Goal: Task Accomplishment & Management: Use online tool/utility

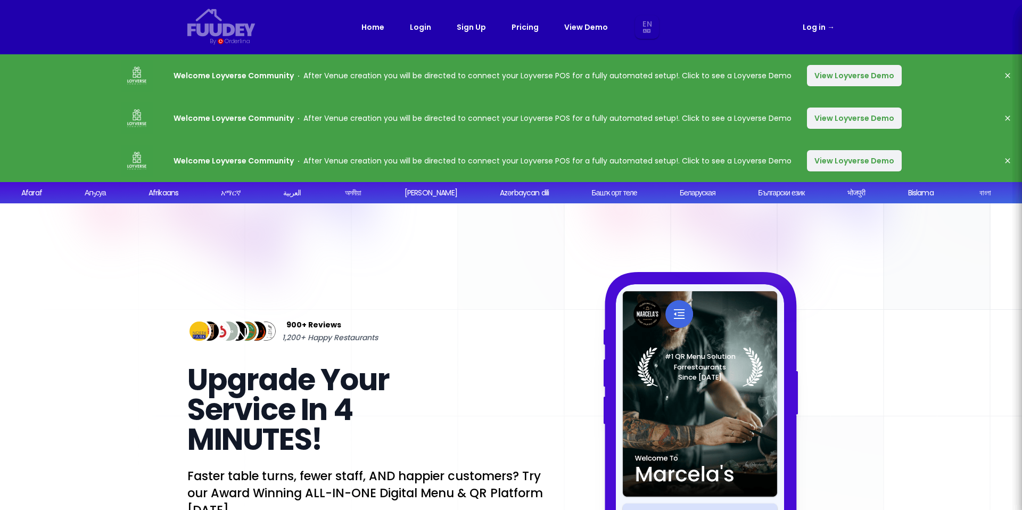
select select "en"
click at [525, 23] on link "Pricing" at bounding box center [525, 27] width 27 height 13
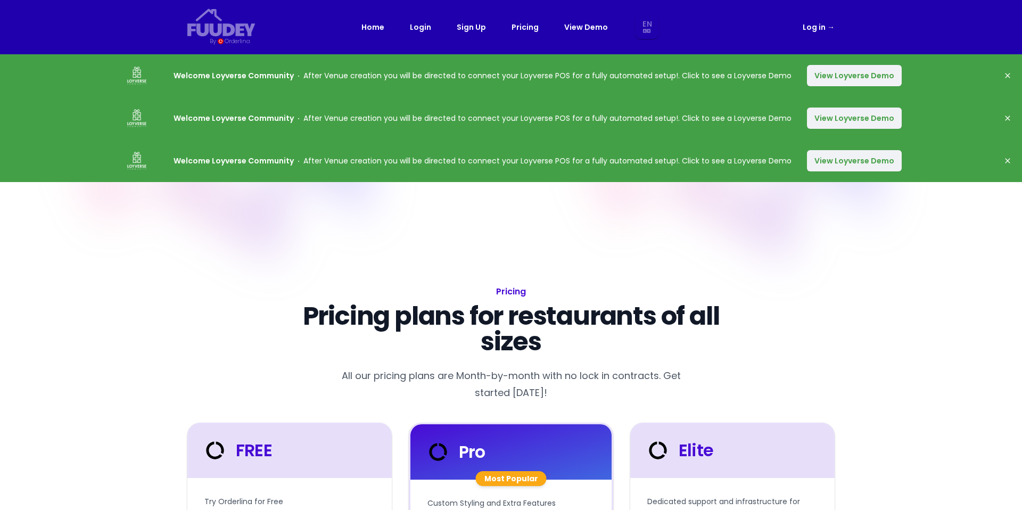
select select "en"
click at [526, 27] on link "Pricing" at bounding box center [525, 27] width 27 height 13
select select "en"
click at [847, 74] on button "View Loyverse Demo" at bounding box center [854, 75] width 95 height 21
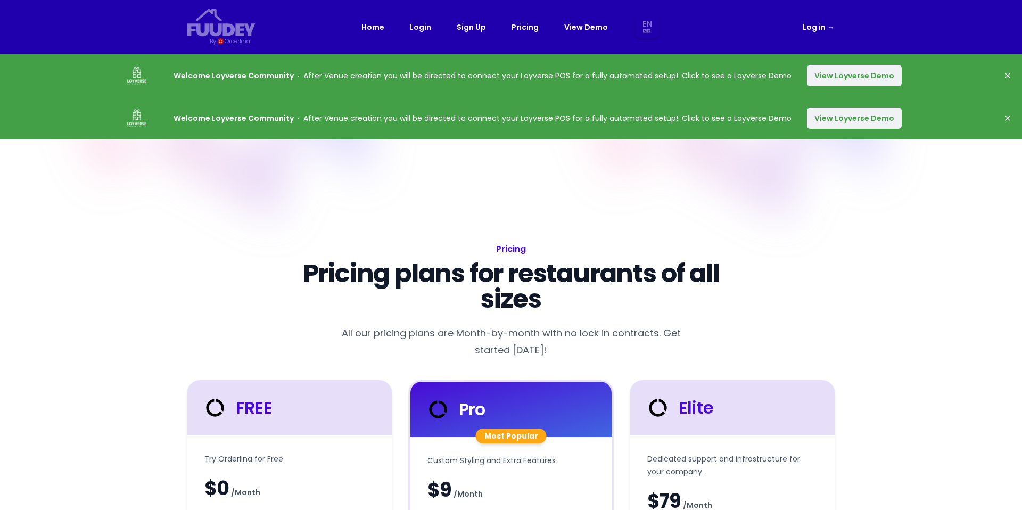
select select "en"
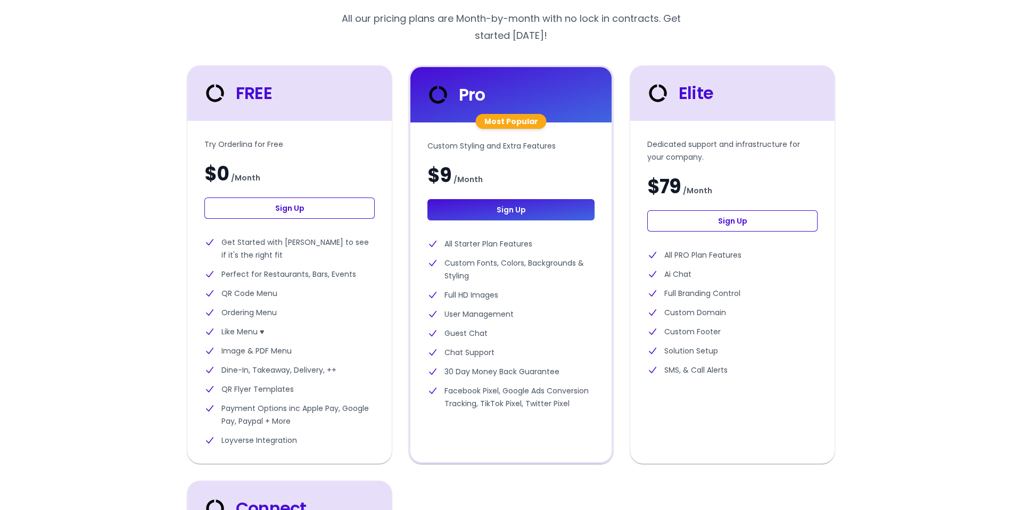
scroll to position [316, 0]
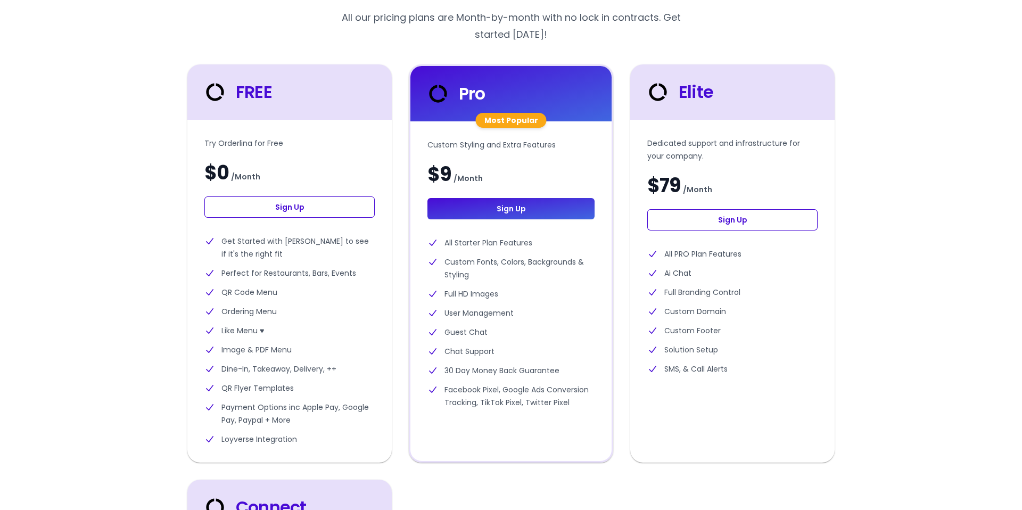
click at [276, 210] on link "Sign Up" at bounding box center [289, 206] width 170 height 21
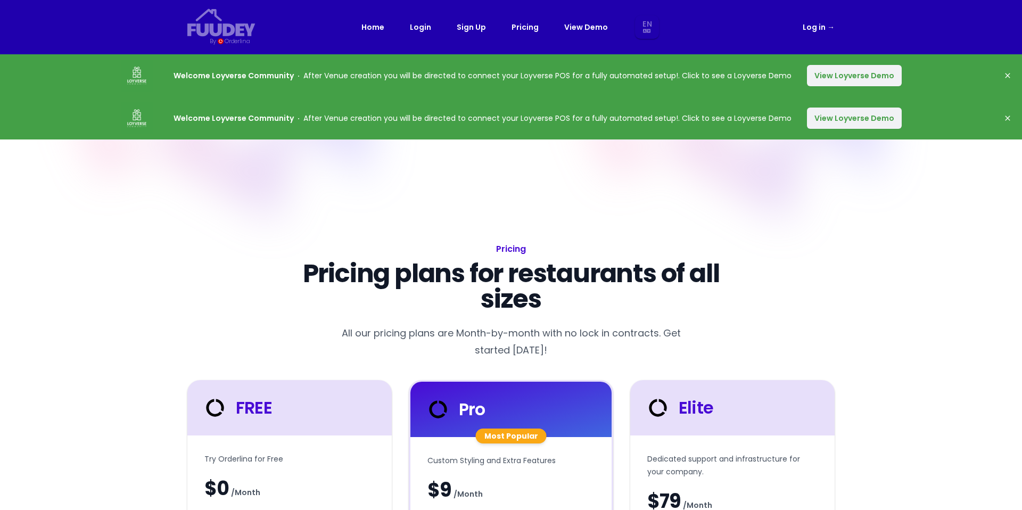
select select "en"
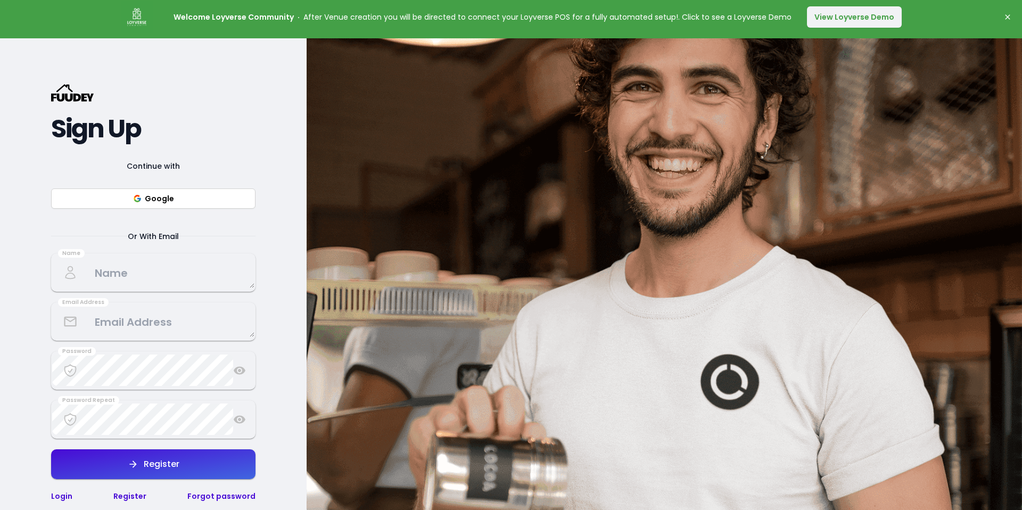
scroll to position [118, 0]
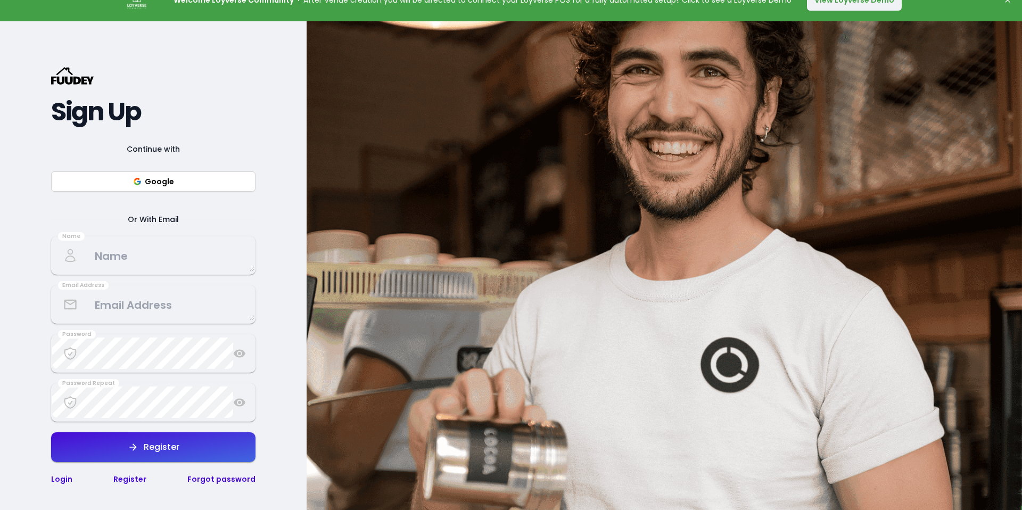
click at [132, 250] on textarea at bounding box center [153, 255] width 202 height 31
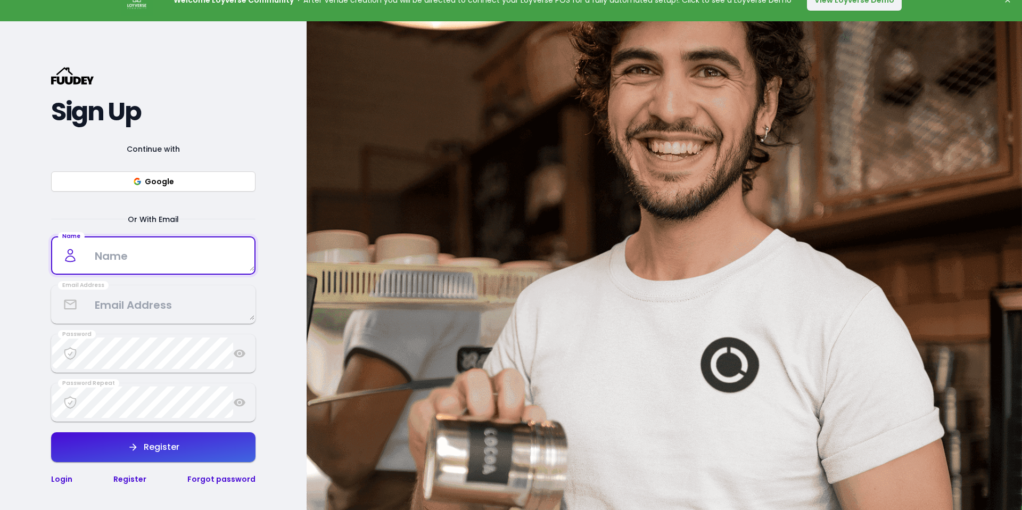
type textarea "[PERSON_NAME]"
type textarea "[EMAIL_ADDRESS][DOMAIN_NAME]"
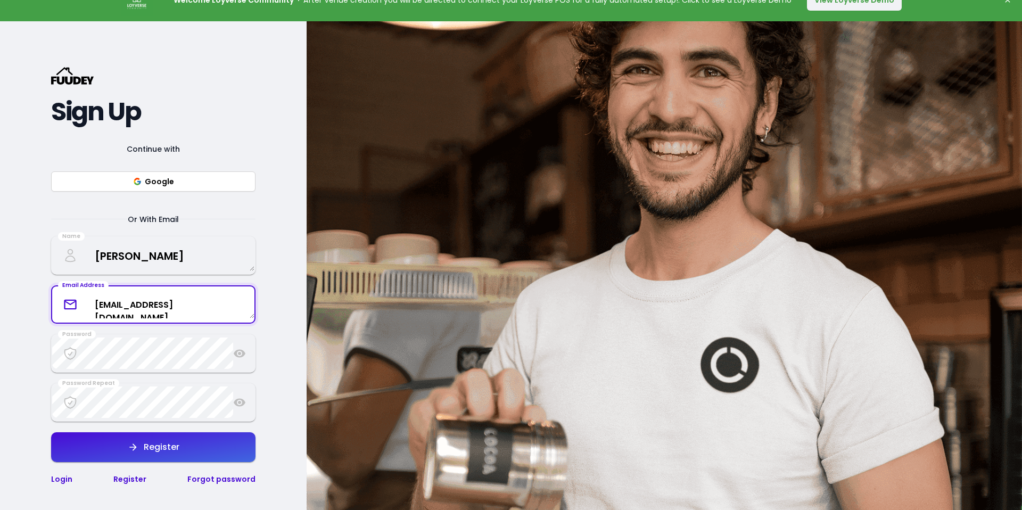
click at [153, 311] on textarea "[EMAIL_ADDRESS][DOMAIN_NAME]" at bounding box center [153, 304] width 202 height 28
click at [154, 311] on textarea "[EMAIL_ADDRESS][DOMAIN_NAME]" at bounding box center [153, 304] width 202 height 28
click at [159, 309] on textarea "[EMAIL_ADDRESS][DOMAIN_NAME]" at bounding box center [153, 304] width 202 height 28
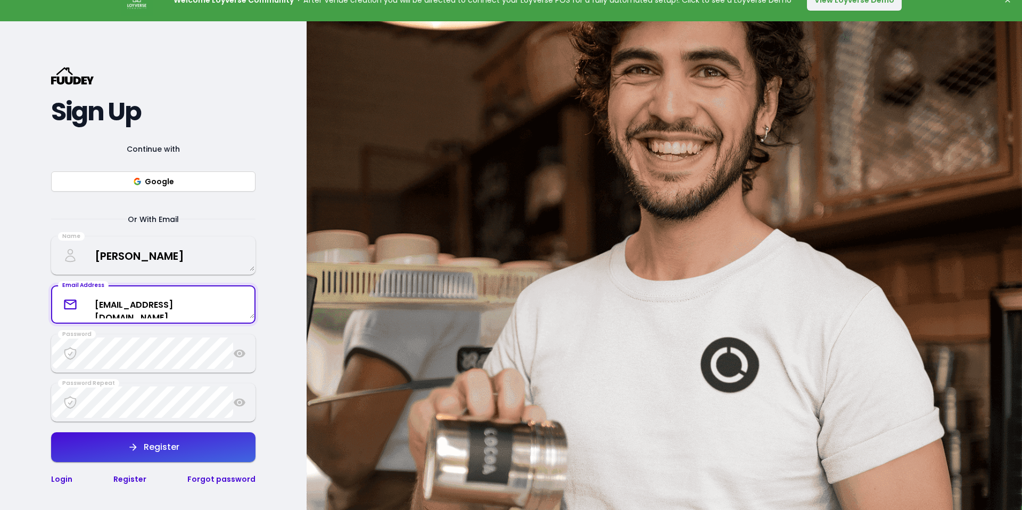
click at [159, 308] on textarea "[EMAIL_ADDRESS][DOMAIN_NAME]" at bounding box center [153, 304] width 202 height 28
drag, startPoint x: 217, startPoint y: 302, endPoint x: 86, endPoint y: 307, distance: 130.5
click at [86, 307] on textarea "[EMAIL_ADDRESS][DOMAIN_NAME]" at bounding box center [153, 304] width 202 height 28
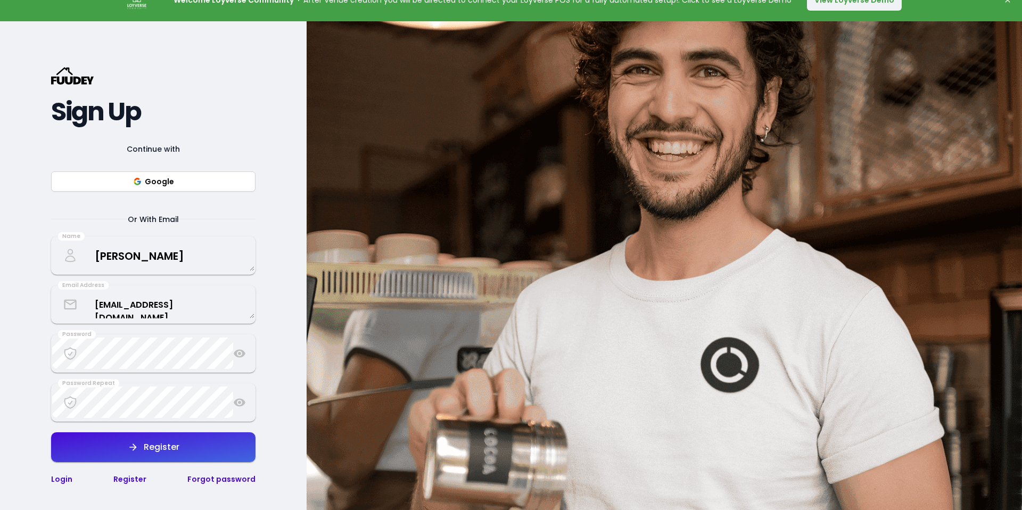
select select "en"
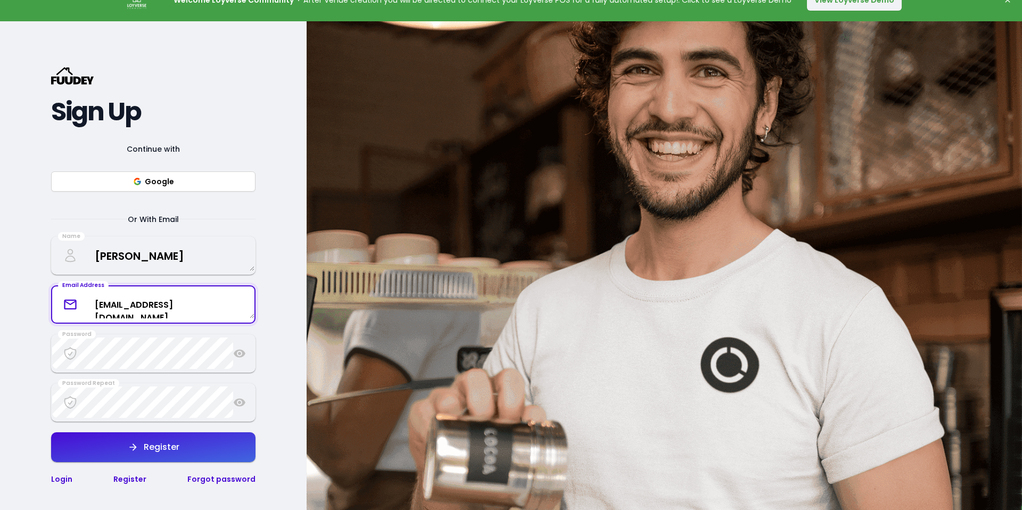
click at [124, 308] on textarea "[EMAIL_ADDRESS][DOMAIN_NAME]" at bounding box center [153, 304] width 202 height 28
click at [55, 479] on link "Login" at bounding box center [61, 479] width 21 height 11
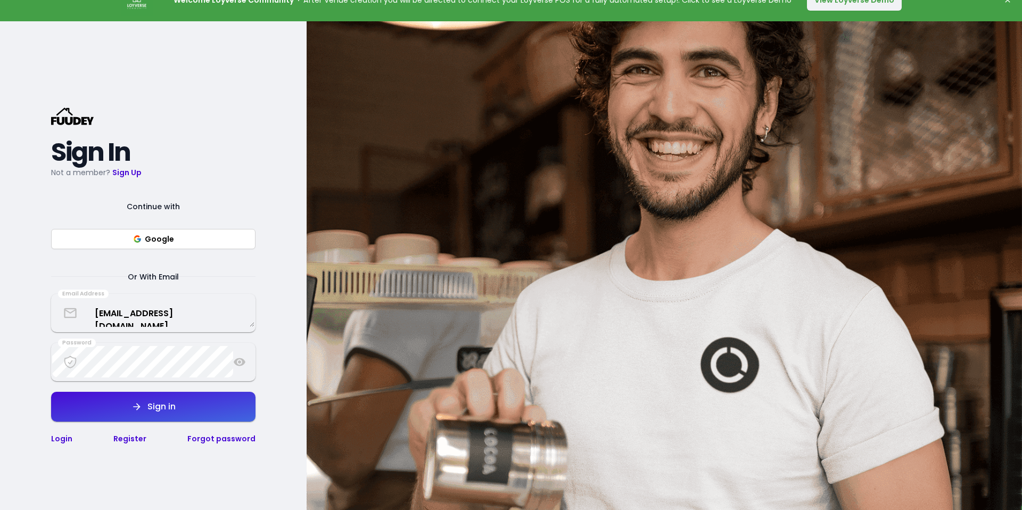
drag, startPoint x: 59, startPoint y: 441, endPoint x: 51, endPoint y: 448, distance: 10.2
click at [59, 442] on link "Login" at bounding box center [61, 438] width 21 height 11
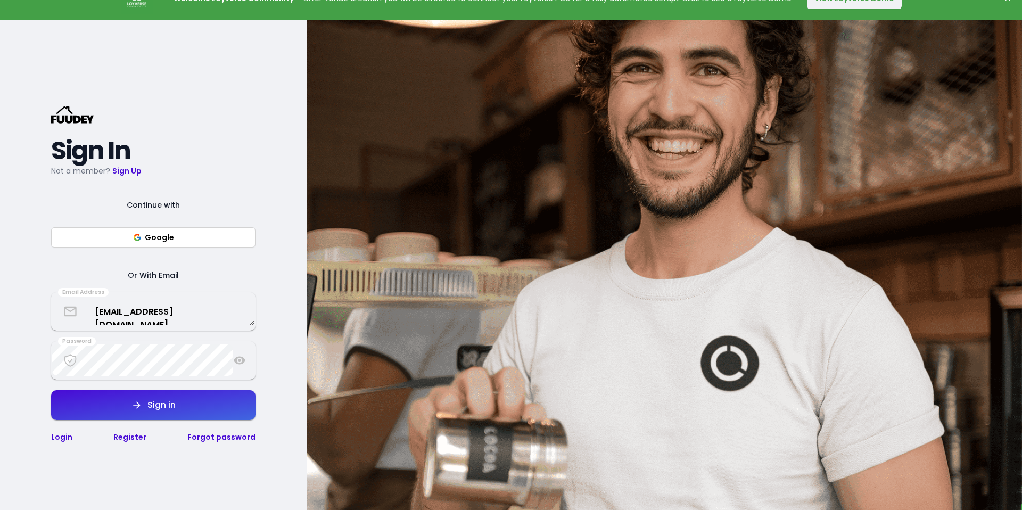
scroll to position [120, 0]
click at [138, 314] on textarea "[EMAIL_ADDRESS][DOMAIN_NAME]" at bounding box center [153, 311] width 202 height 28
click at [137, 314] on textarea "[EMAIL_ADDRESS][DOMAIN_NAME]" at bounding box center [153, 311] width 202 height 28
click at [137, 315] on textarea "[EMAIL_ADDRESS][DOMAIN_NAME]" at bounding box center [153, 311] width 202 height 28
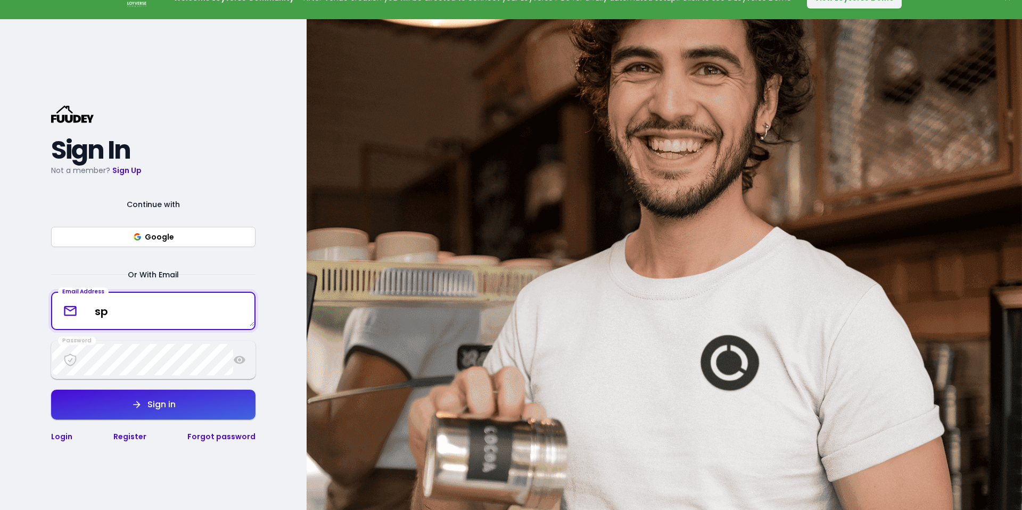
type textarea "s"
type textarea "[EMAIL_ADDRESS][DOMAIN_NAME]"
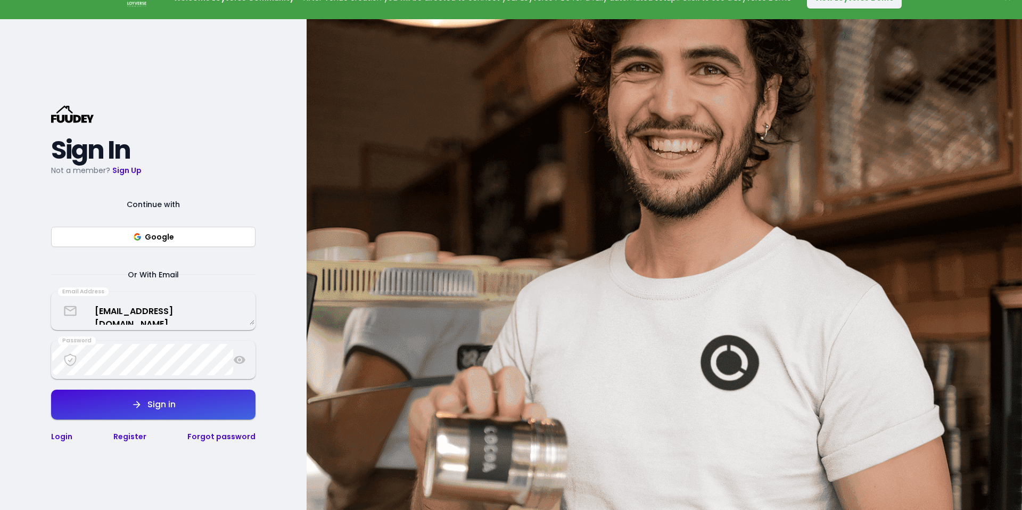
click at [277, 304] on div "{/* Added fill="currentColor" here */} {/* This rectangle defines the backgroun…" at bounding box center [153, 274] width 307 height 510
click at [126, 400] on button "Sign in" at bounding box center [153, 405] width 204 height 30
select select "en"
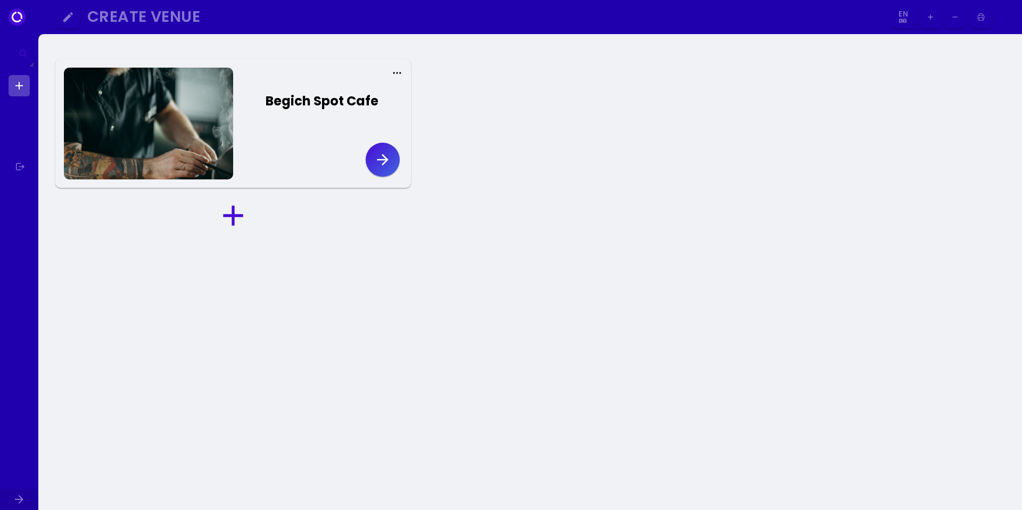
click at [388, 162] on icon "button" at bounding box center [382, 159] width 17 height 17
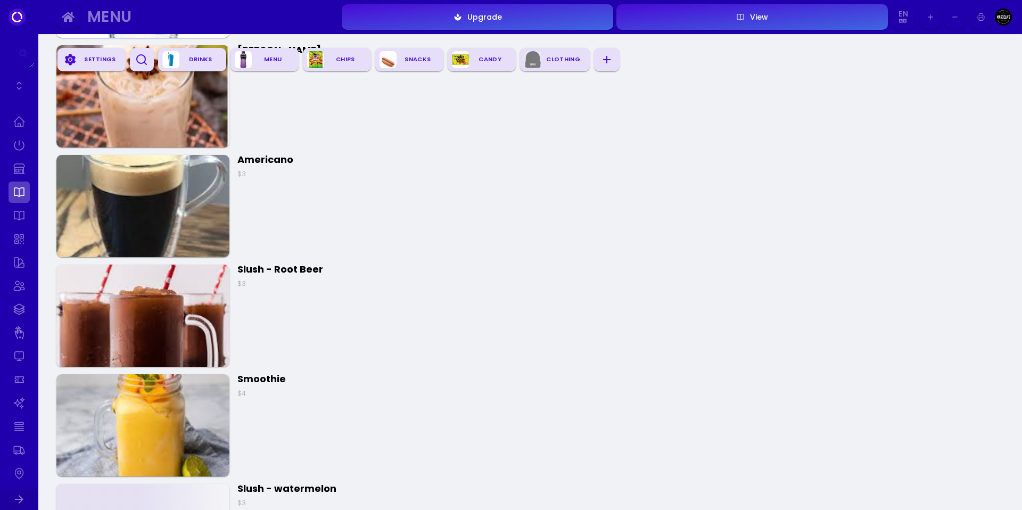
scroll to position [900, 0]
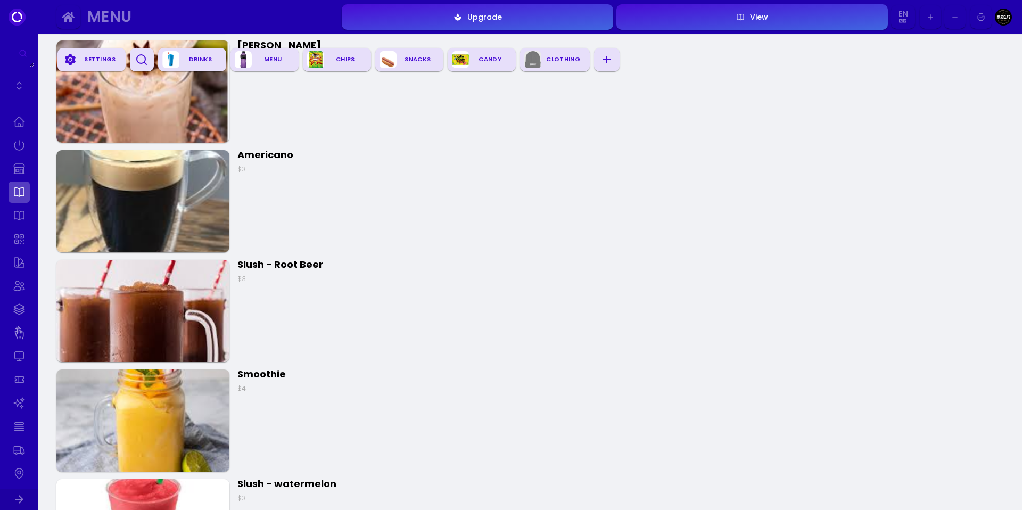
click at [205, 213] on img at bounding box center [142, 201] width 173 height 102
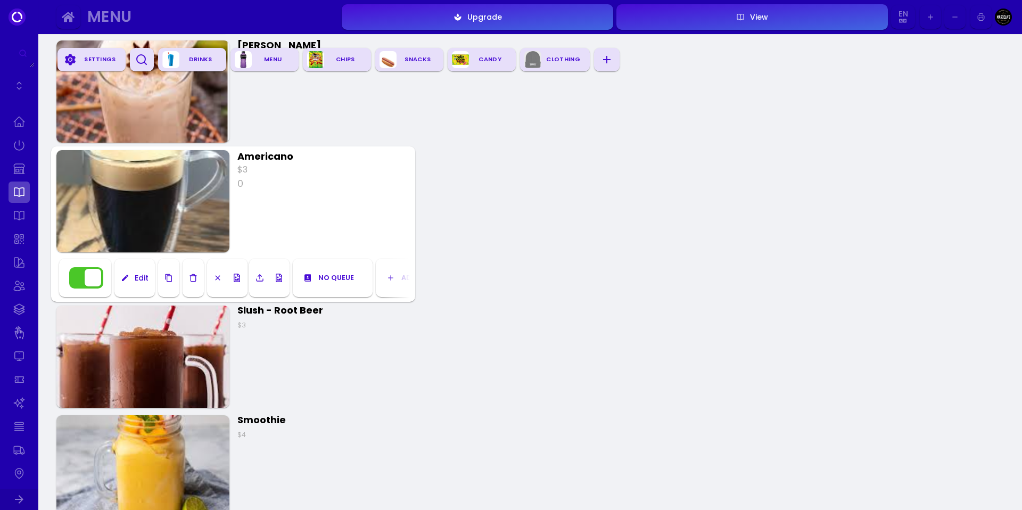
click at [22, 213] on link at bounding box center [19, 215] width 21 height 21
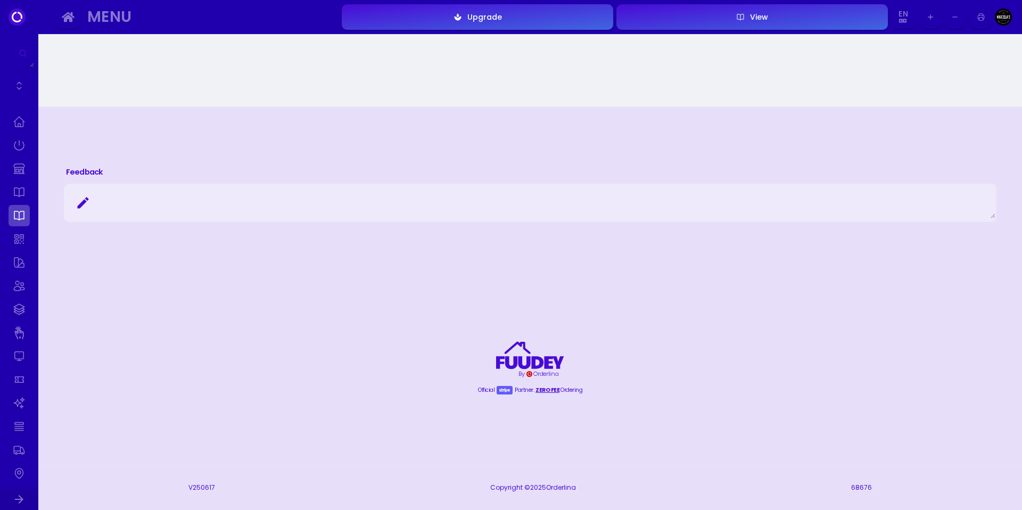
scroll to position [405, 0]
click at [12, 239] on link at bounding box center [19, 238] width 21 height 21
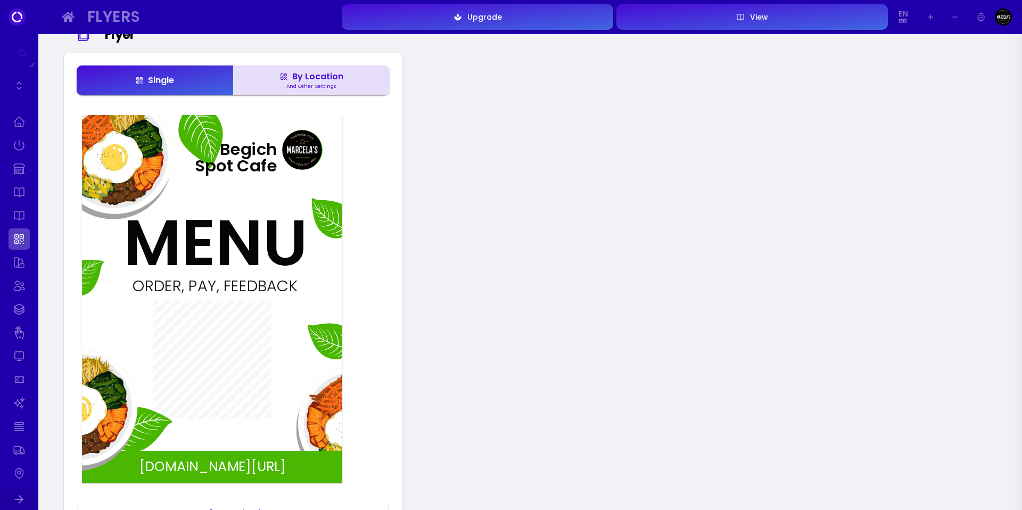
scroll to position [337, 0]
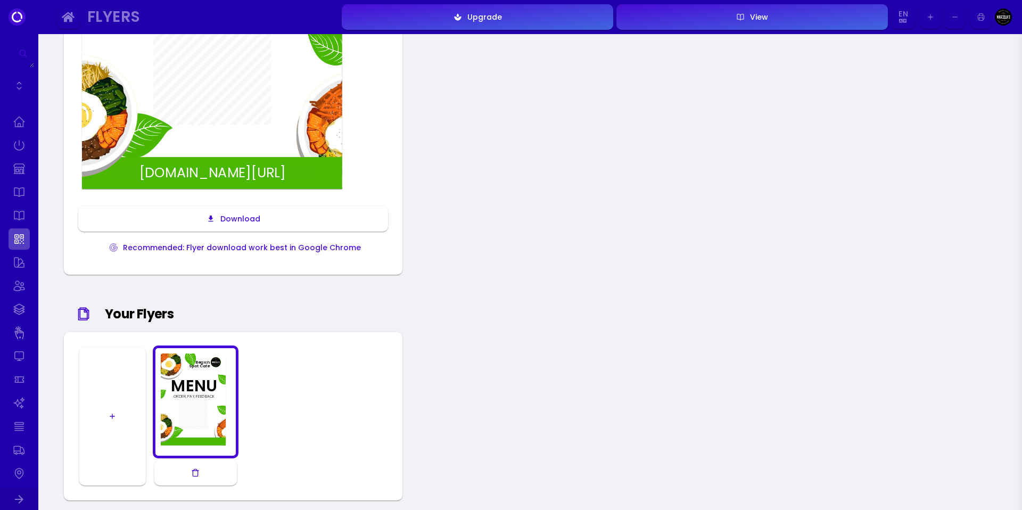
click at [208, 244] on div "Recommended: Flyer download work best in Google Chrome" at bounding box center [239, 247] width 243 height 7
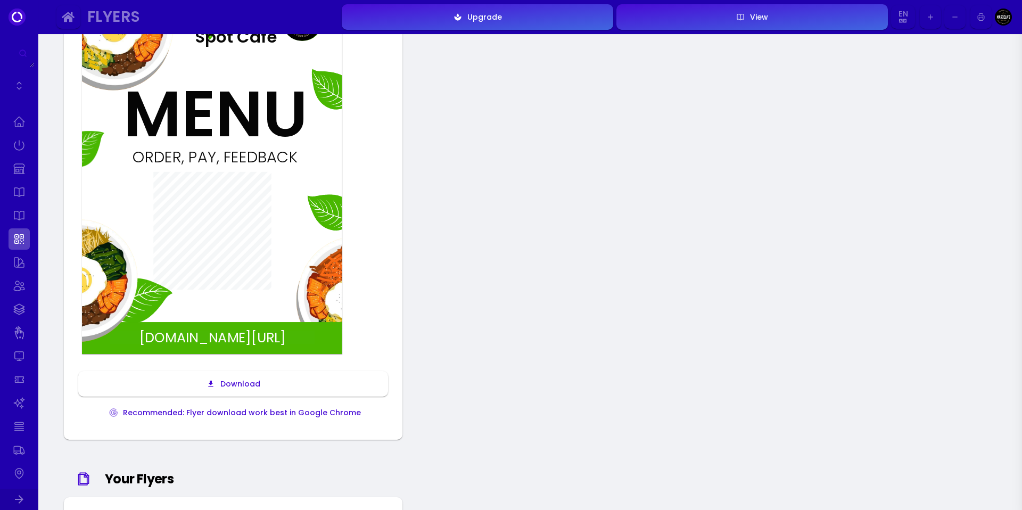
scroll to position [176, 0]
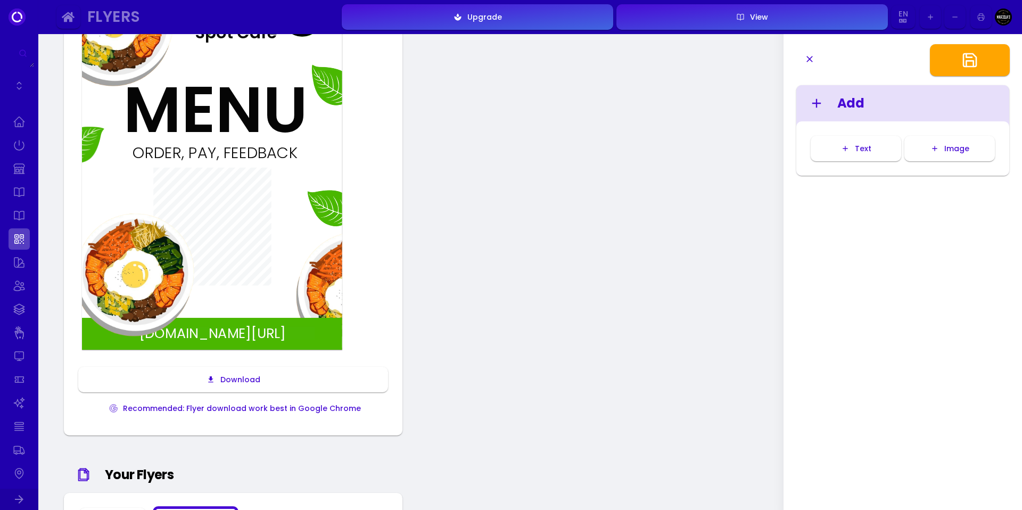
drag, startPoint x: 121, startPoint y: 330, endPoint x: 152, endPoint y: 324, distance: 31.4
click at [168, 329] on img at bounding box center [135, 275] width 174 height 204
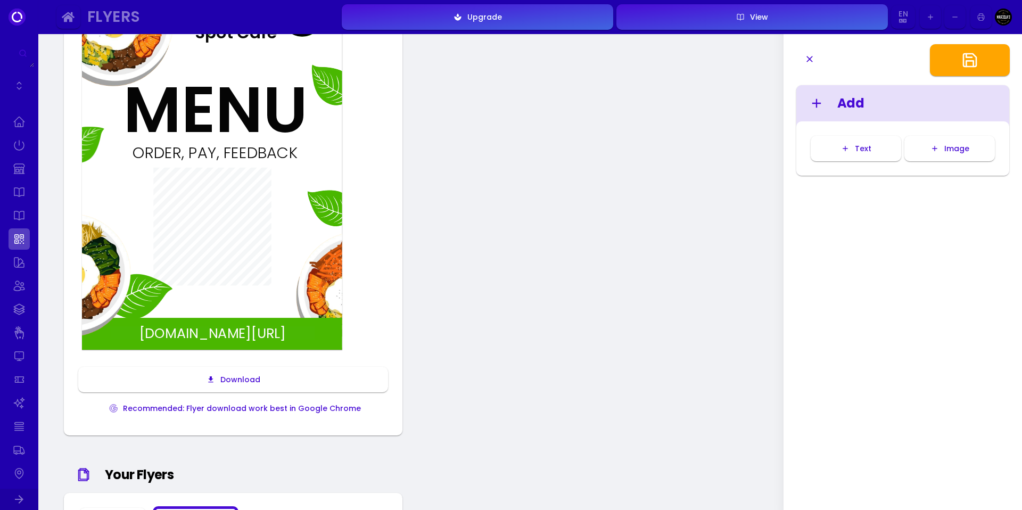
drag, startPoint x: 152, startPoint y: 324, endPoint x: 116, endPoint y: 313, distance: 37.7
click at [110, 316] on img at bounding box center [72, 275] width 174 height 204
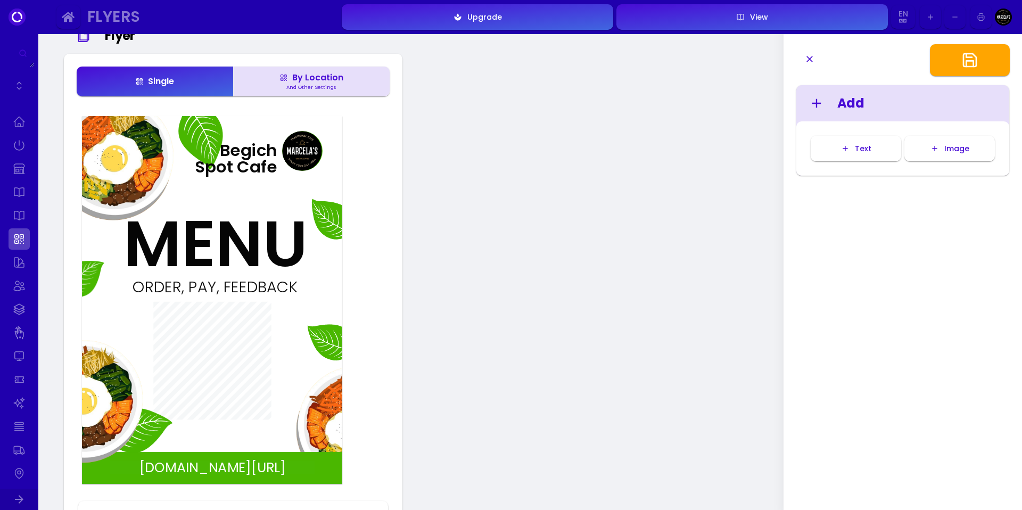
scroll to position [46, 0]
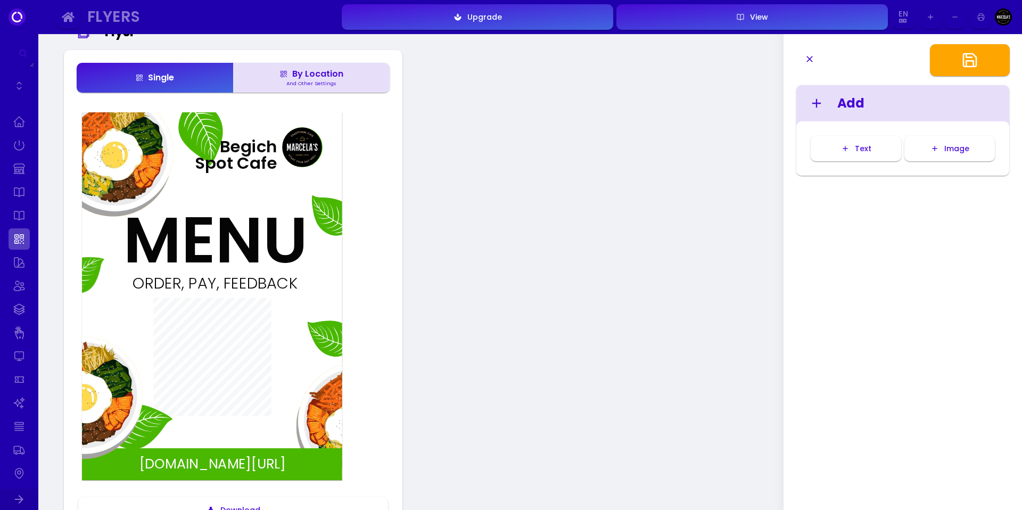
click at [93, 353] on img at bounding box center [84, 398] width 174 height 204
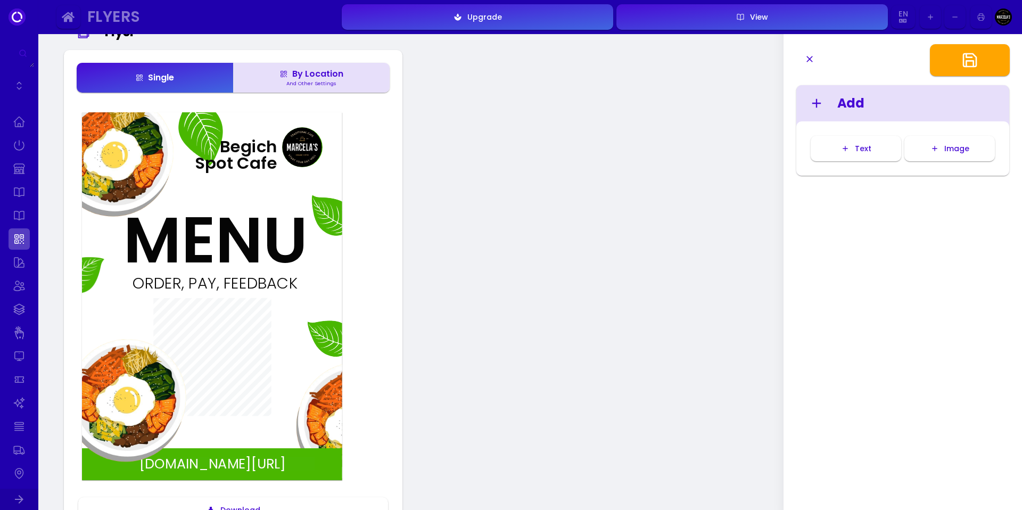
drag, startPoint x: 97, startPoint y: 351, endPoint x: 125, endPoint y: 353, distance: 27.8
click at [141, 357] on img at bounding box center [127, 400] width 174 height 204
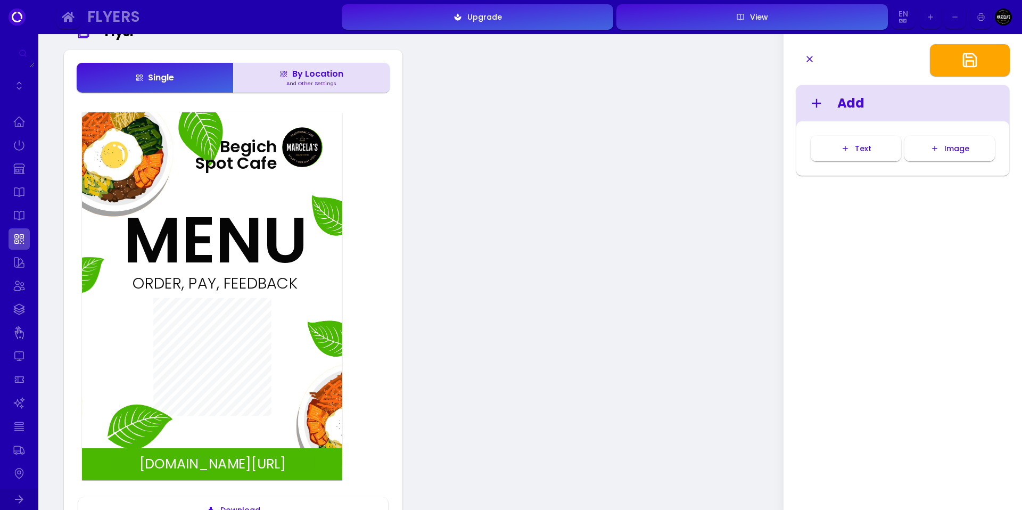
drag, startPoint x: 150, startPoint y: 371, endPoint x: 47, endPoint y: 380, distance: 103.2
drag, startPoint x: 142, startPoint y: 418, endPoint x: 34, endPoint y: 420, distance: 108.1
drag, startPoint x: 318, startPoint y: 416, endPoint x: 456, endPoint y: 416, distance: 137.9
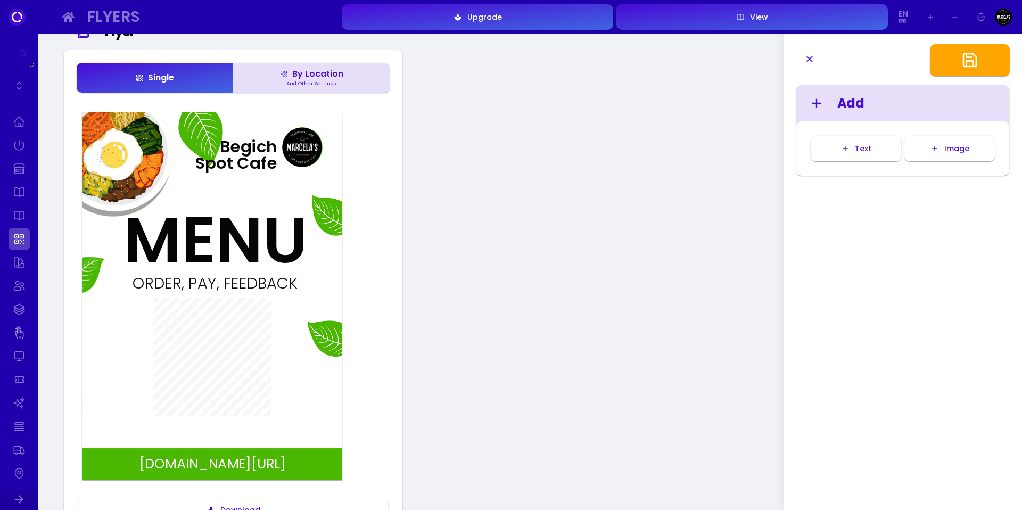
drag, startPoint x: 334, startPoint y: 343, endPoint x: 485, endPoint y: 343, distance: 151.2
drag, startPoint x: 332, startPoint y: 212, endPoint x: 455, endPoint y: 215, distance: 123.0
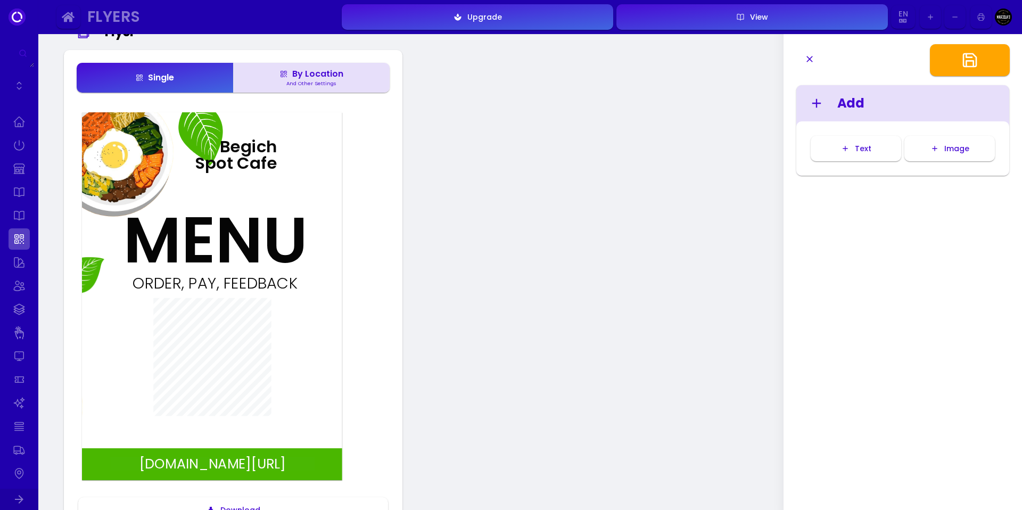
drag, startPoint x: 293, startPoint y: 148, endPoint x: 378, endPoint y: 153, distance: 84.8
click at [364, 150] on div "ORDER, PAY, FEEDBACK MENU [DOMAIN_NAME][URL] Begich Spot Cafe Download Recommen…" at bounding box center [233, 330] width 313 height 446
drag, startPoint x: 199, startPoint y: 130, endPoint x: -6, endPoint y: 119, distance: 205.3
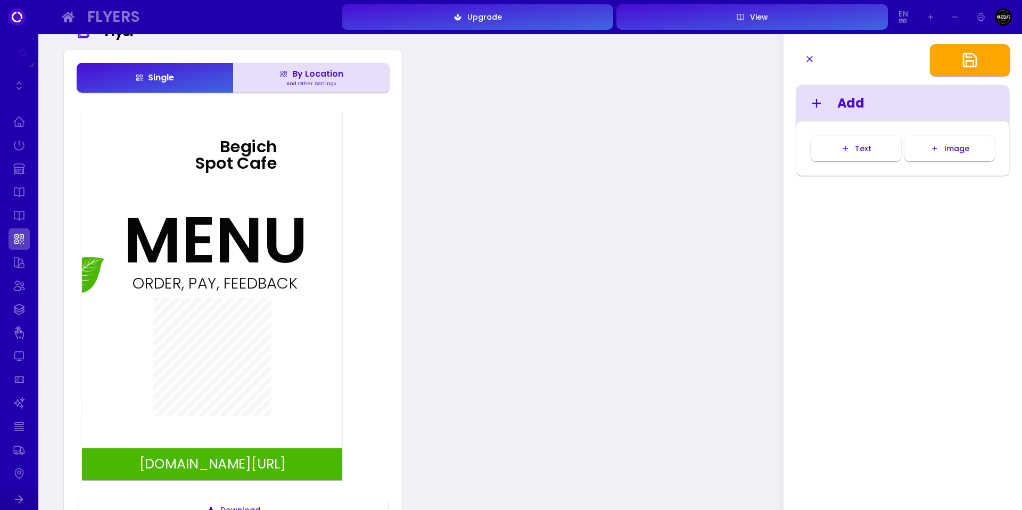
drag, startPoint x: 118, startPoint y: 143, endPoint x: -20, endPoint y: 151, distance: 138.1
drag, startPoint x: 99, startPoint y: 269, endPoint x: -23, endPoint y: 278, distance: 122.8
click at [400, 303] on div "Single By Location And Other Settings ORDER, PAY, FEEDBACK MENU [DOMAIN_NAME][U…" at bounding box center [233, 308] width 339 height 516
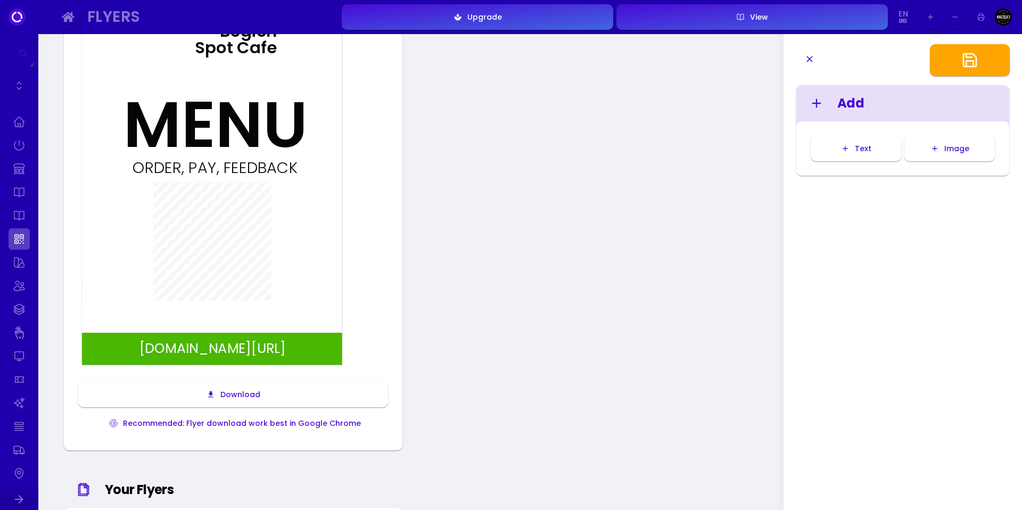
scroll to position [163, 0]
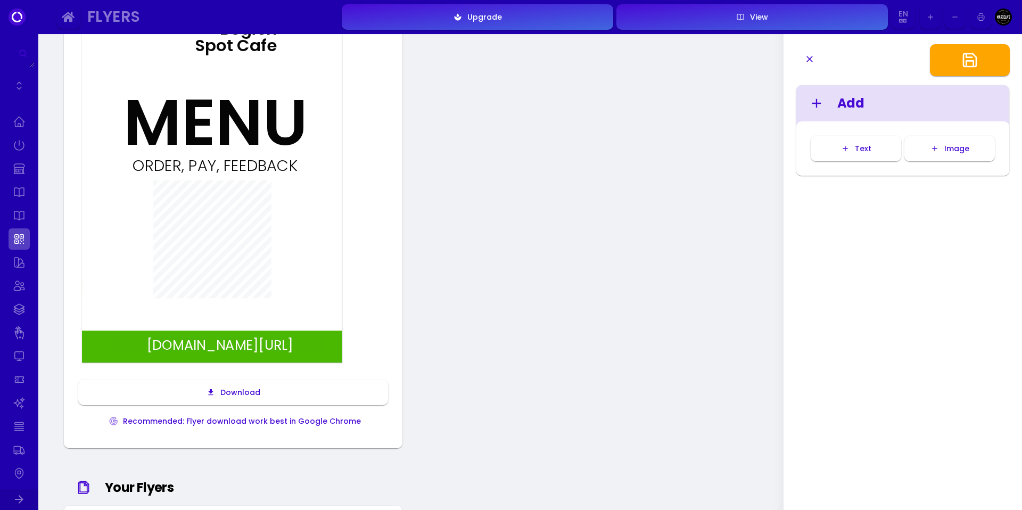
drag, startPoint x: 311, startPoint y: 341, endPoint x: 317, endPoint y: 340, distance: 6.5
click at [317, 340] on div "[DOMAIN_NAME][URL]" at bounding box center [220, 344] width 205 height 13
click at [317, 340] on div "[DOMAIN_NAME][URL]" at bounding box center [219, 344] width 205 height 13
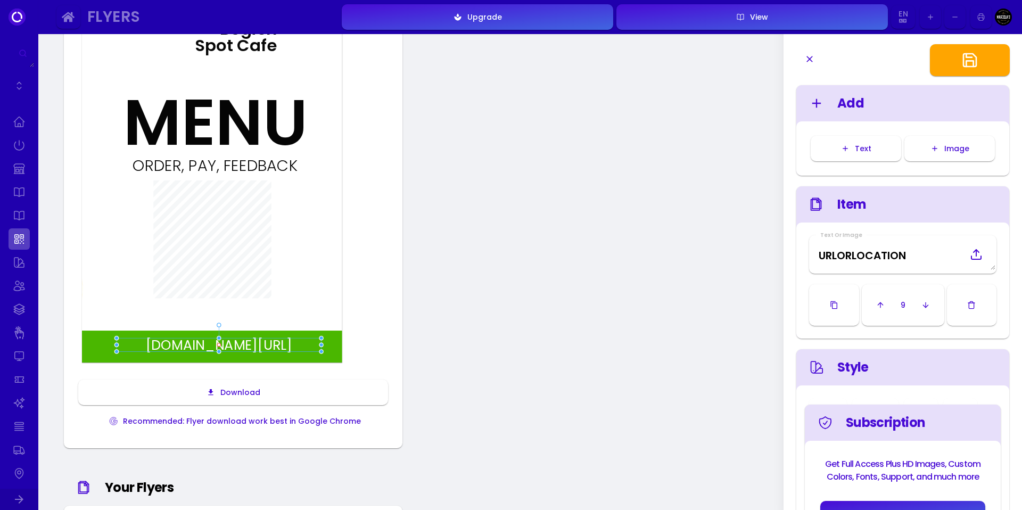
scroll to position [28, 0]
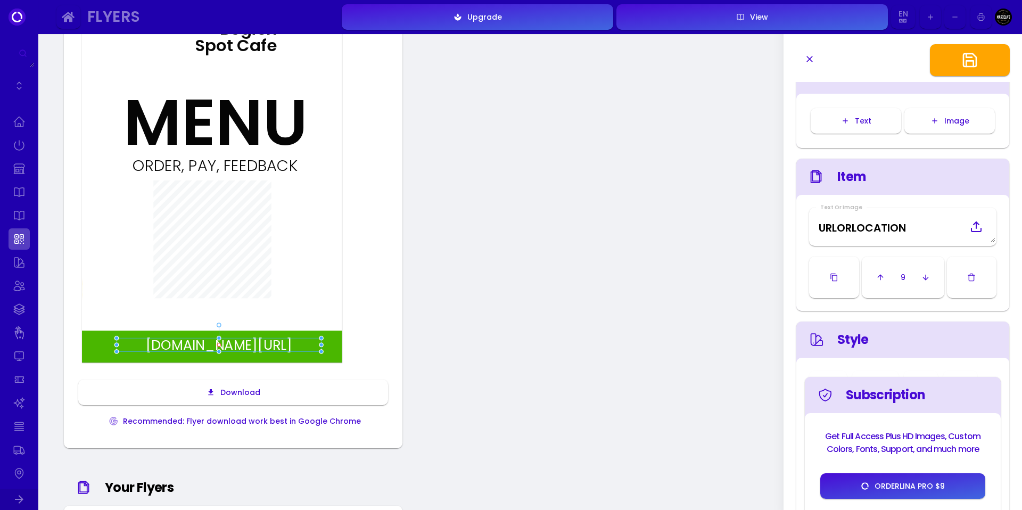
click at [94, 336] on img at bounding box center [24, 292] width 174 height 204
click at [102, 338] on img at bounding box center [25, 291] width 174 height 204
click at [103, 338] on img at bounding box center [26, 290] width 174 height 204
click at [103, 338] on img at bounding box center [27, 290] width 174 height 204
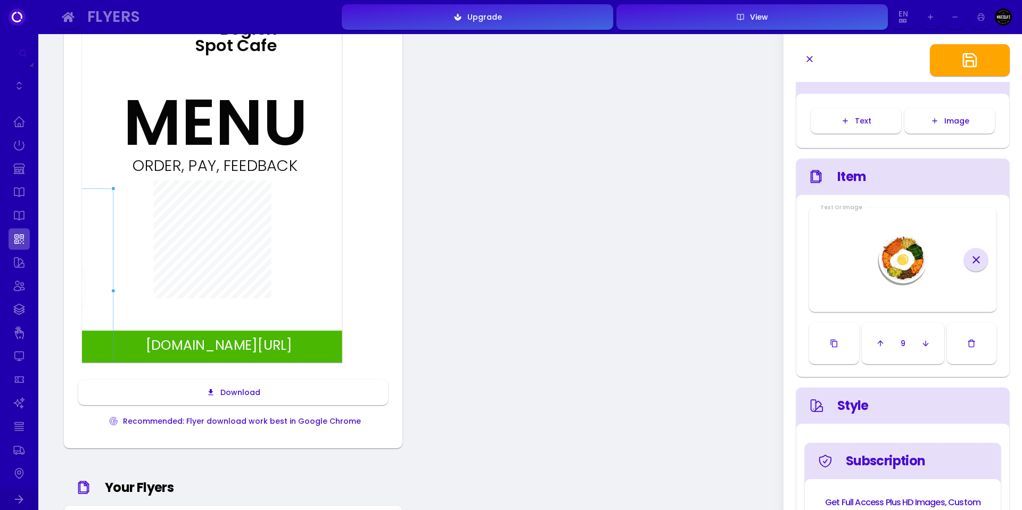
type input "#ffffff"
click at [281, 237] on div "ORDER, PAY, FEEDBACK MENU [DOMAIN_NAME][URL] Begich Spot Cafe" at bounding box center [212, 179] width 260 height 368
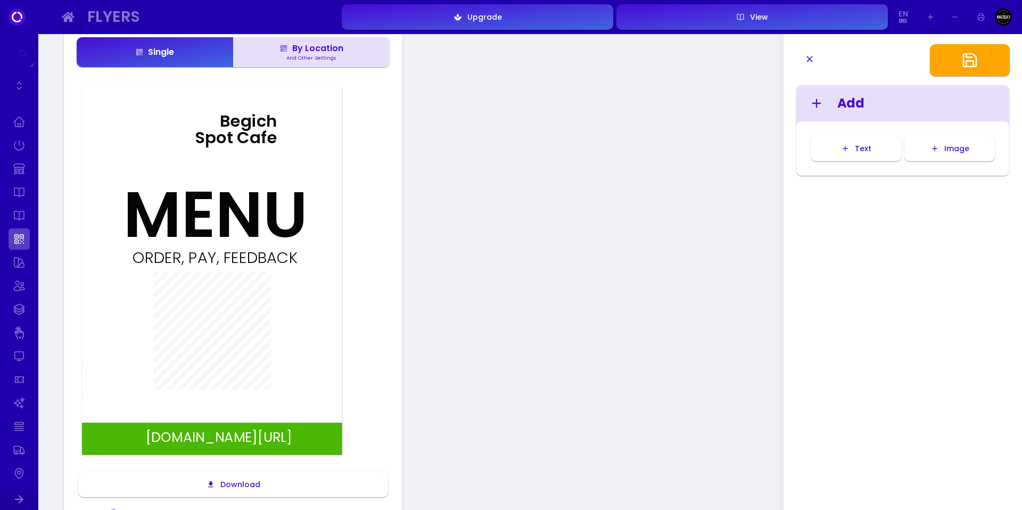
scroll to position [0, 0]
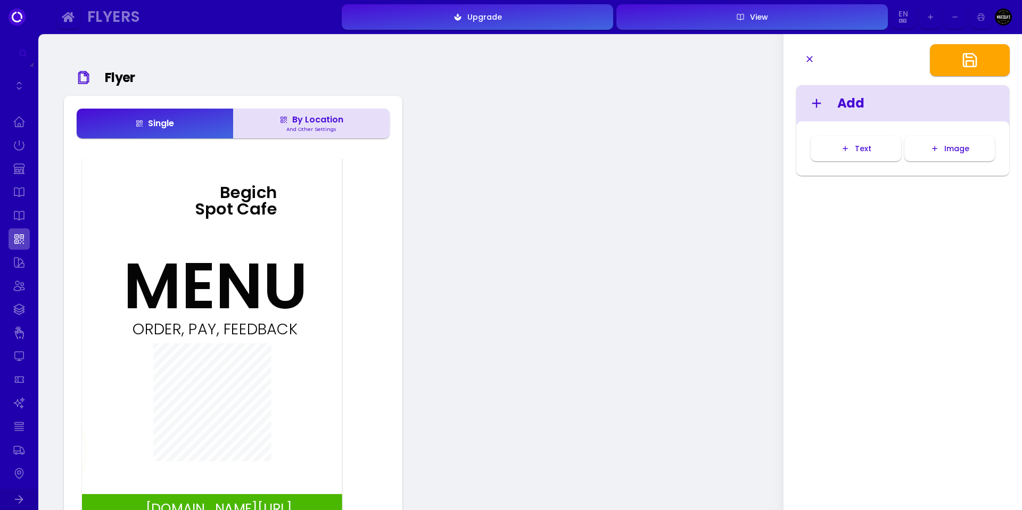
click at [944, 152] on button "Image" at bounding box center [950, 149] width 91 height 26
click at [235, 342] on img at bounding box center [227, 338] width 22 height 33
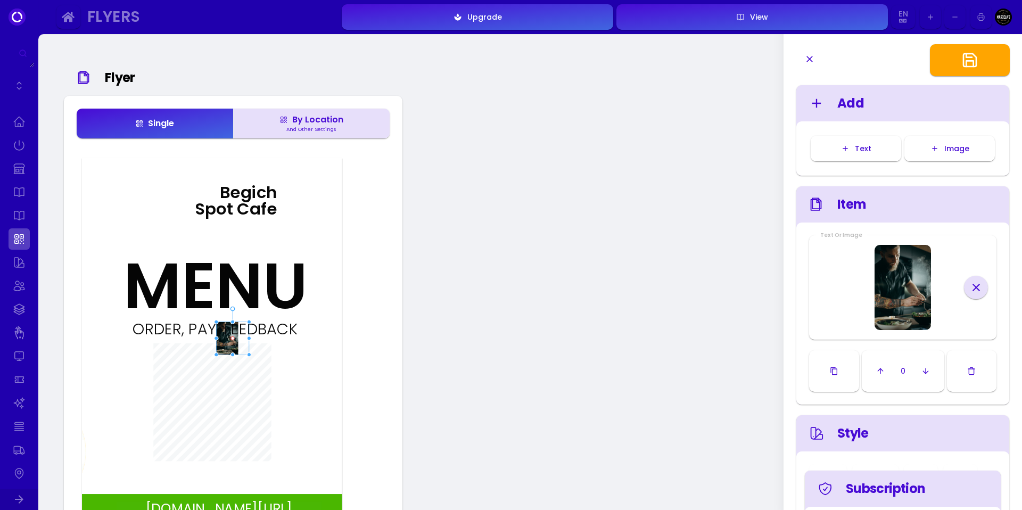
click at [971, 356] on button "button" at bounding box center [972, 371] width 50 height 42
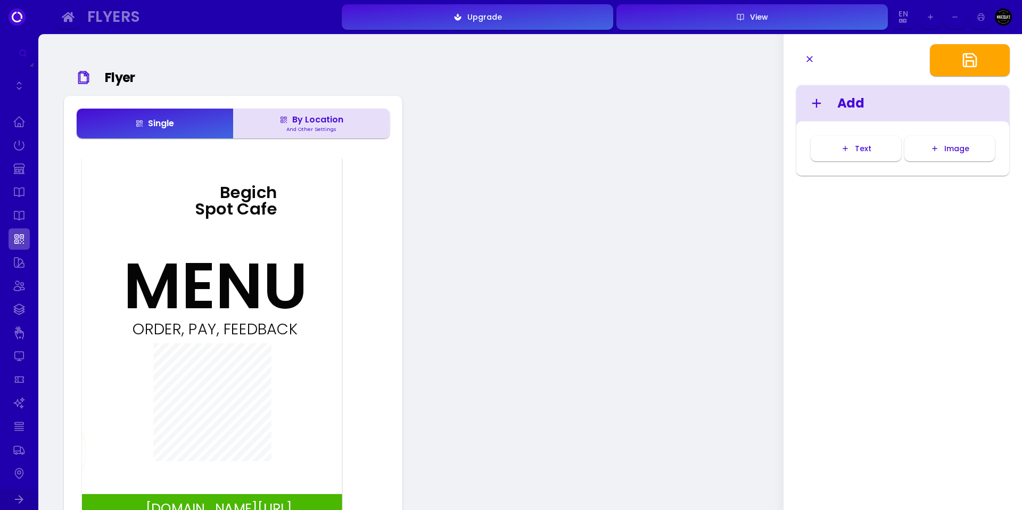
click at [968, 65] on icon "button" at bounding box center [970, 60] width 13 height 13
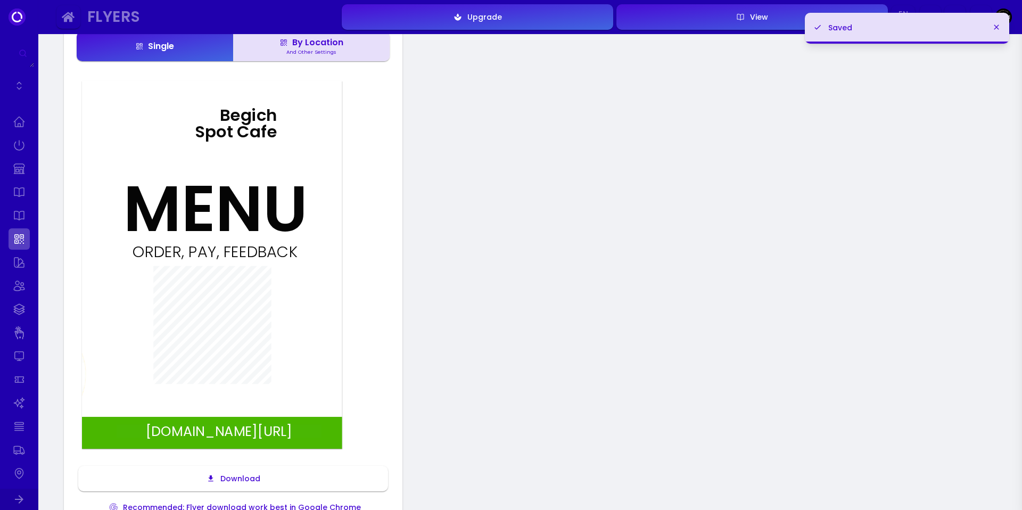
scroll to position [163, 0]
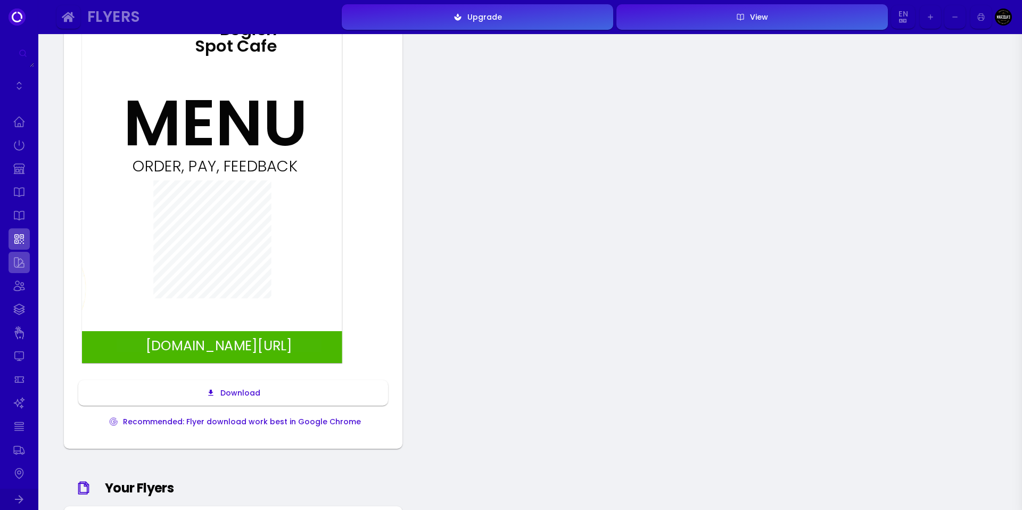
click at [26, 261] on link at bounding box center [19, 262] width 21 height 21
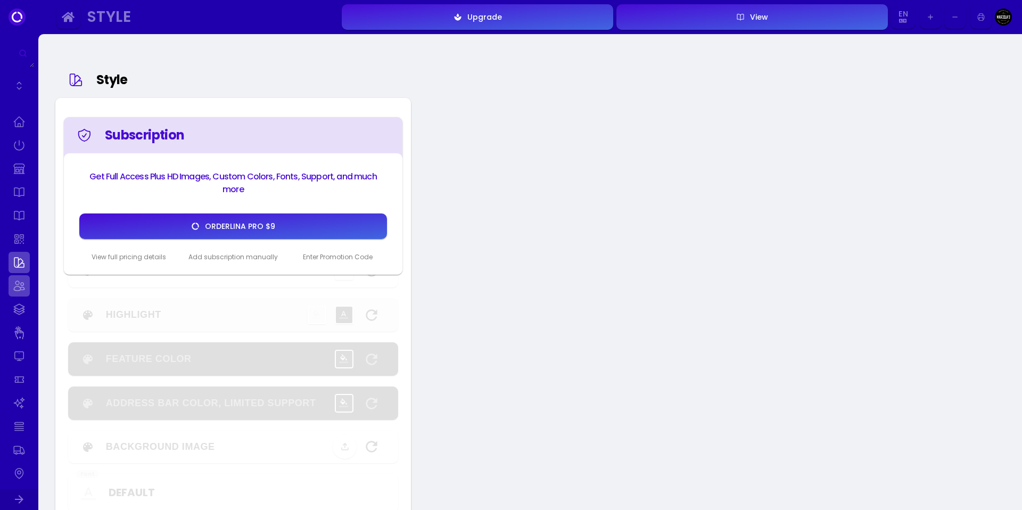
click at [17, 290] on link at bounding box center [19, 285] width 21 height 21
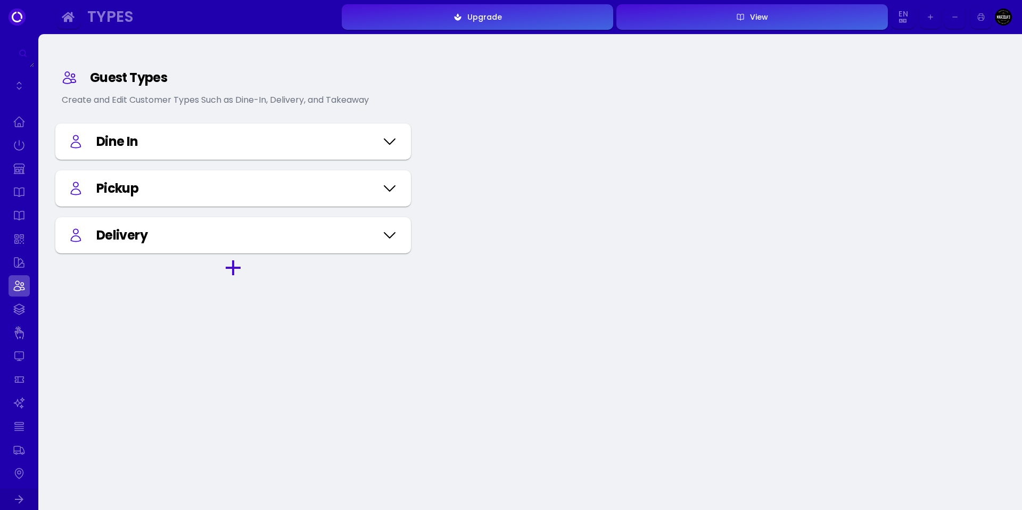
click at [387, 140] on icon at bounding box center [389, 141] width 17 height 53
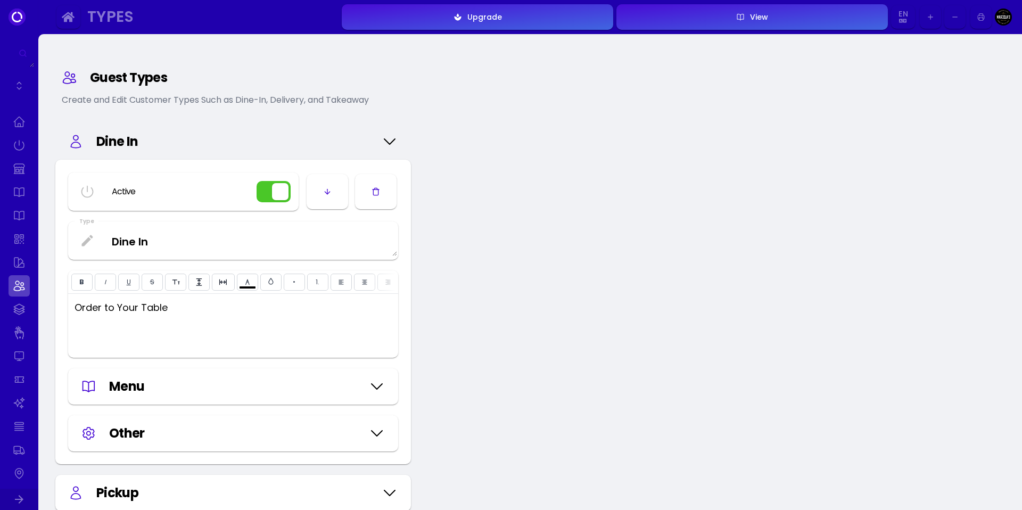
click at [276, 185] on button "button" at bounding box center [274, 191] width 34 height 21
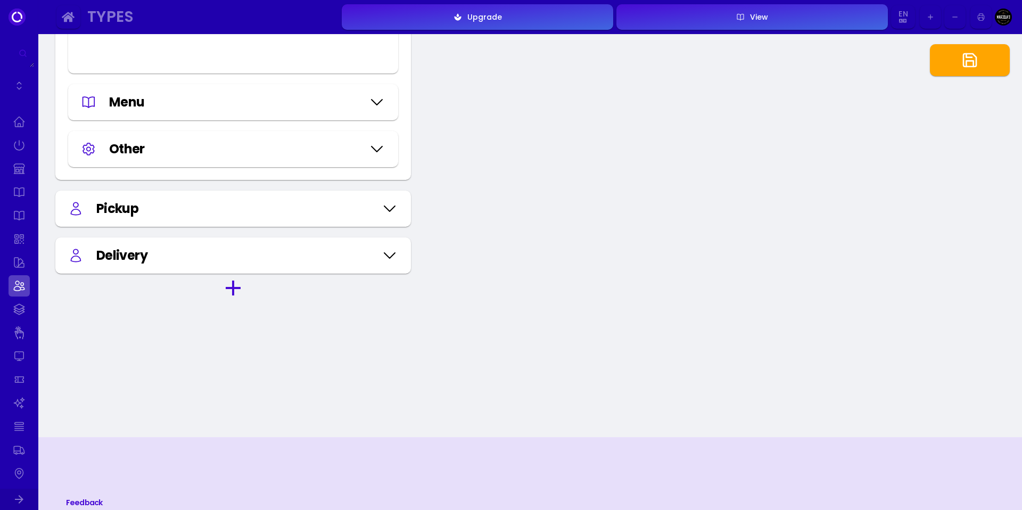
scroll to position [328, 0]
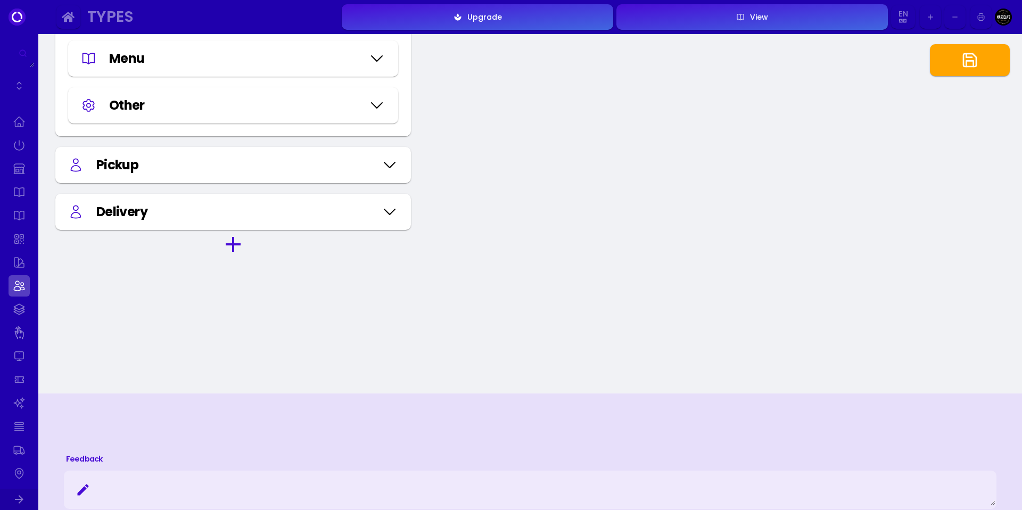
click at [393, 176] on icon at bounding box center [389, 164] width 17 height 53
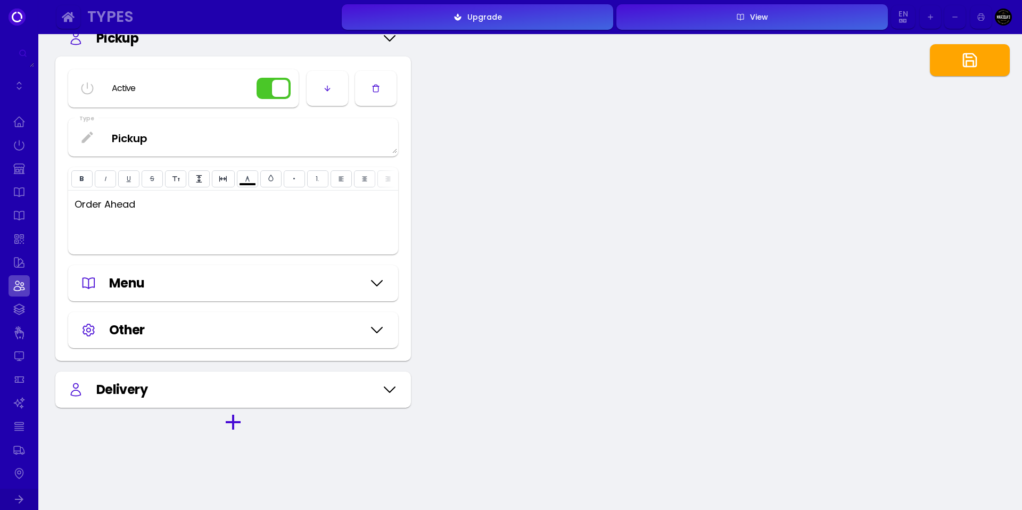
scroll to position [460, 0]
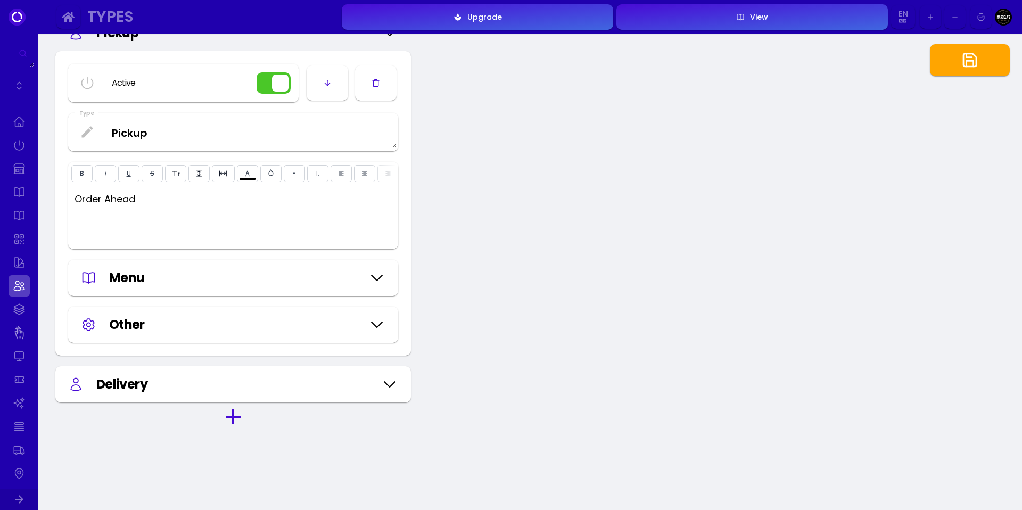
type input "#ffffff"
click at [300, 288] on div "Menu" at bounding box center [236, 277] width 254 height 19
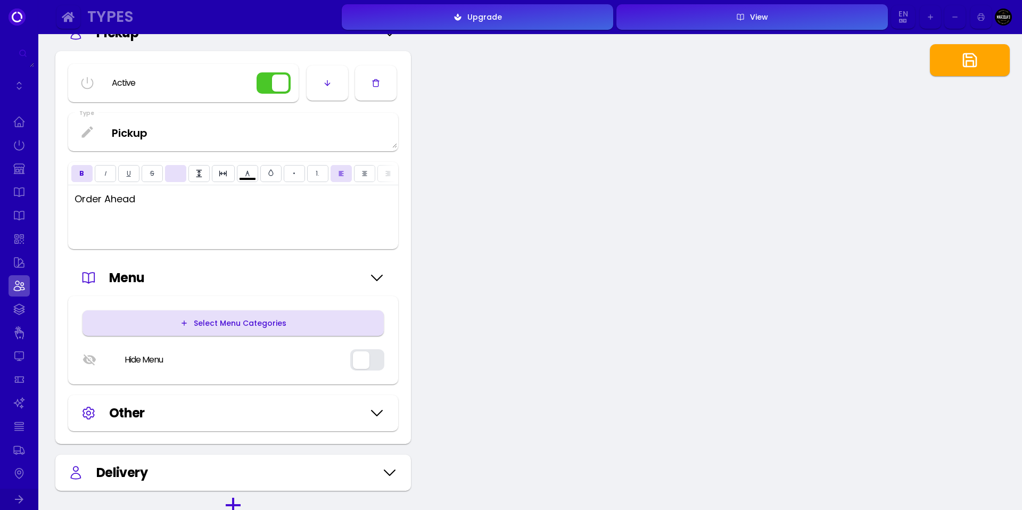
click at [187, 327] on icon "button" at bounding box center [184, 323] width 9 height 9
type input "#ffffff"
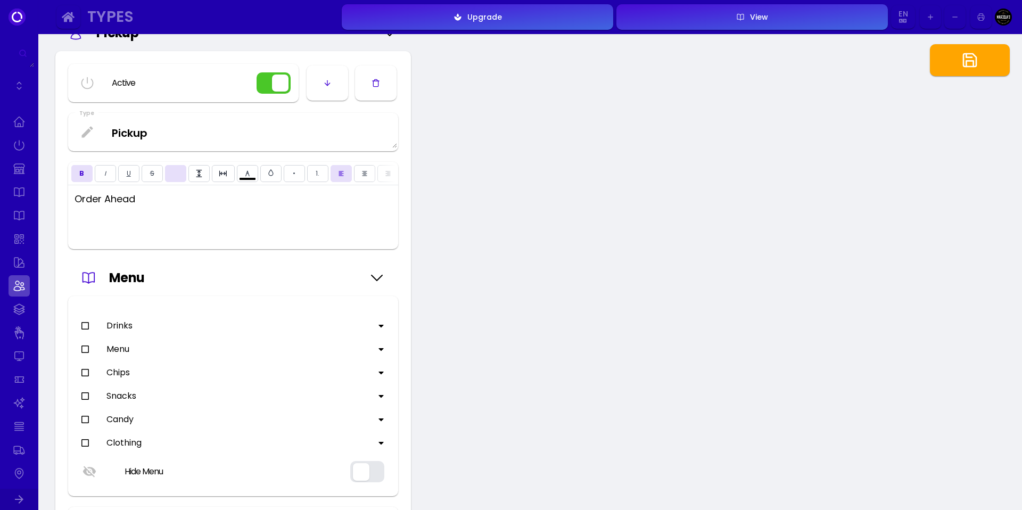
type input "#ffffff"
click at [86, 330] on icon at bounding box center [85, 326] width 9 height 9
type input "#ffffff"
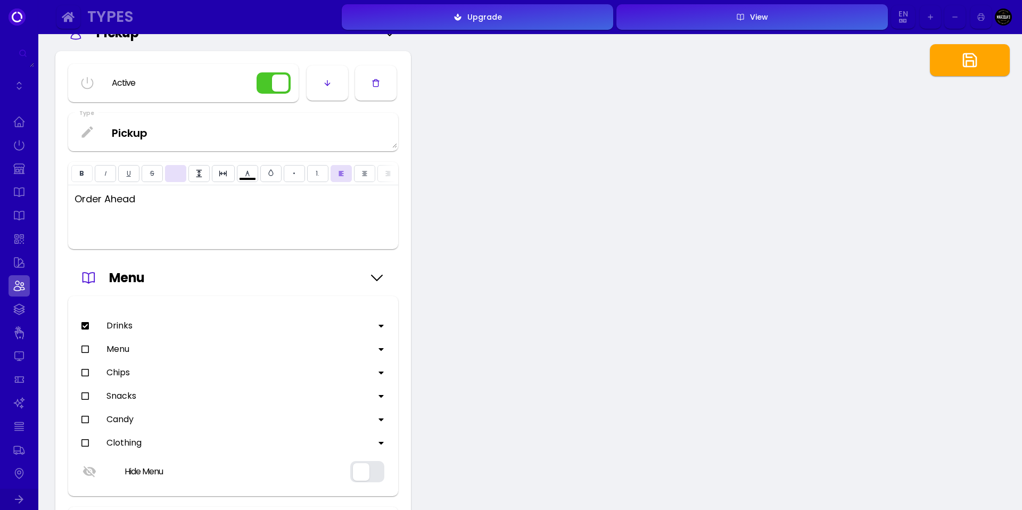
type input "#ffffff"
click at [83, 354] on icon at bounding box center [85, 349] width 9 height 9
type input "#ffffff"
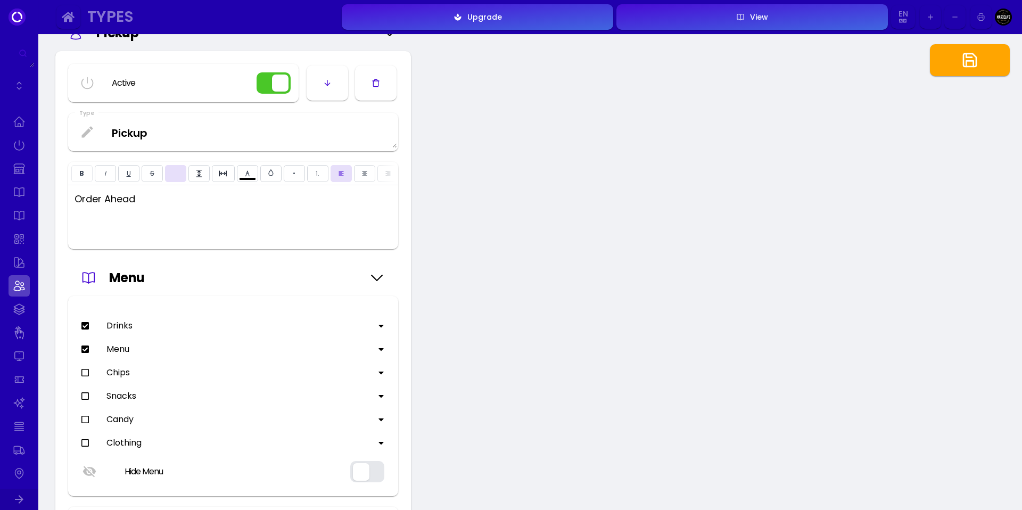
type input "#ffffff"
click at [83, 379] on div at bounding box center [94, 372] width 26 height 13
type input "#ffffff"
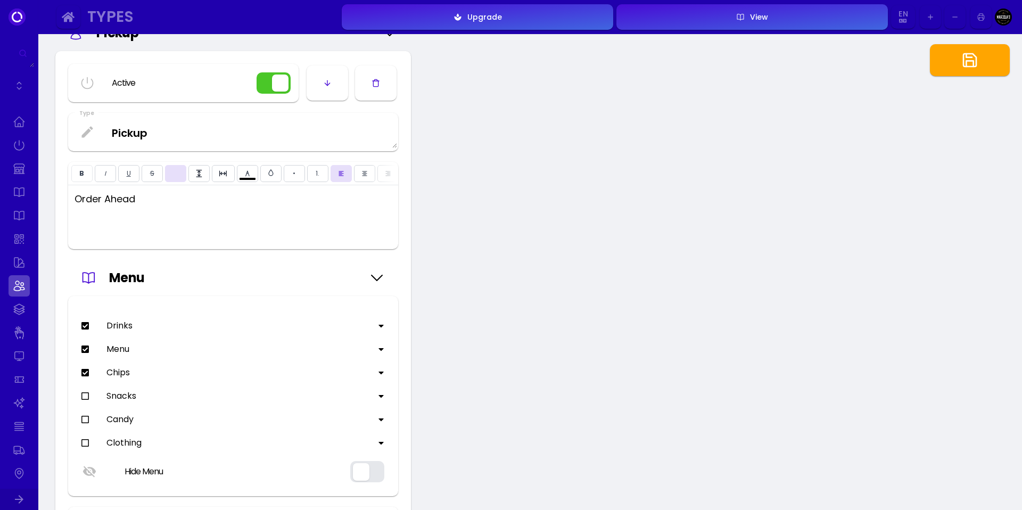
type input "#ffffff"
click at [83, 400] on icon at bounding box center [85, 396] width 9 height 9
type input "#ffffff"
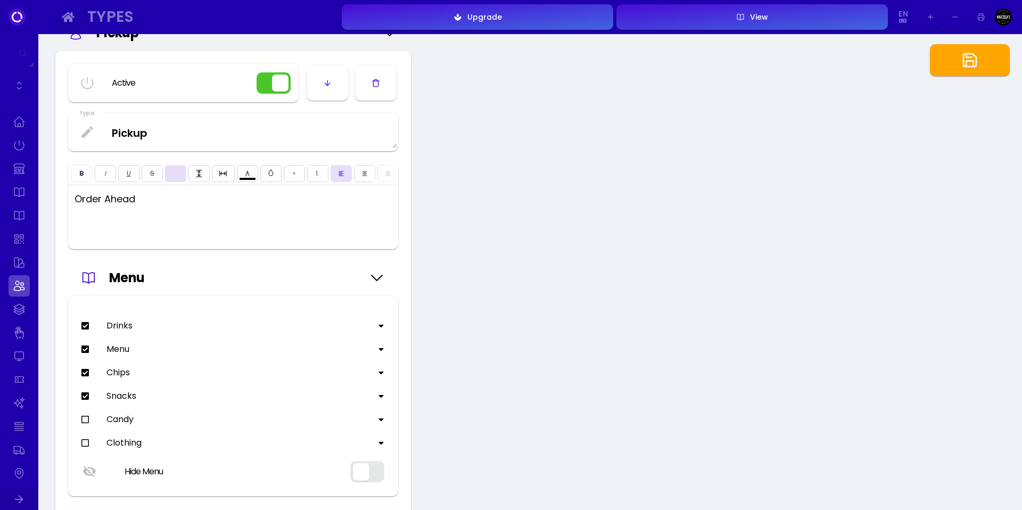
type input "#ffffff"
click at [84, 424] on icon at bounding box center [85, 419] width 9 height 9
type input "#ffffff"
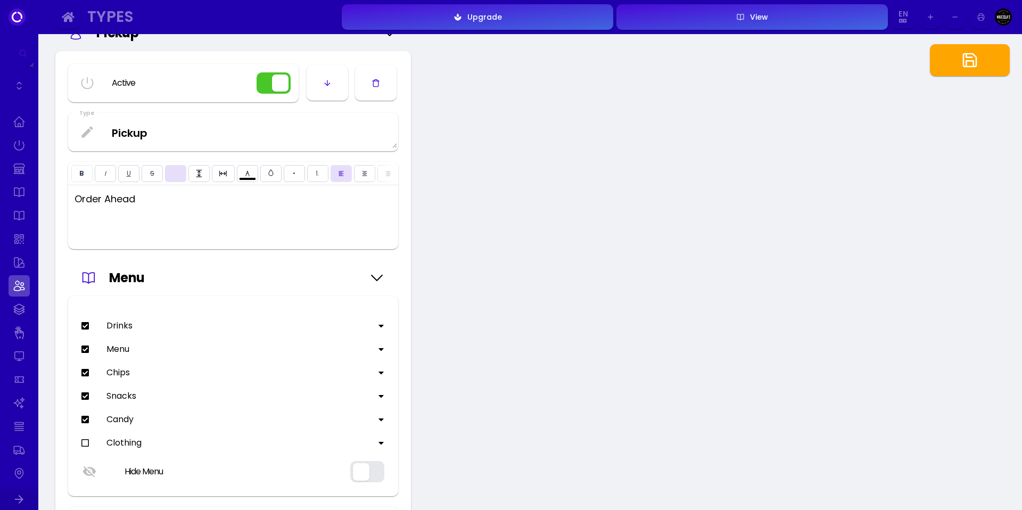
type input "#ffffff"
click at [87, 447] on icon at bounding box center [85, 443] width 9 height 9
type input "#ffffff"
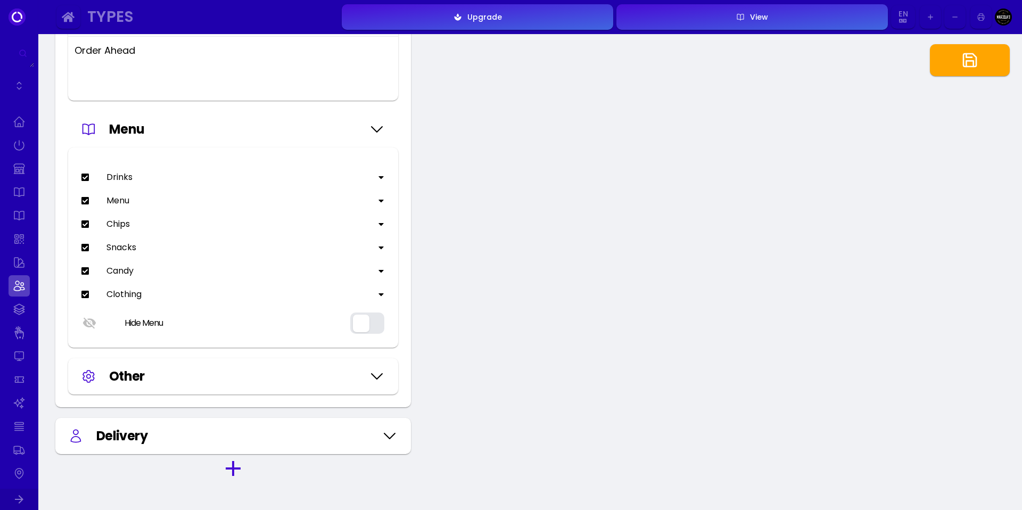
scroll to position [612, 0]
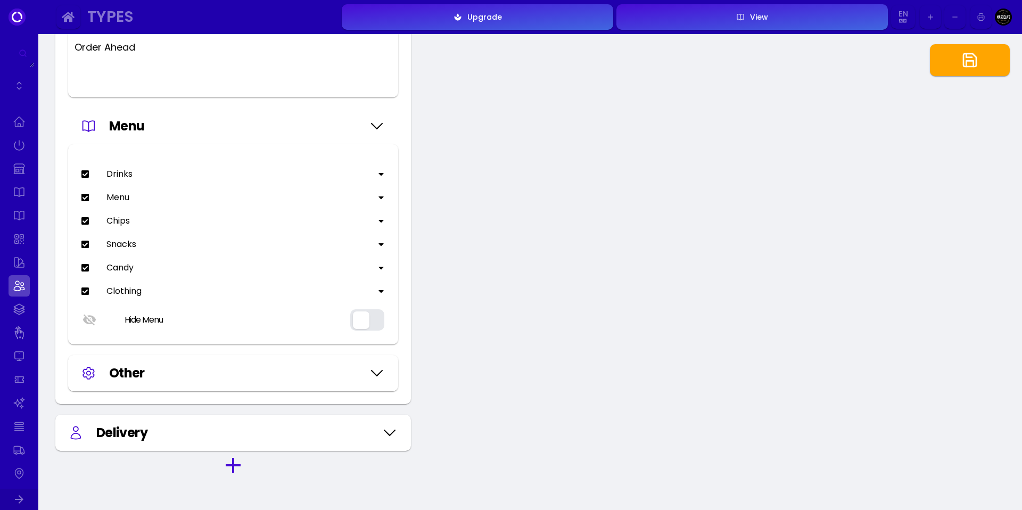
type input "#480bd5"
type input "#e7dffa"
type input "#480bd5"
type input "#e7dffa"
click at [389, 439] on icon at bounding box center [389, 432] width 17 height 53
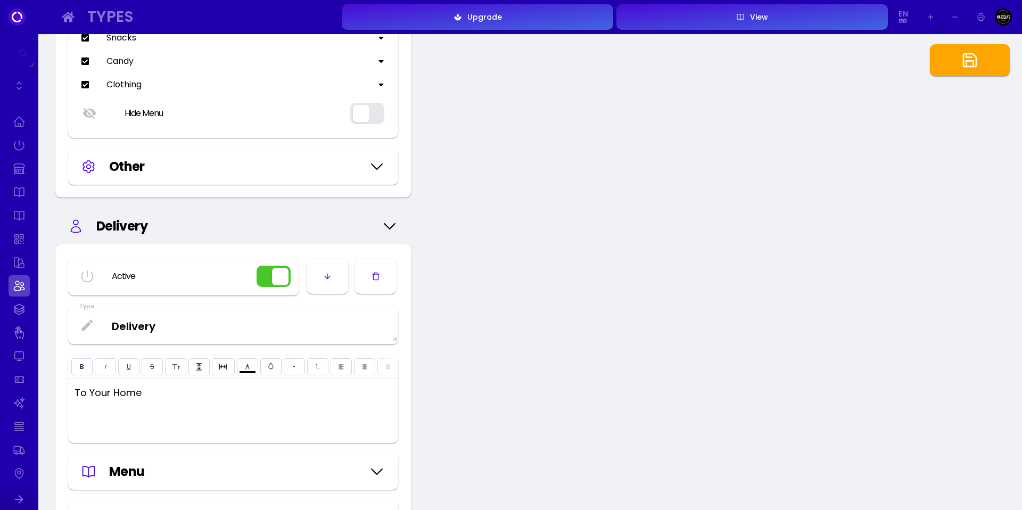
scroll to position [890, 0]
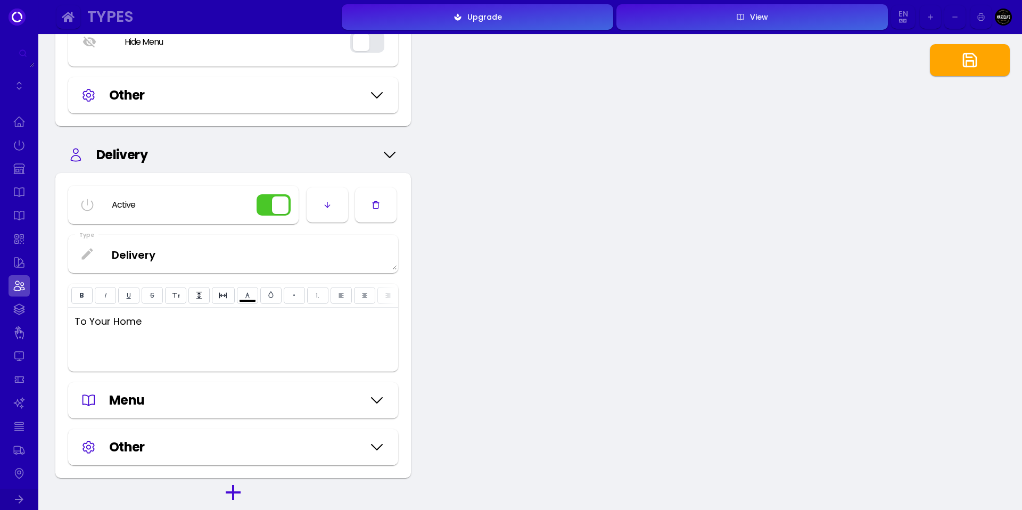
type input "#480bd5"
type input "#e7dffa"
type input "#000000"
type input "#ffffff"
type input "#000000"
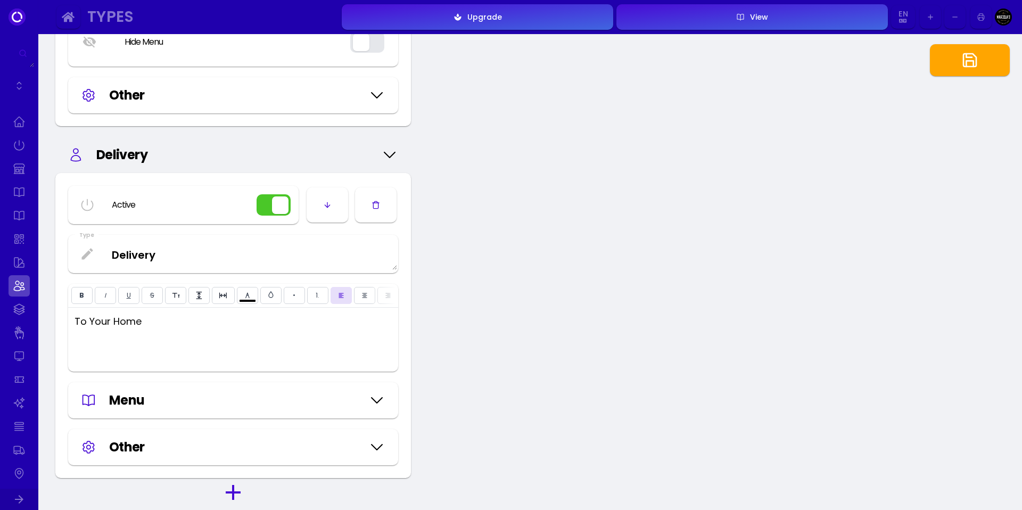
type input "#ffffff"
type input "#000000"
click at [104, 329] on p "To Your Home" at bounding box center [233, 321] width 317 height 14
type input "#ffffff"
click at [104, 329] on p "To Your Home" at bounding box center [233, 321] width 317 height 14
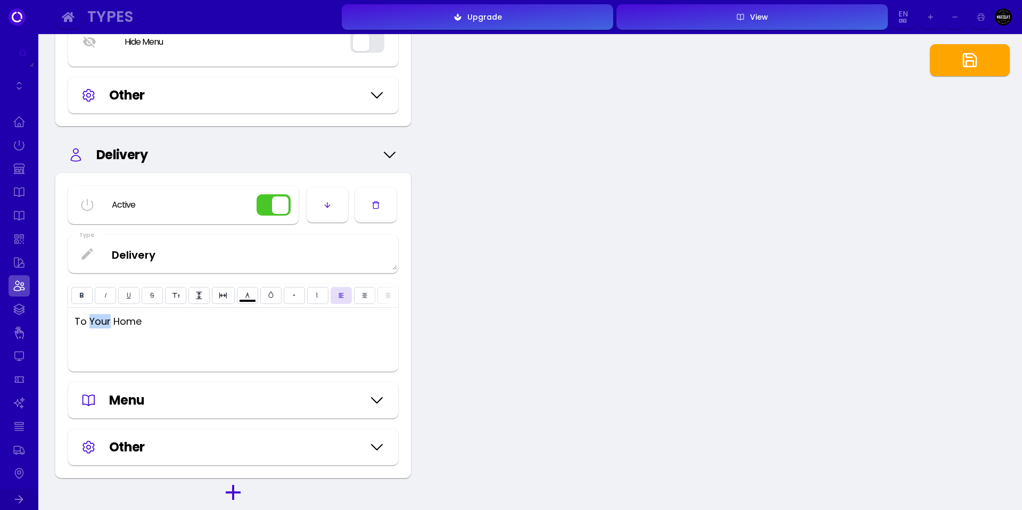
type input "#ffffff"
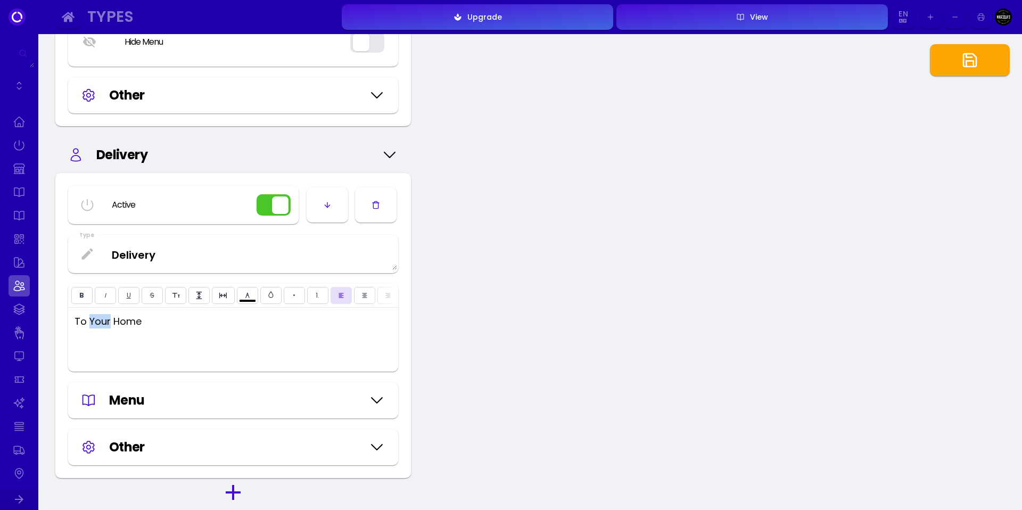
type input "#ffffff"
click at [138, 329] on p "To Your Home" at bounding box center [233, 321] width 317 height 14
type input "#ffffff"
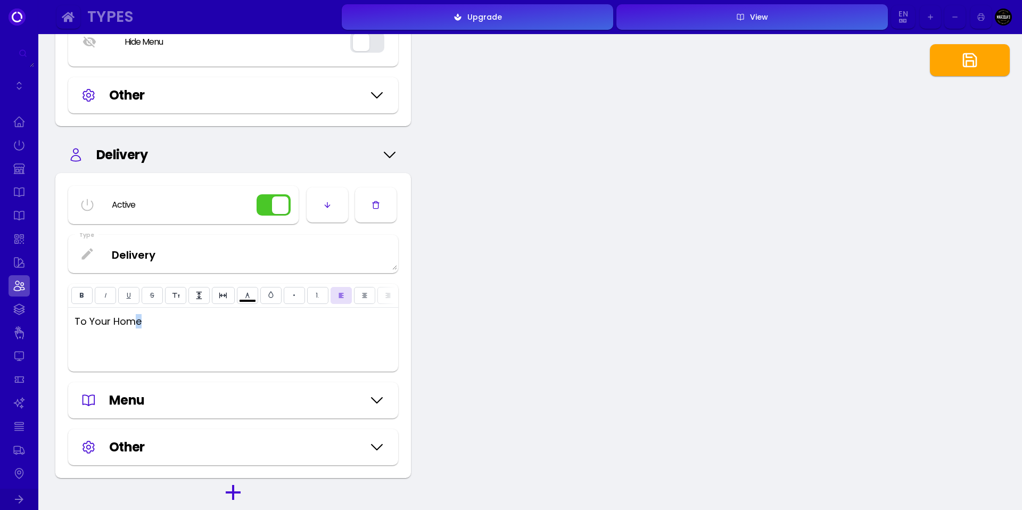
type input "#ffffff"
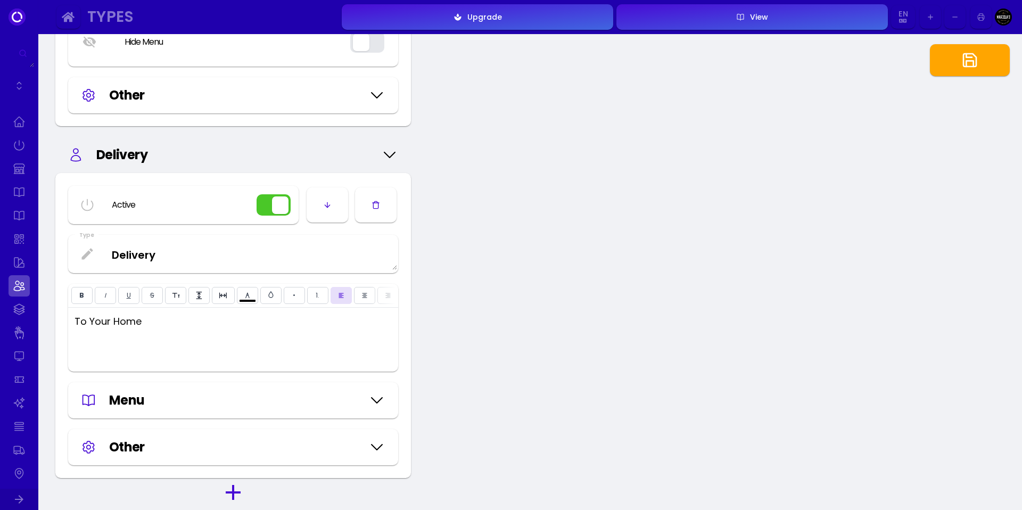
type input "#ffffff"
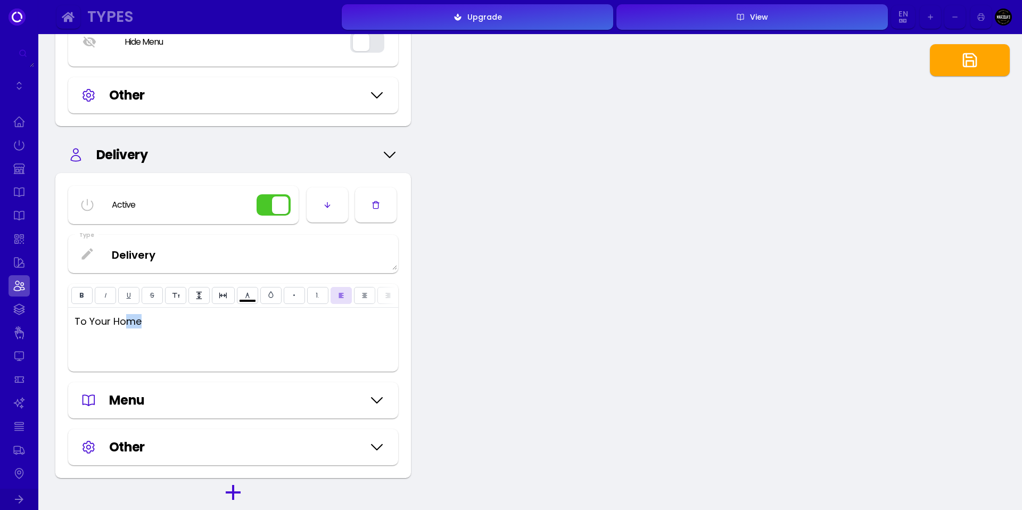
type input "#ffffff"
drag, startPoint x: 159, startPoint y: 339, endPoint x: 118, endPoint y: 339, distance: 41.0
click at [122, 329] on p "To Your Home" at bounding box center [233, 321] width 317 height 14
type input "#ffffff"
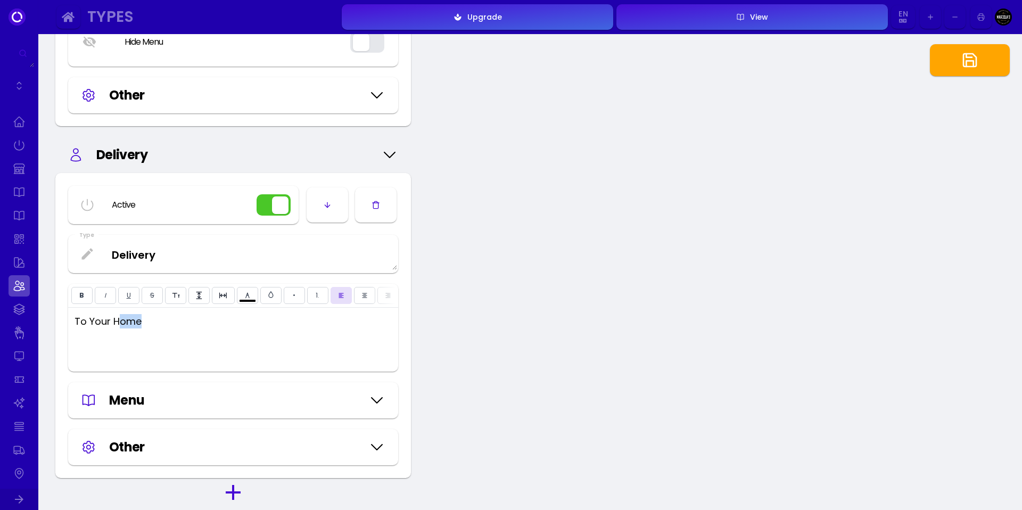
type input "#ffffff"
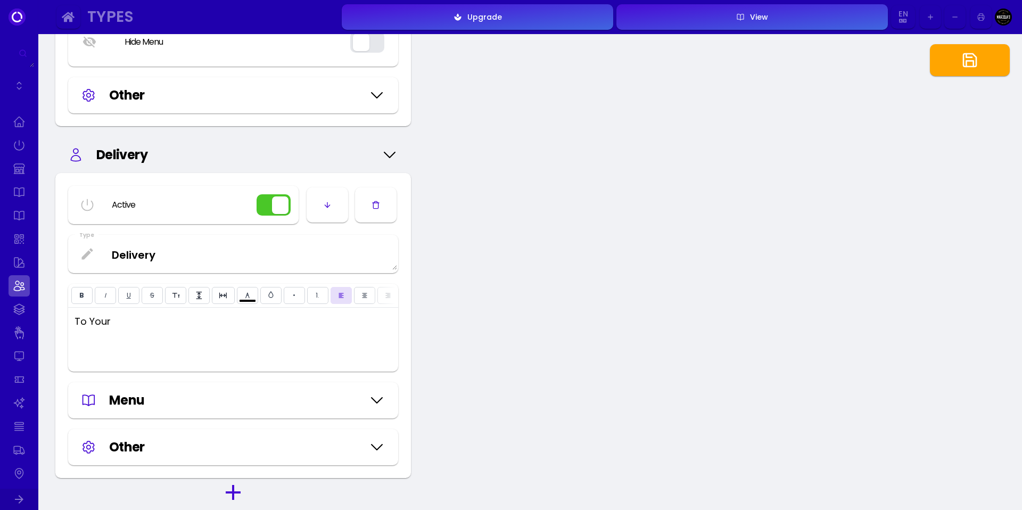
type input "#ffffff"
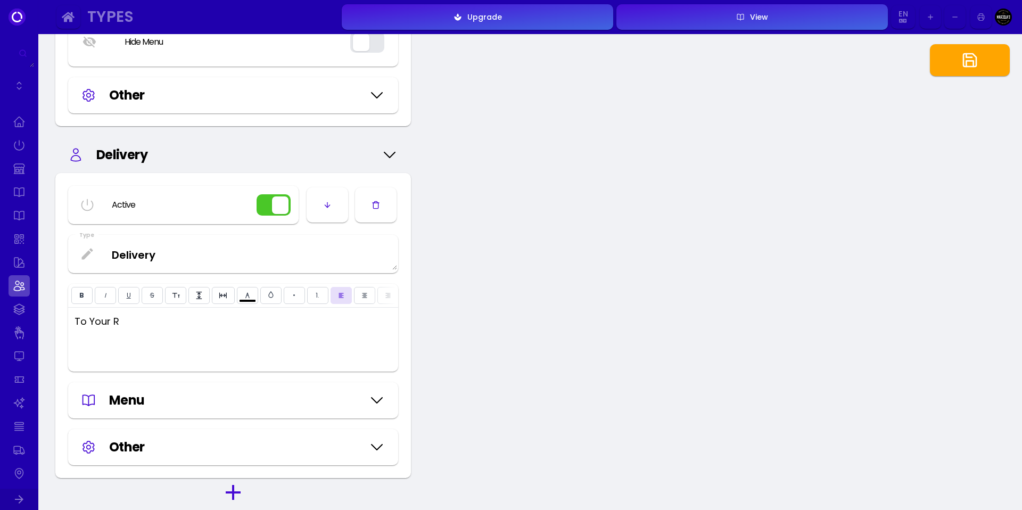
type input "#ffffff"
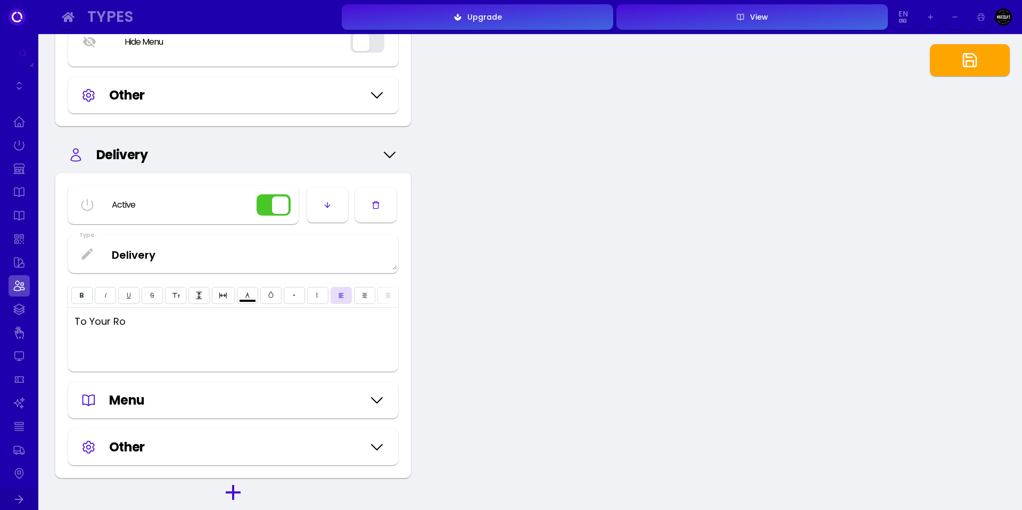
type input "#ffffff"
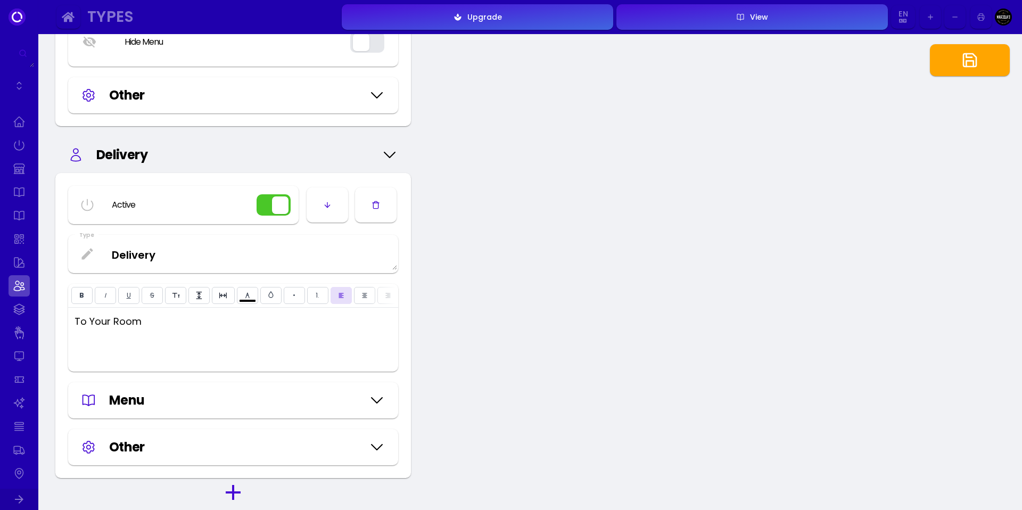
type input "#ffffff"
click at [172, 410] on div "Menu" at bounding box center [236, 400] width 254 height 19
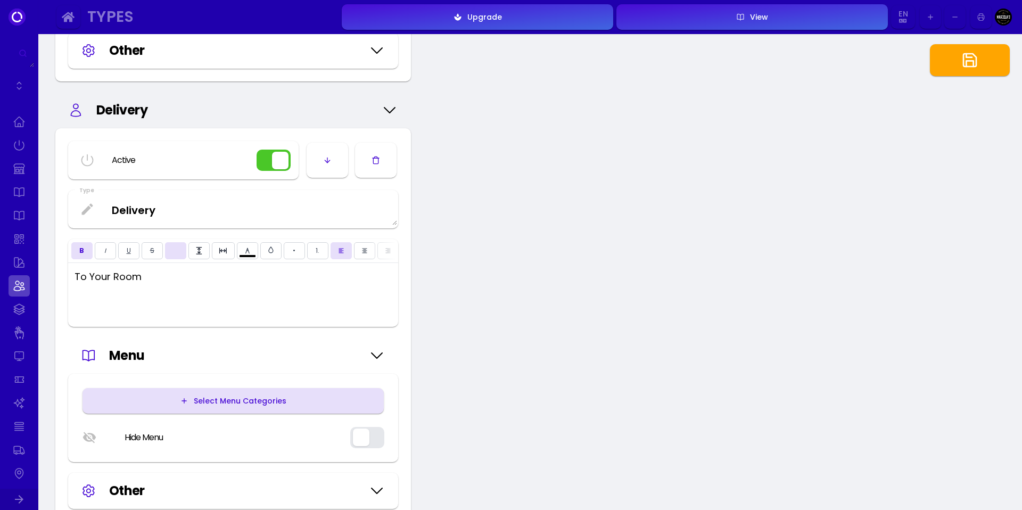
scroll to position [951, 0]
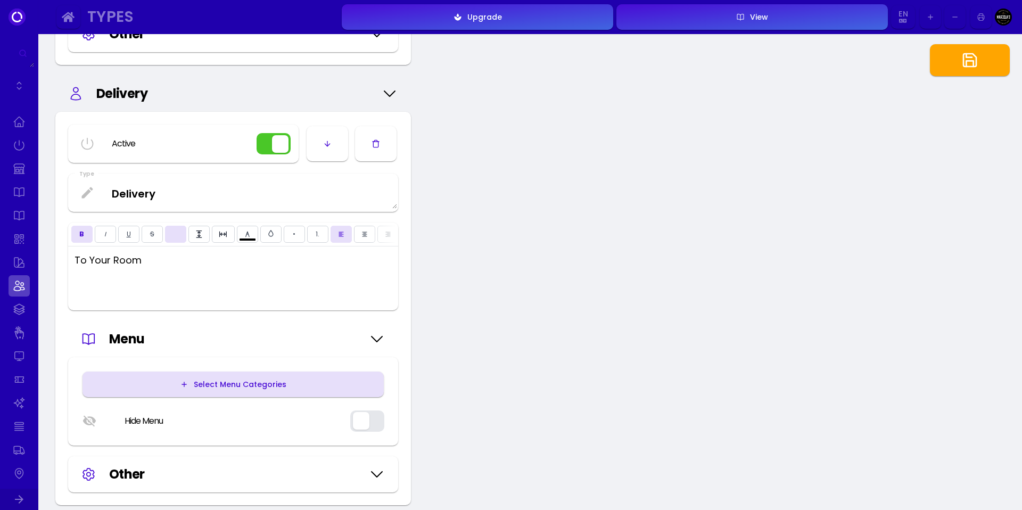
click at [266, 388] on div "Select Menu Categories" at bounding box center [237, 384] width 98 height 7
type input "#ffffff"
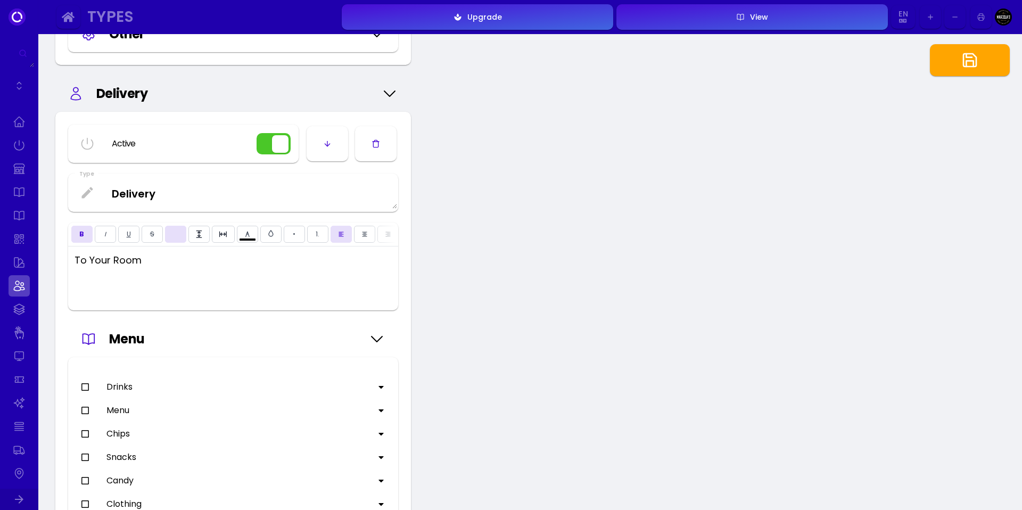
type input "#ffffff"
click at [84, 391] on icon at bounding box center [85, 387] width 9 height 9
type input "#ffffff"
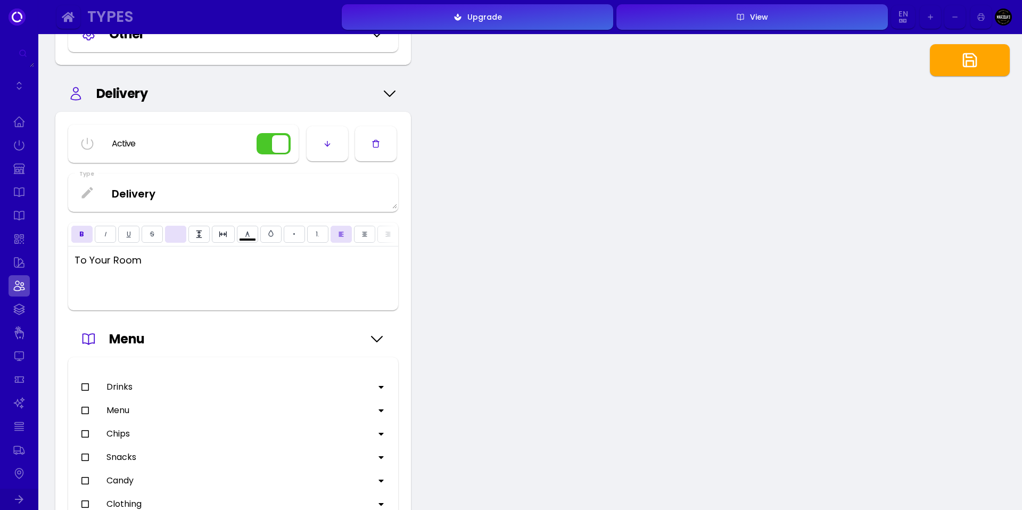
type input "#ffffff"
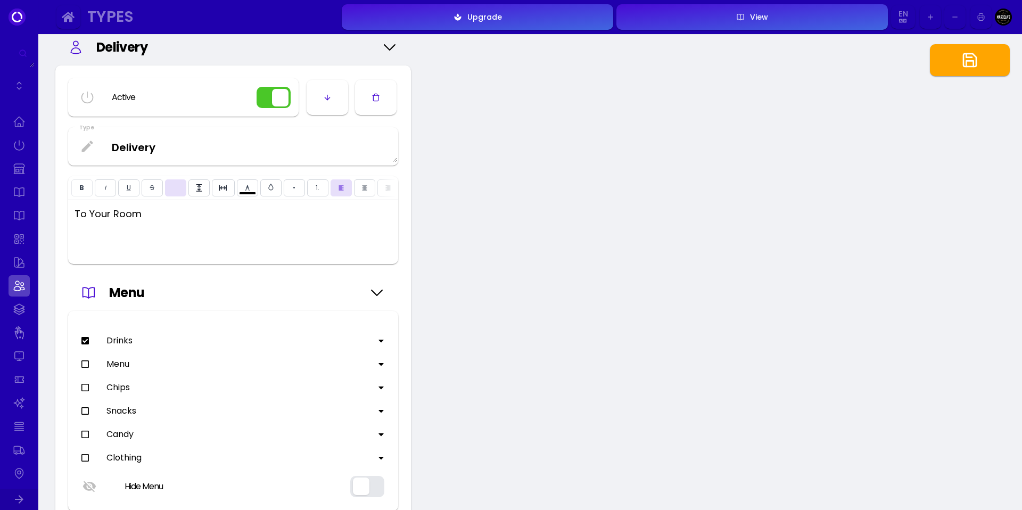
scroll to position [1060, 0]
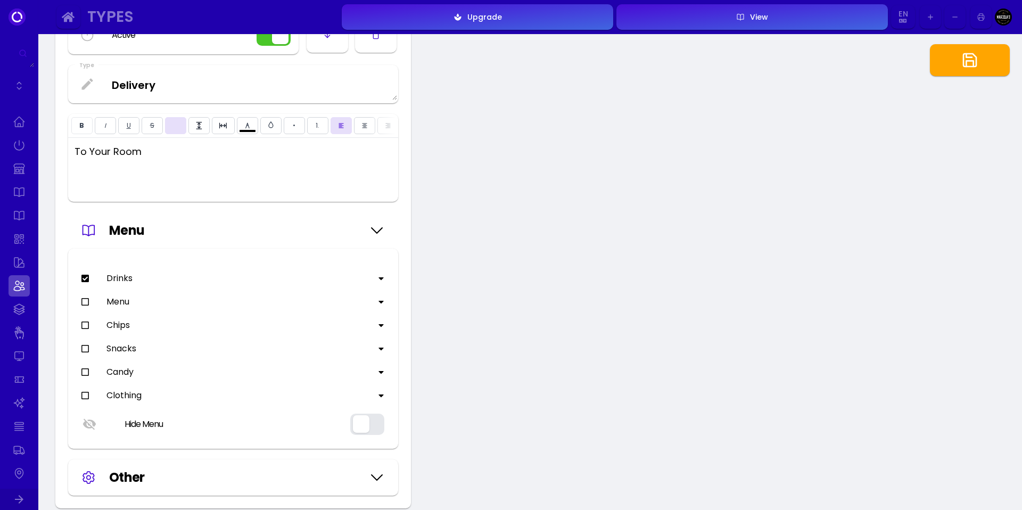
type input "#ffffff"
click at [84, 306] on icon at bounding box center [85, 302] width 9 height 9
type input "#ffffff"
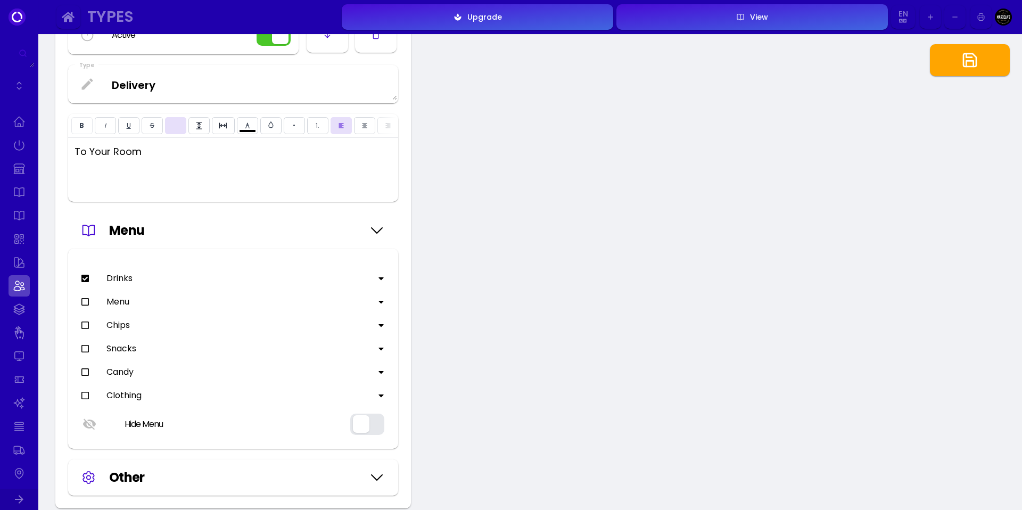
type input "#ffffff"
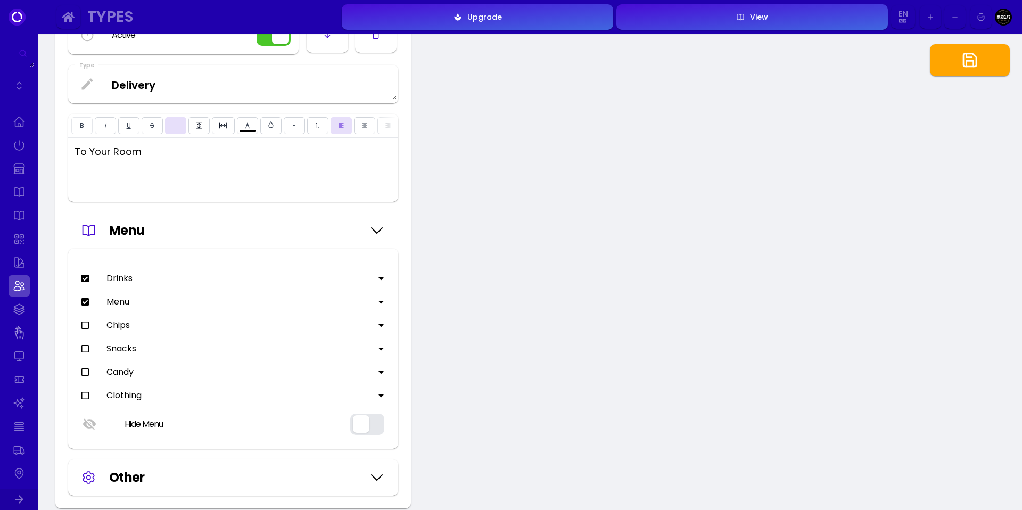
click at [84, 330] on icon at bounding box center [85, 325] width 9 height 9
type input "#ffffff"
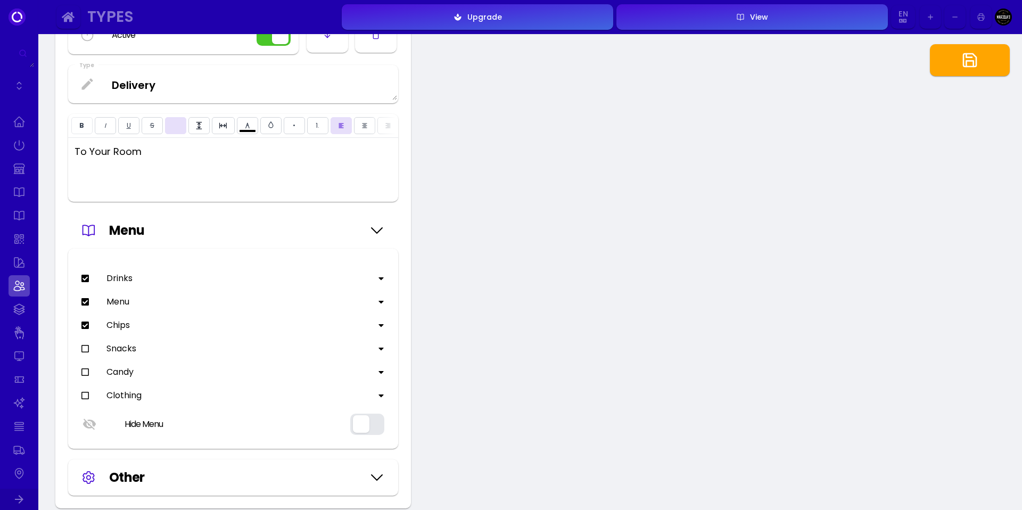
type input "#ffffff"
click at [87, 353] on icon at bounding box center [85, 349] width 9 height 9
type input "#ffffff"
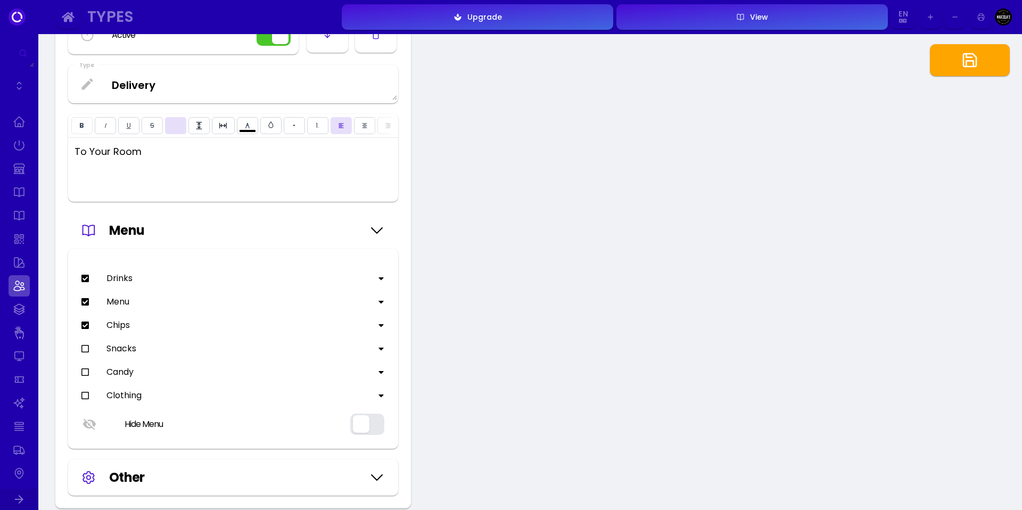
type input "#ffffff"
click at [86, 376] on icon at bounding box center [85, 372] width 9 height 9
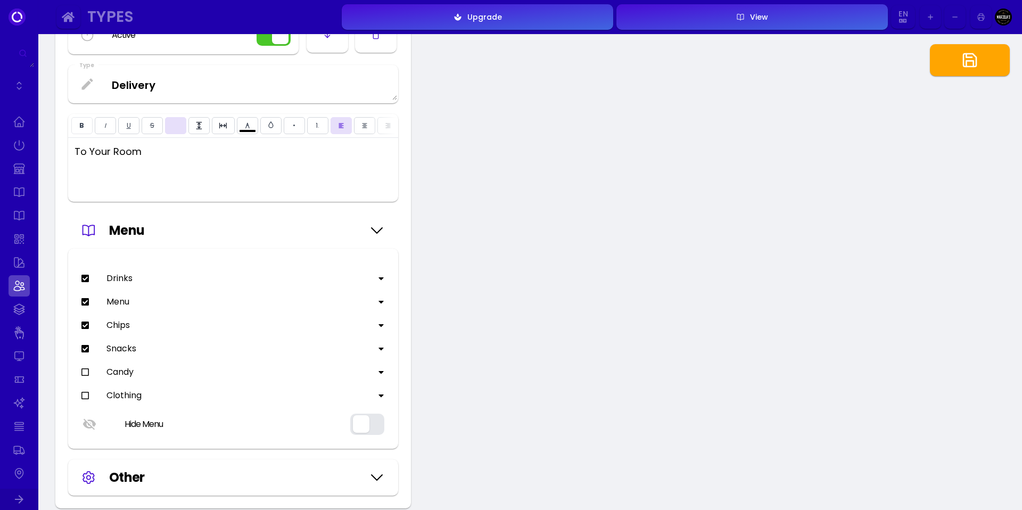
type input "#ffffff"
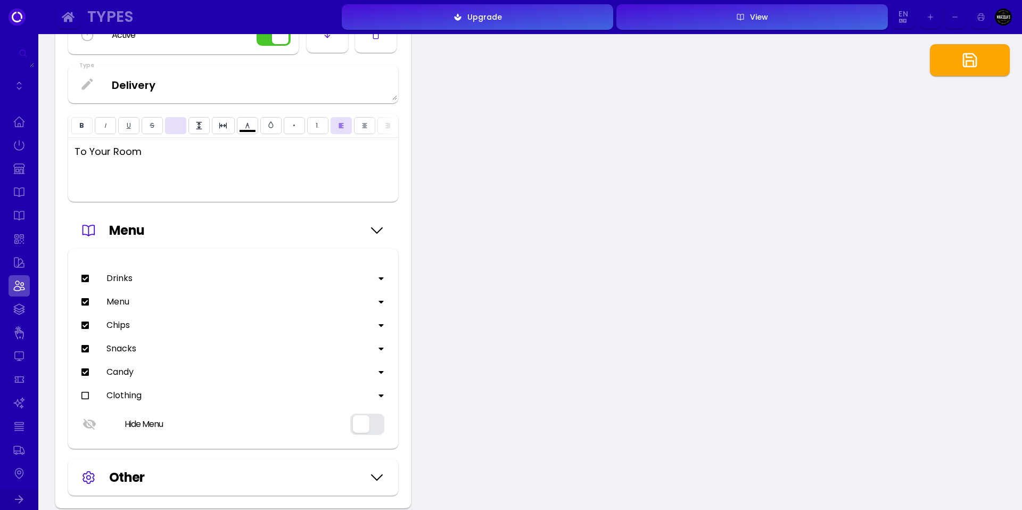
type input "#ffffff"
click at [86, 400] on icon at bounding box center [85, 395] width 9 height 9
type input "#ffffff"
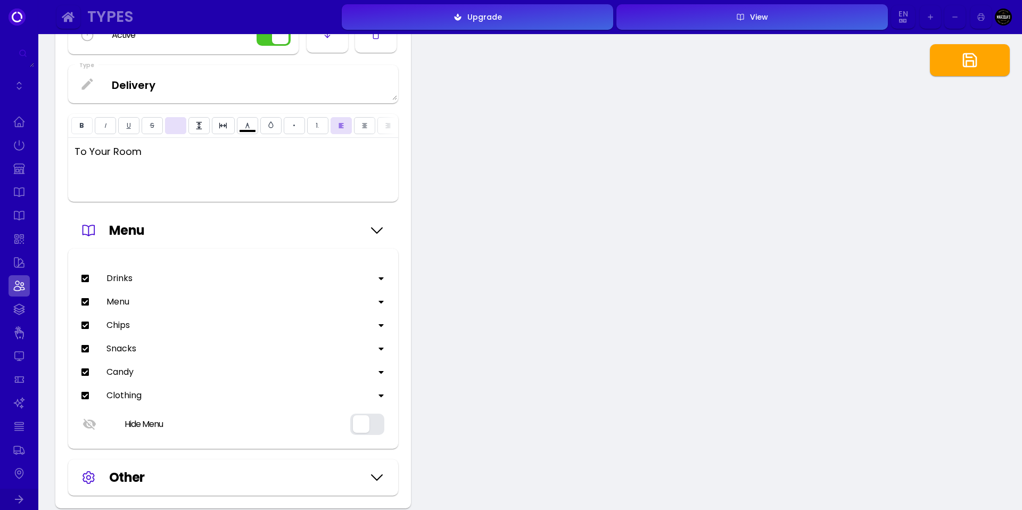
click at [952, 61] on button "button" at bounding box center [970, 60] width 80 height 32
type input "#ffffff"
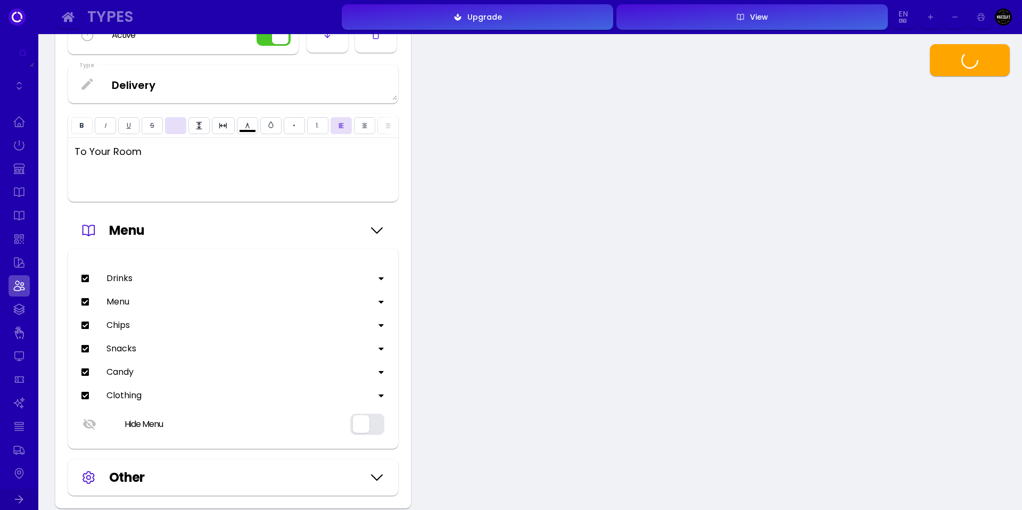
type input "#ffffff"
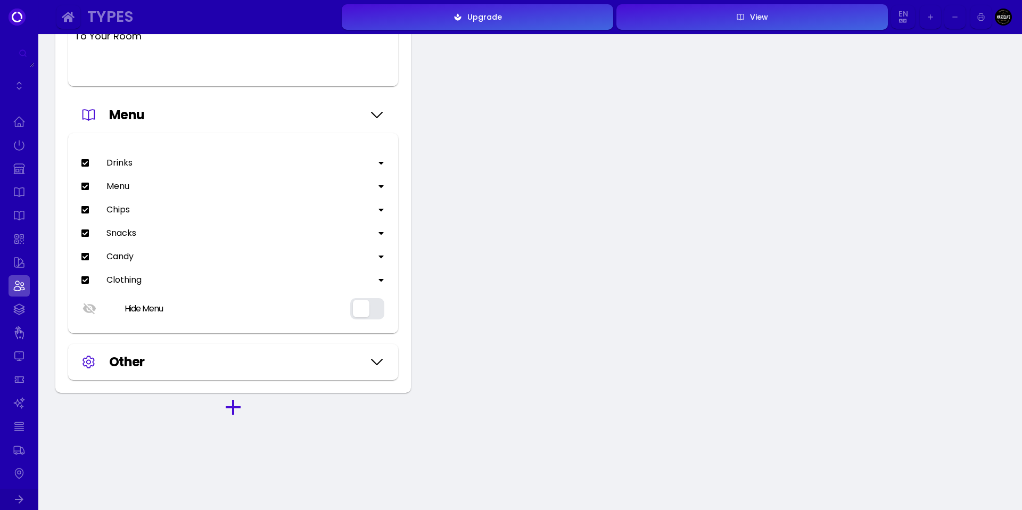
scroll to position [1192, 0]
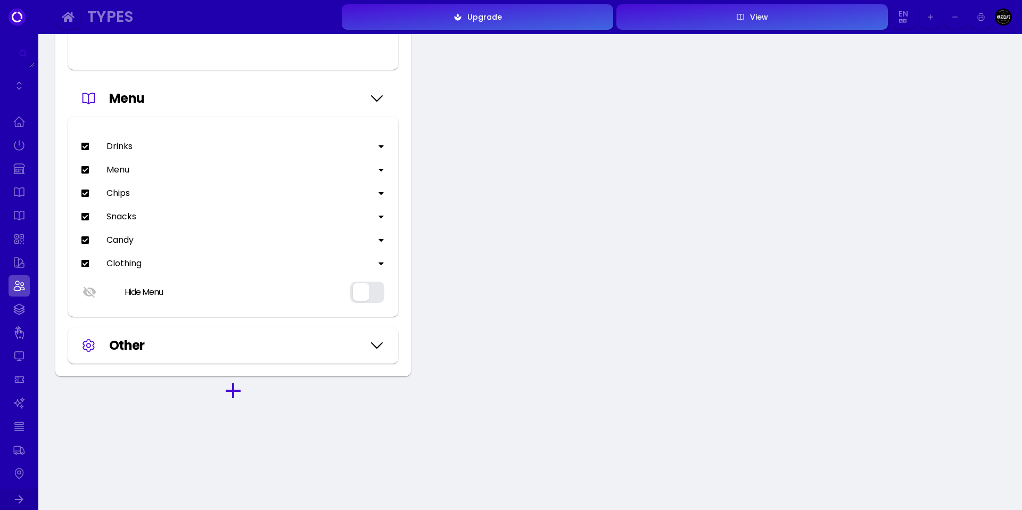
type input "#ffffff"
click at [149, 355] on div "Other" at bounding box center [236, 345] width 254 height 19
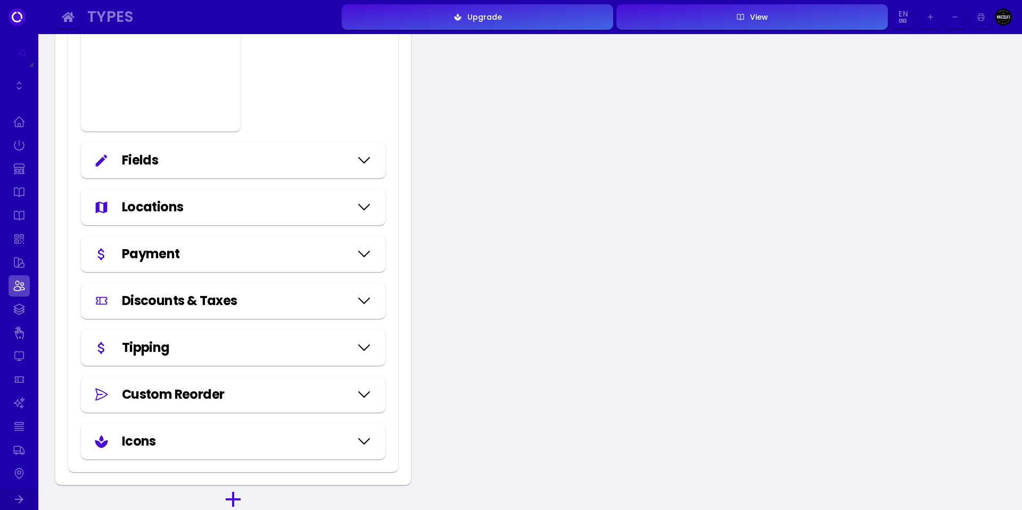
scroll to position [2557, 0]
type input "#ffffff"
click at [241, 263] on div "Payment" at bounding box center [236, 253] width 228 height 19
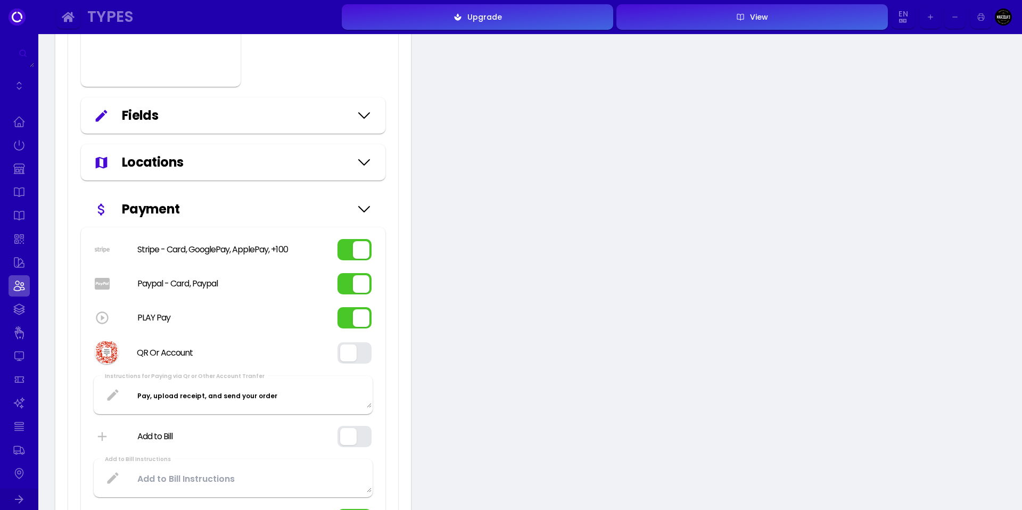
scroll to position [2640, 0]
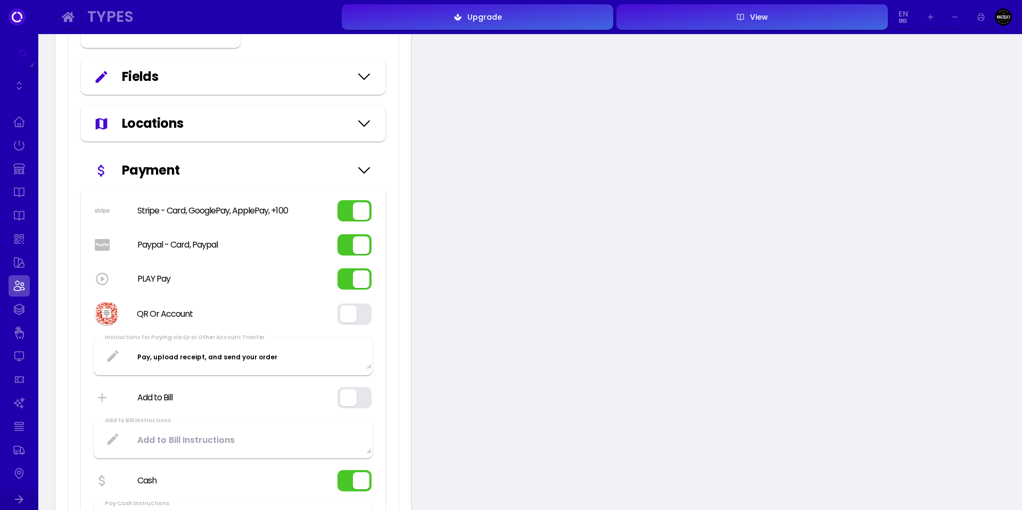
type input "#ffffff"
click at [350, 285] on div "PLAY Pay" at bounding box center [233, 278] width 279 height 23
click at [357, 286] on button "button" at bounding box center [355, 278] width 34 height 21
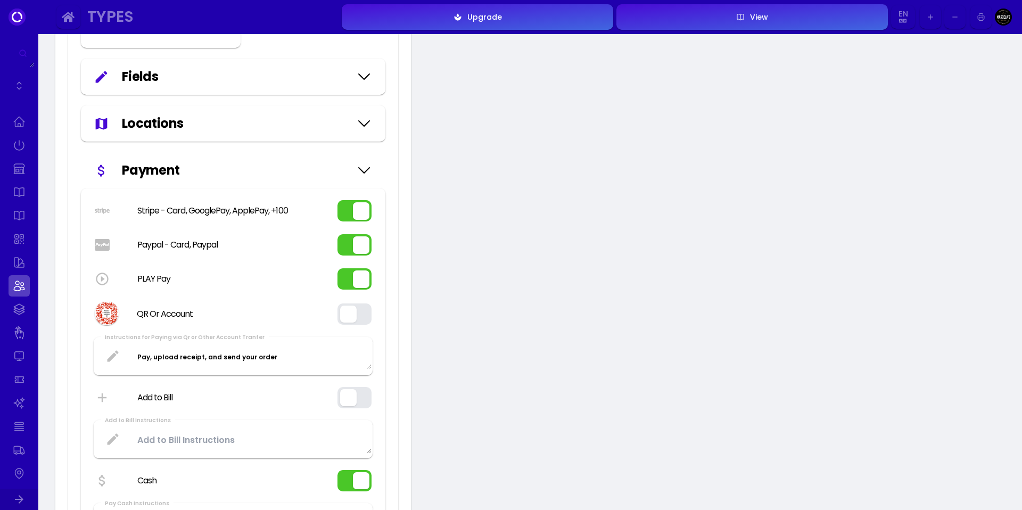
type input "#ffffff"
click at [347, 222] on button "button" at bounding box center [355, 210] width 34 height 21
type input "#ffffff"
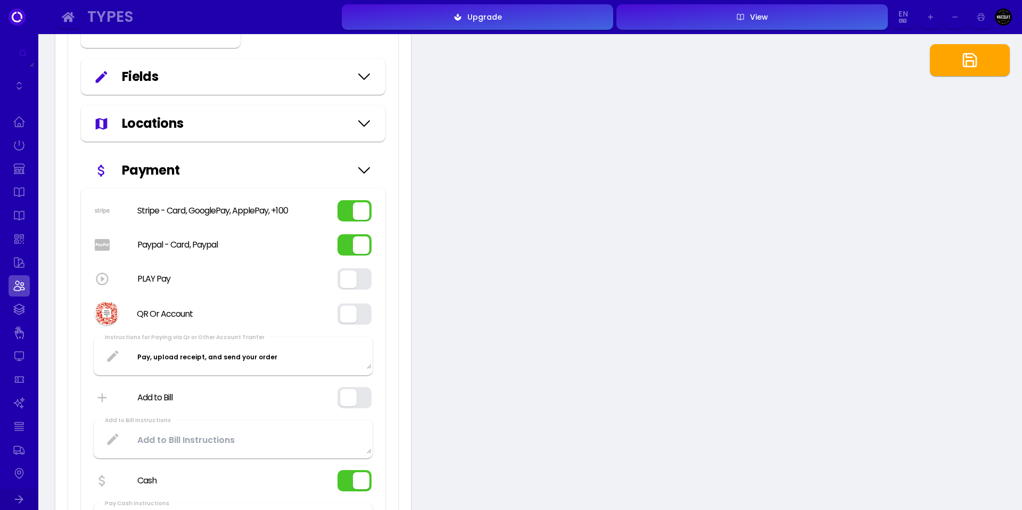
type input "#ffffff"
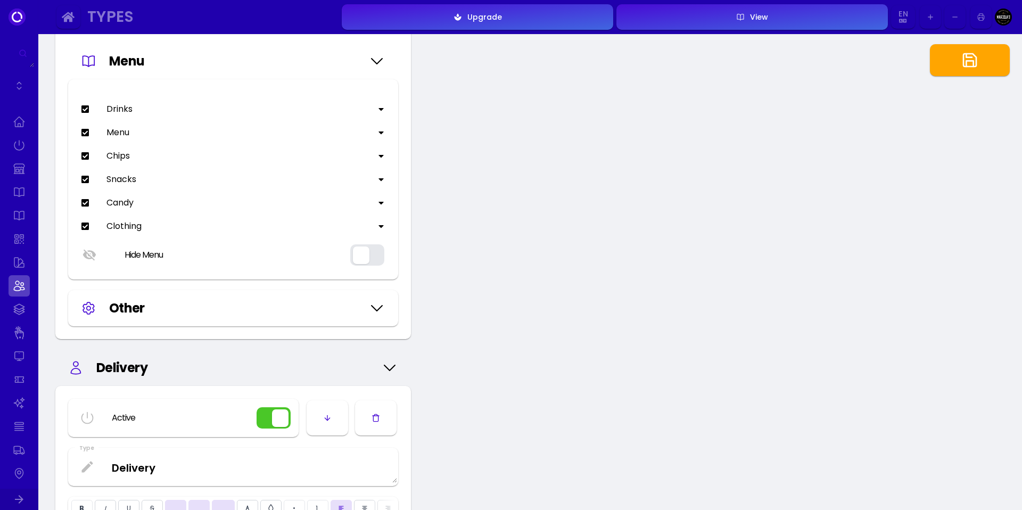
scroll to position [769, 0]
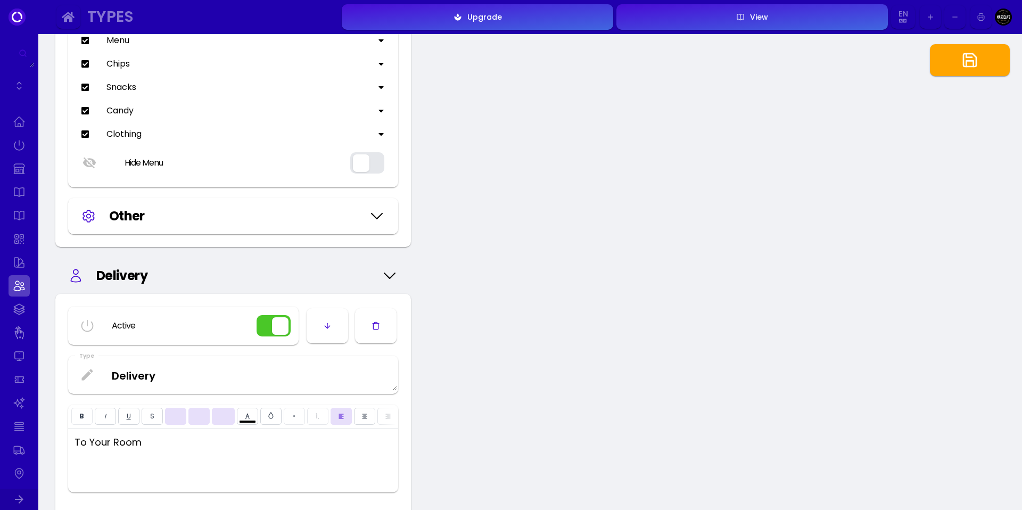
type input "#ffffff"
click at [234, 219] on div "Other" at bounding box center [236, 216] width 254 height 19
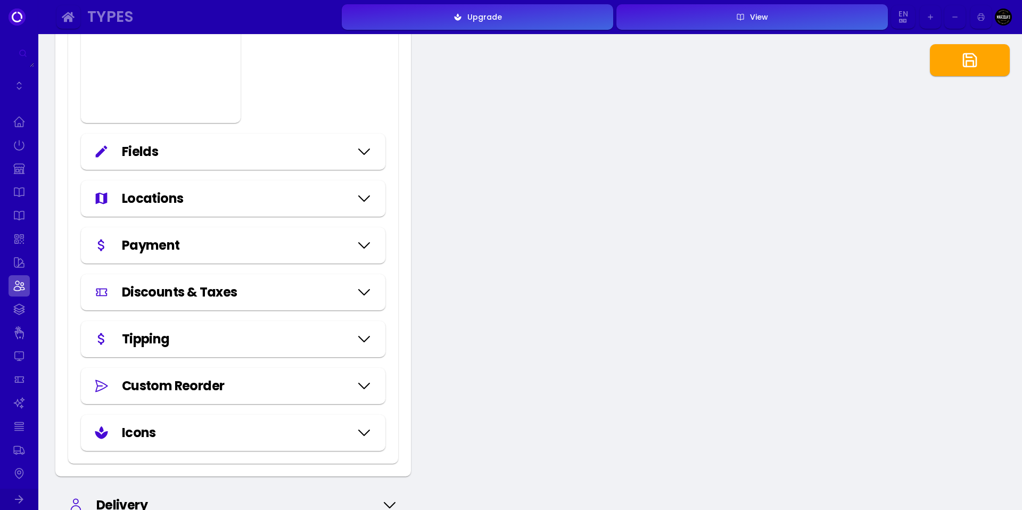
scroll to position [2025, 0]
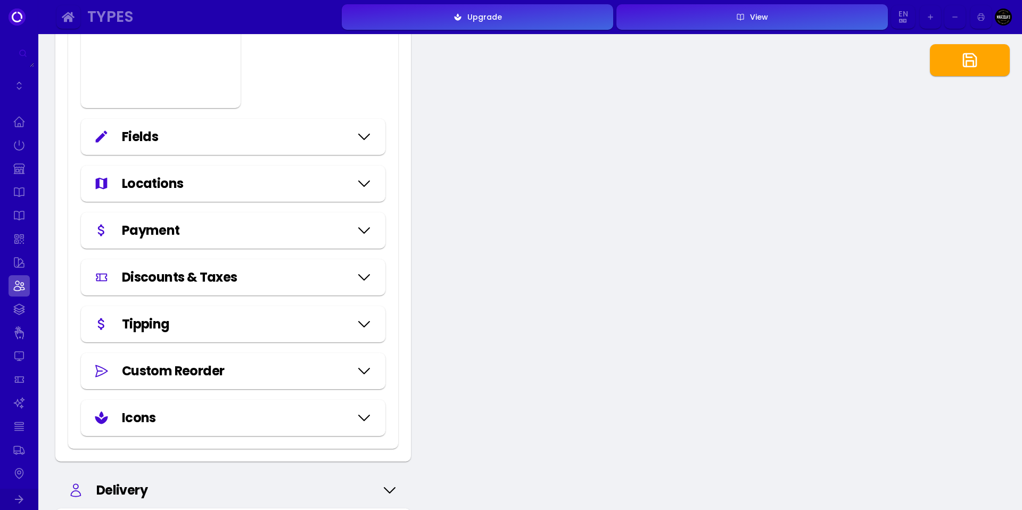
type input "#ffffff"
click at [219, 240] on div "Payment" at bounding box center [236, 230] width 228 height 19
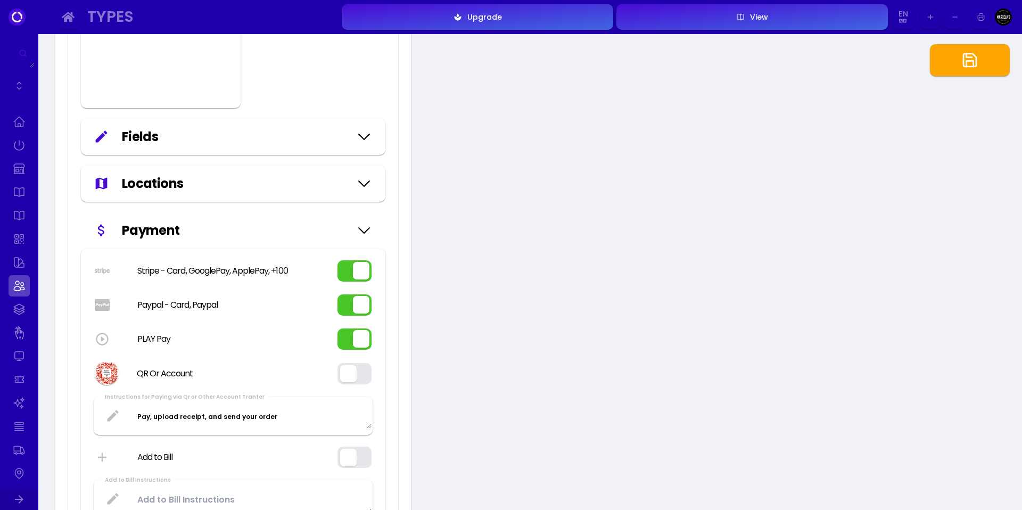
click at [353, 282] on button "button" at bounding box center [355, 270] width 34 height 21
type input "#ffffff"
click at [363, 346] on button "button" at bounding box center [355, 339] width 34 height 21
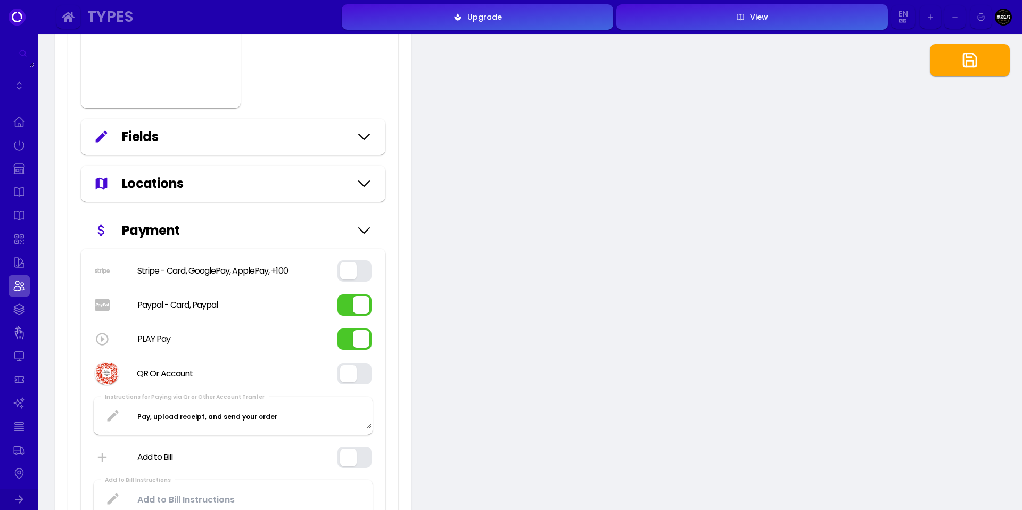
type input "#ffffff"
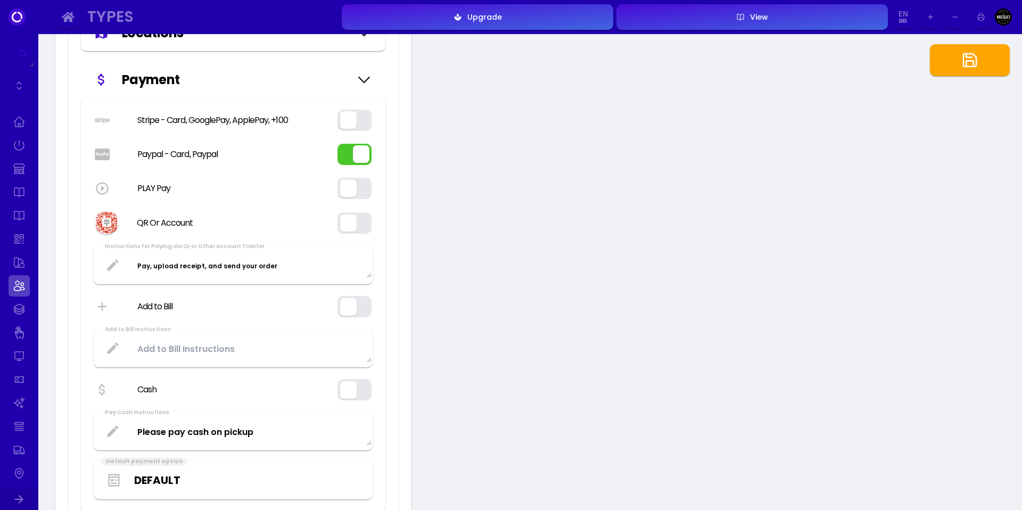
click at [948, 59] on button "button" at bounding box center [970, 60] width 80 height 32
type input "#ffffff"
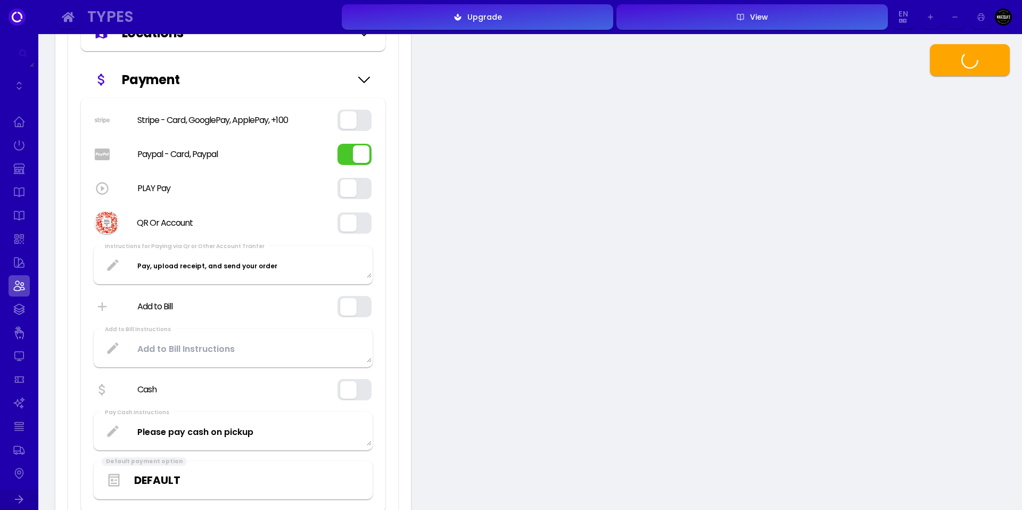
type input "#ffffff"
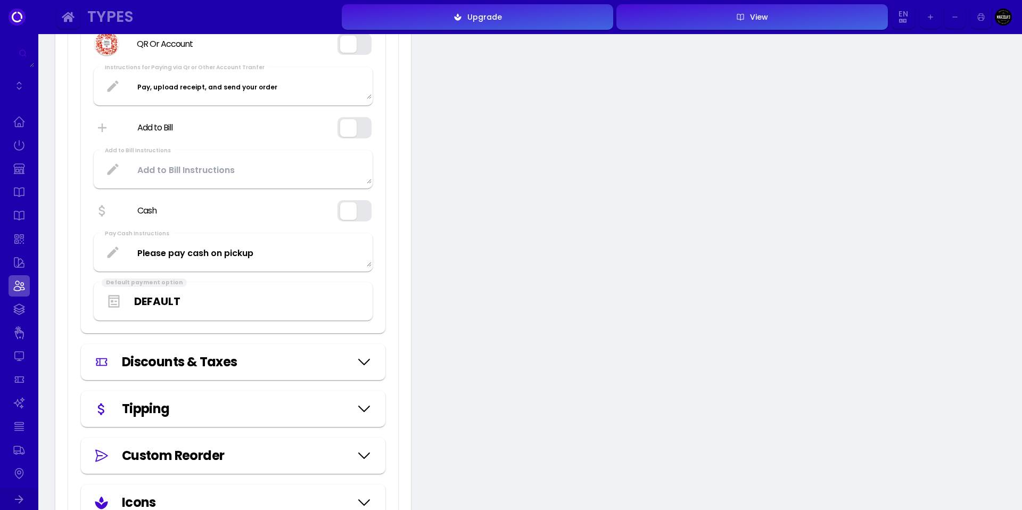
scroll to position [2181, 0]
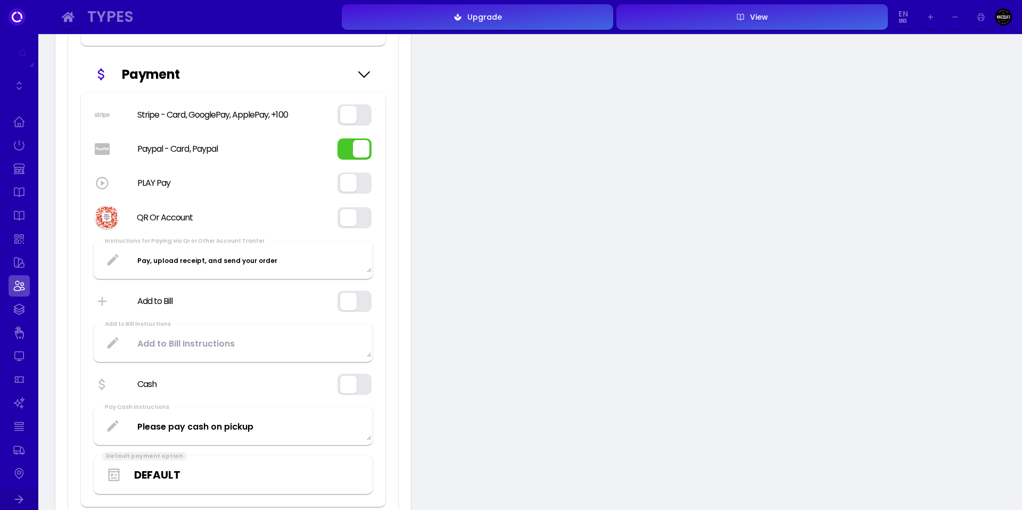
click at [364, 385] on button "button" at bounding box center [355, 384] width 34 height 21
type input "#ffffff"
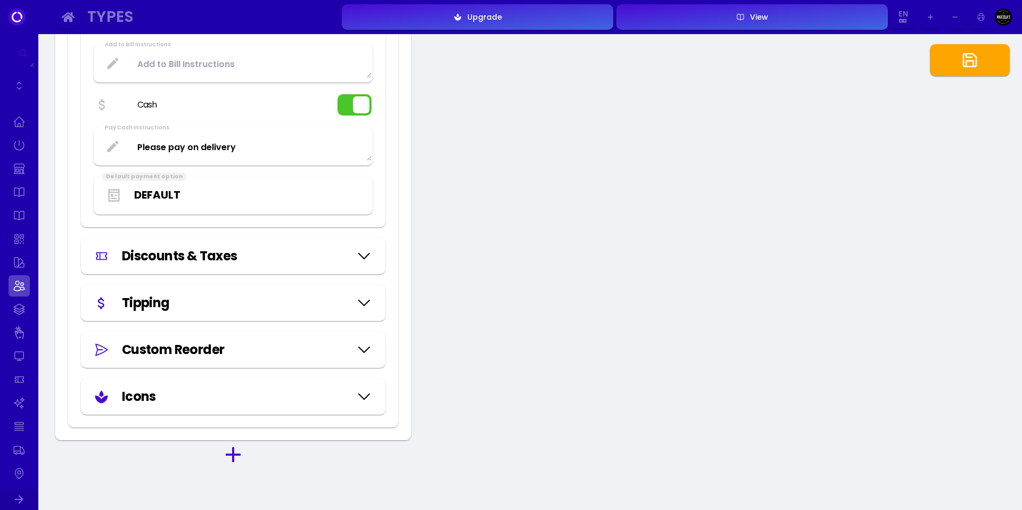
scroll to position [4735, 0]
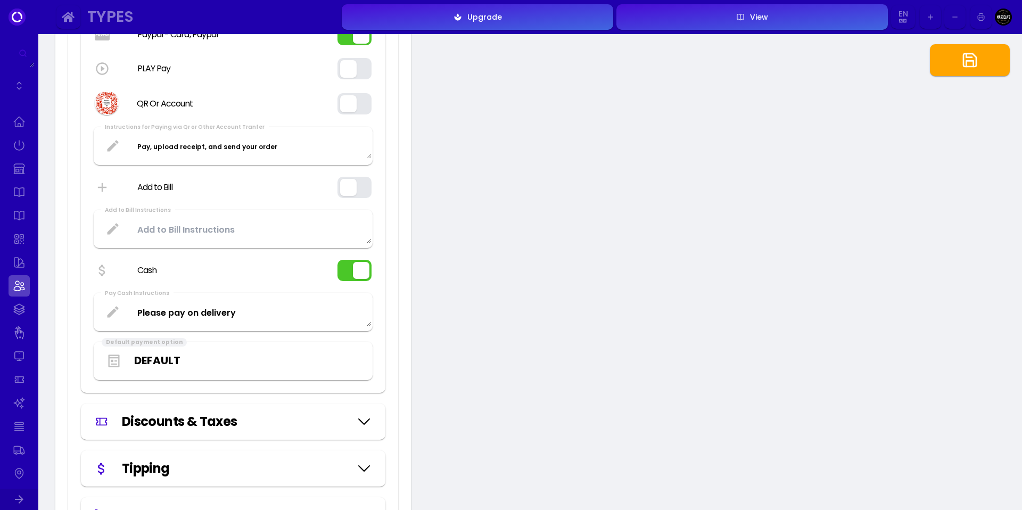
click at [945, 60] on button "button" at bounding box center [970, 60] width 80 height 32
type input "#ffffff"
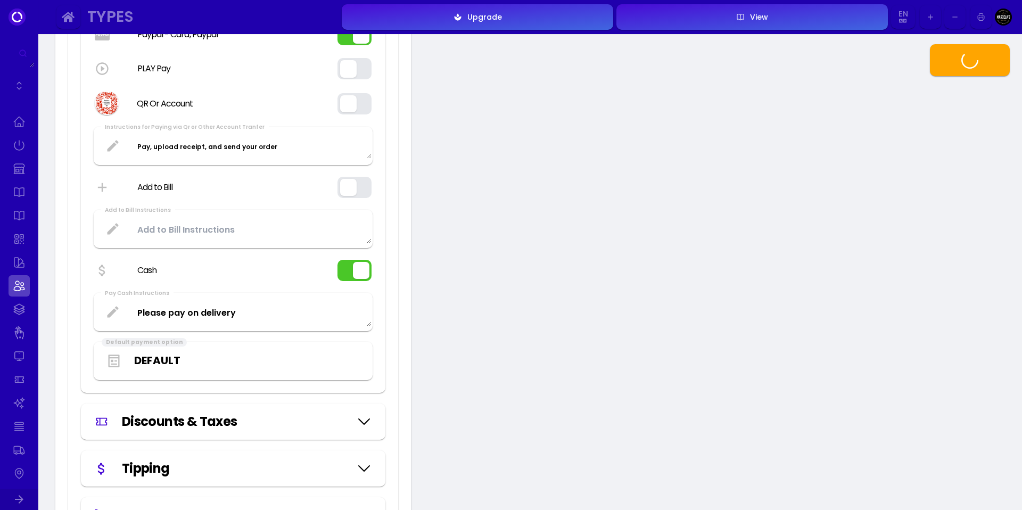
type input "#ffffff"
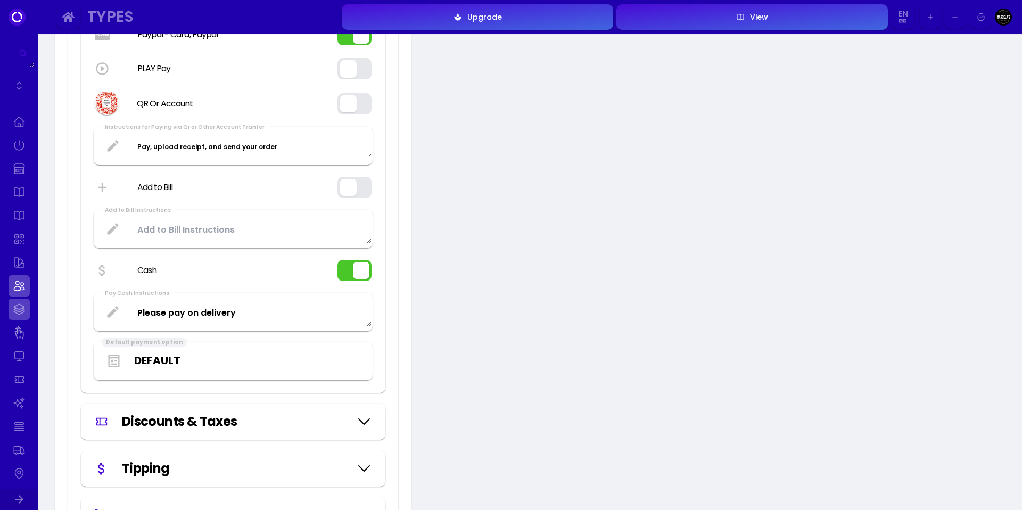
type input "#ffffff"
type input "#2000ad"
type input "#ffffff"
type input "#2000ad"
type input "#ffffff"
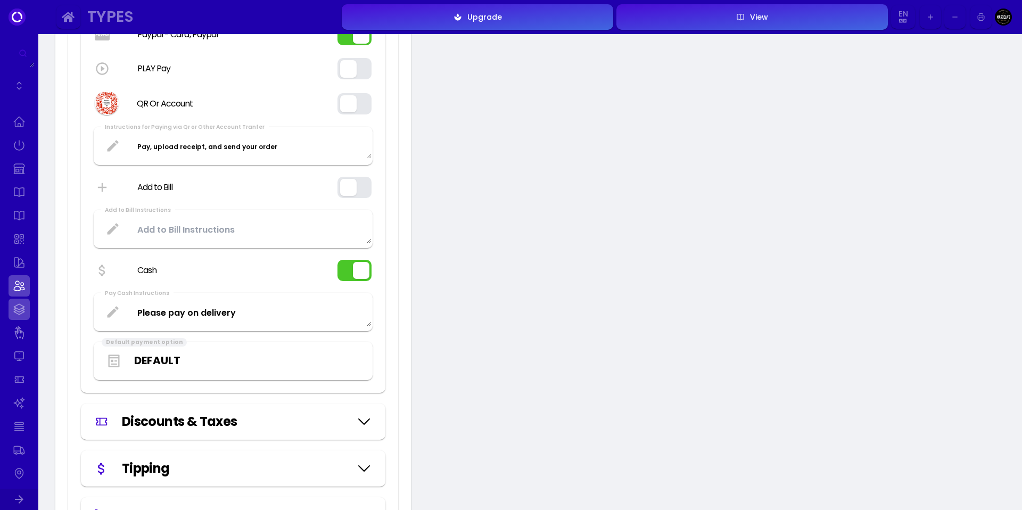
type input "#2000ad"
click at [13, 302] on link at bounding box center [19, 309] width 21 height 21
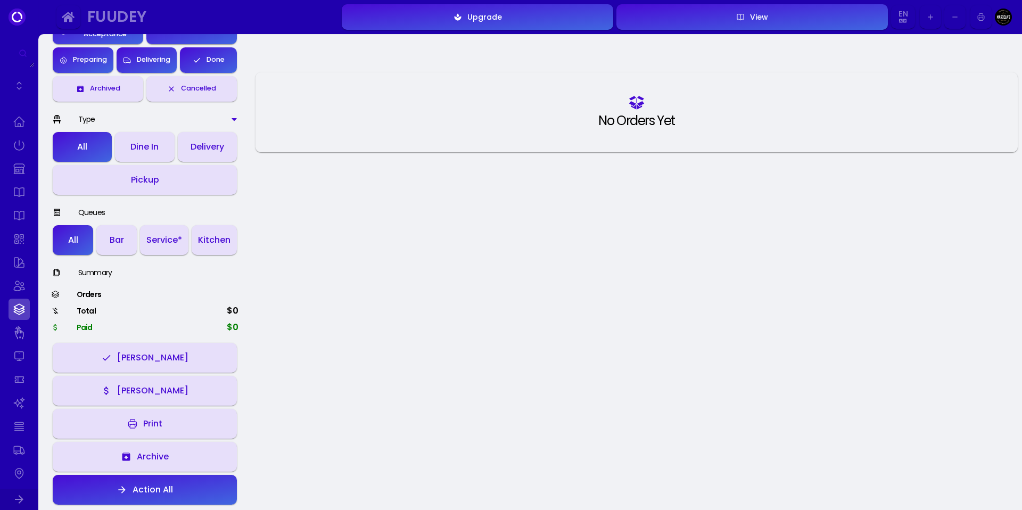
scroll to position [120, 0]
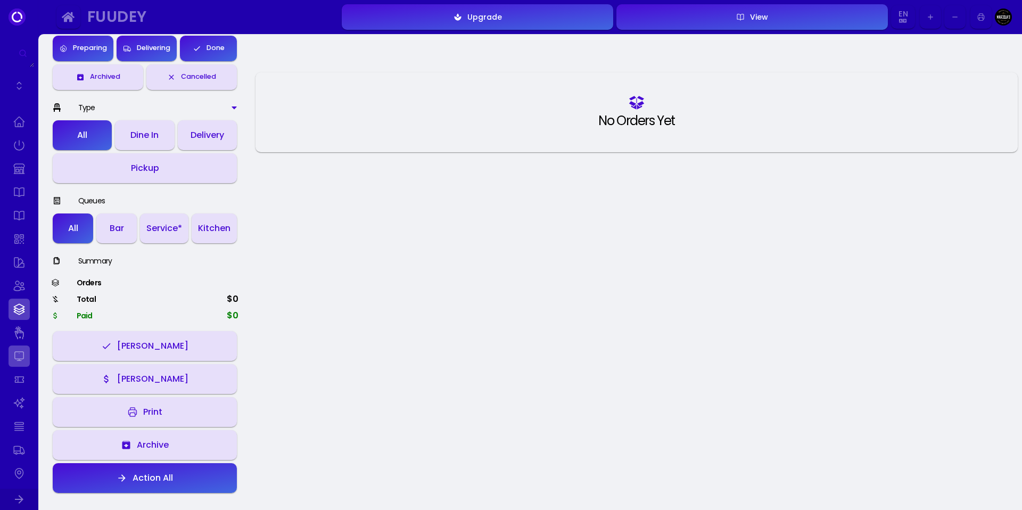
click at [13, 360] on link at bounding box center [19, 356] width 21 height 21
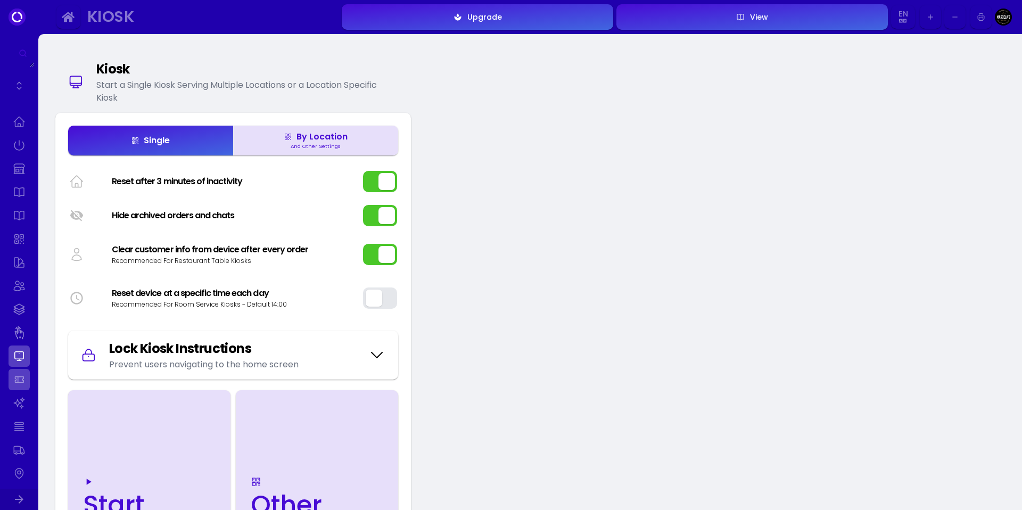
click at [27, 380] on link at bounding box center [19, 379] width 21 height 21
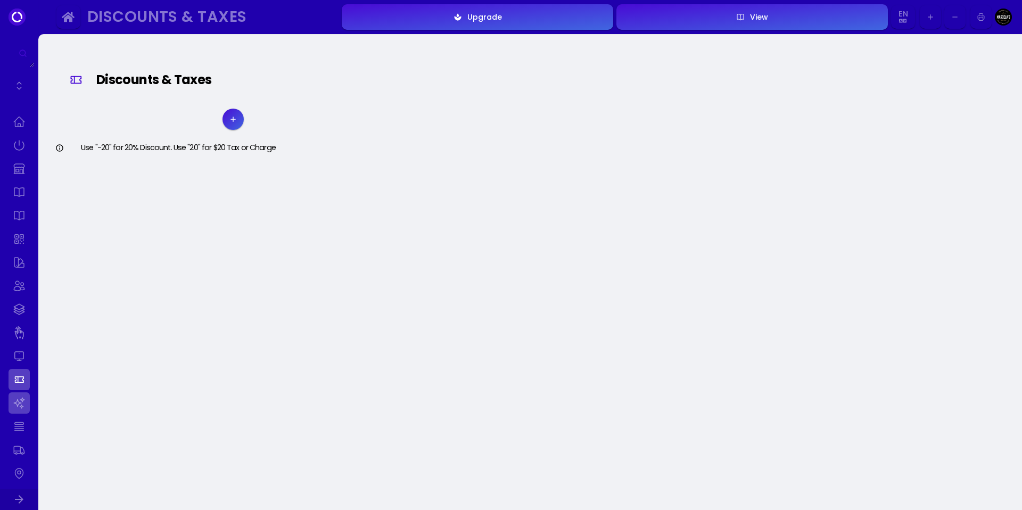
click at [14, 401] on link at bounding box center [19, 402] width 21 height 21
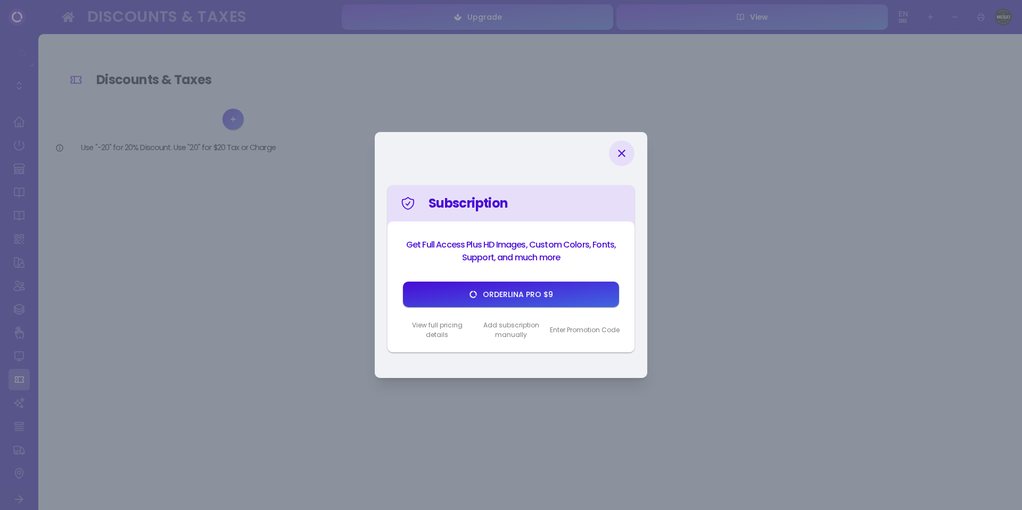
click at [633, 154] on div at bounding box center [622, 154] width 26 height 26
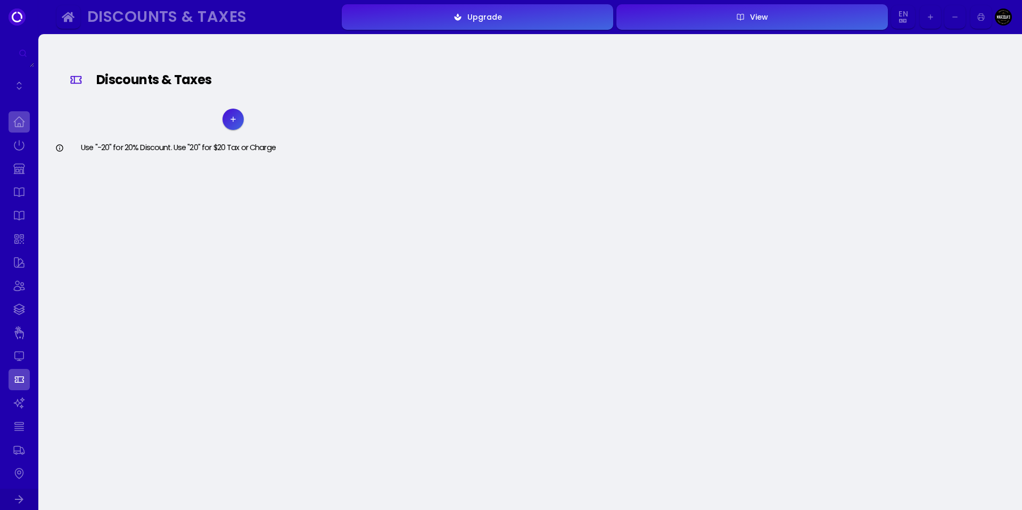
click at [13, 124] on link at bounding box center [19, 121] width 21 height 21
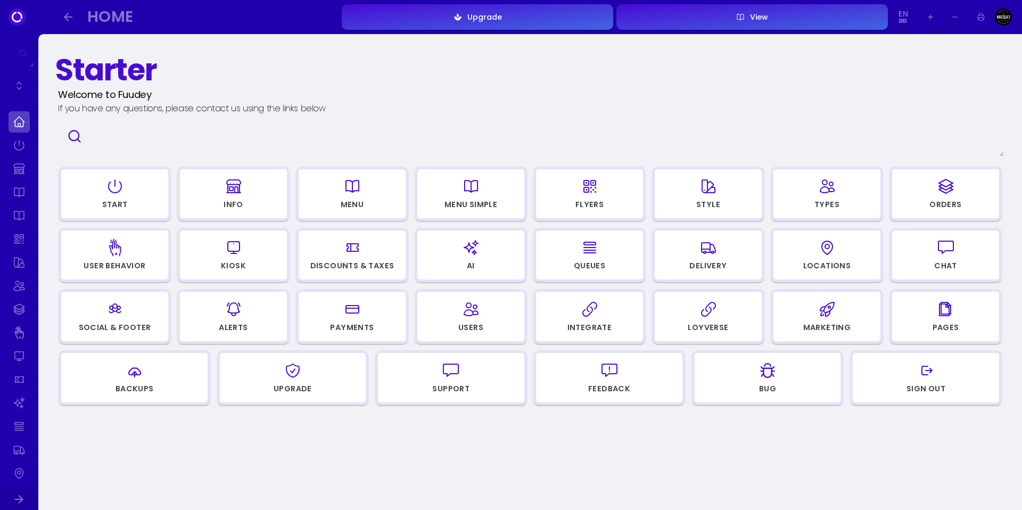
click at [618, 315] on div "button" at bounding box center [589, 310] width 97 height 26
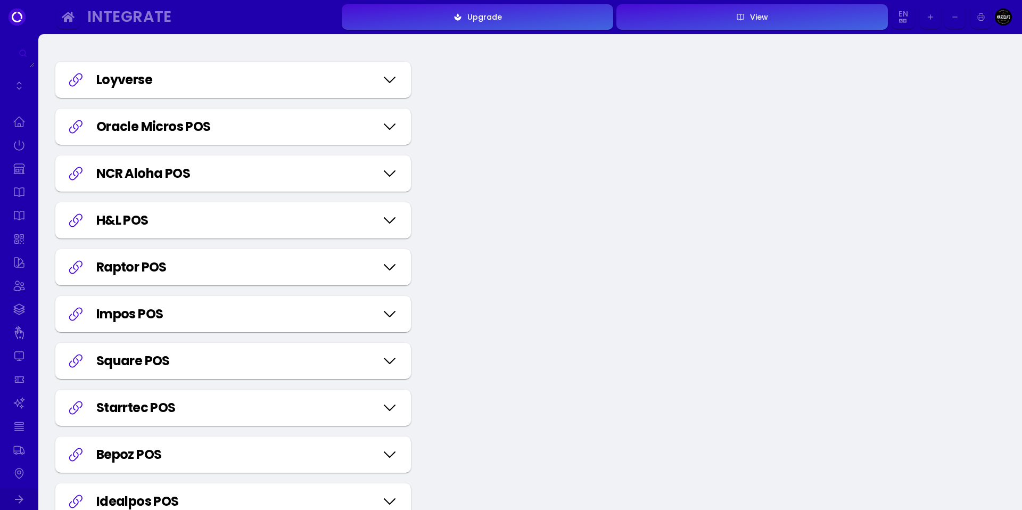
click at [392, 83] on icon at bounding box center [389, 79] width 17 height 53
select select "29f96aab-9290-4dab-b9db-48d864959dcd"
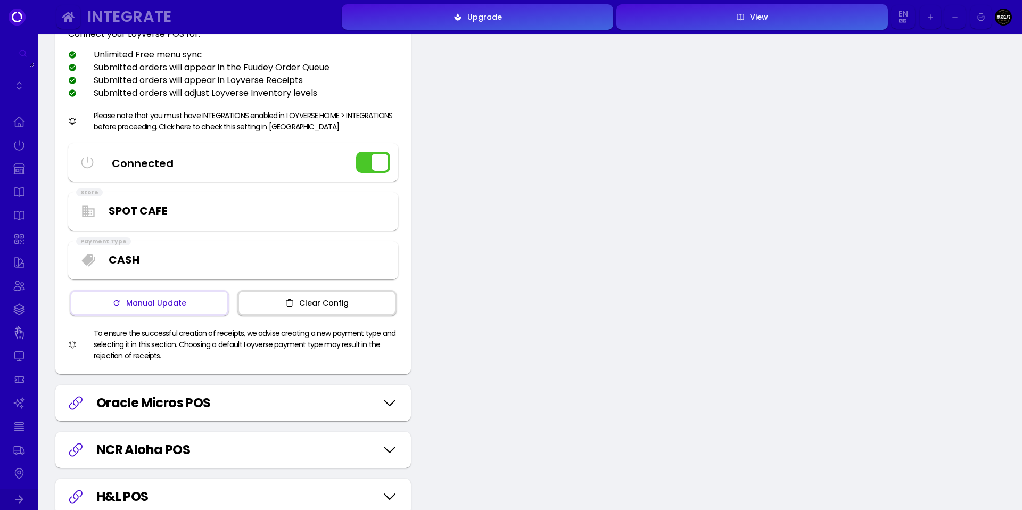
scroll to position [129, 0]
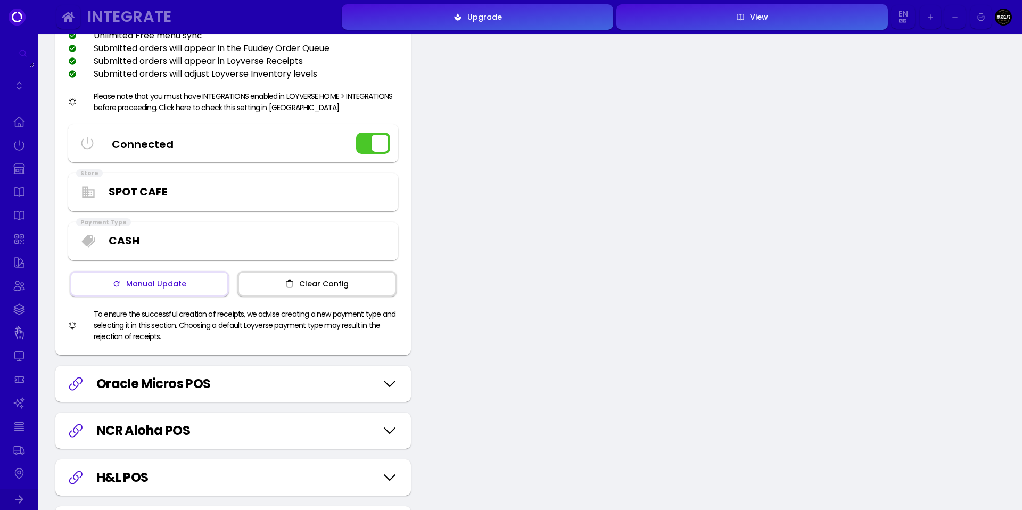
click at [141, 249] on div "Select Payment Type [PERSON_NAME] PTO Squarespace CashApp PayPal Card Cash" at bounding box center [233, 241] width 326 height 34
click at [125, 288] on button "Manual Update" at bounding box center [149, 284] width 159 height 26
click at [167, 281] on div "Manual Update" at bounding box center [153, 283] width 65 height 7
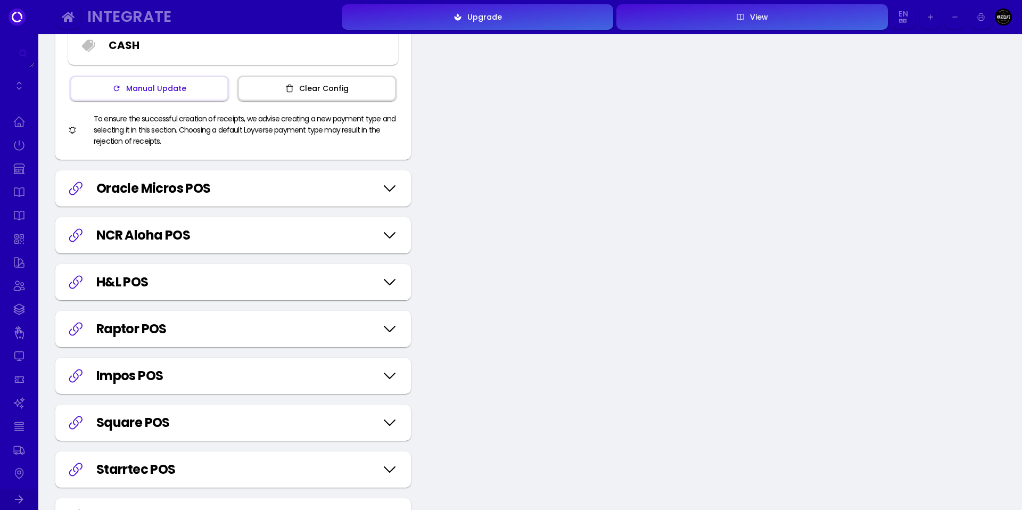
scroll to position [0, 0]
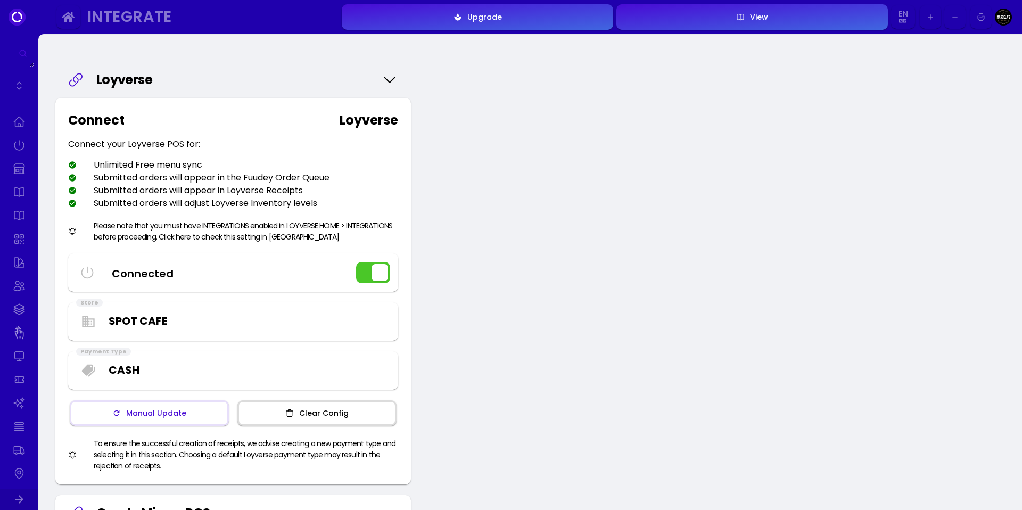
click at [290, 412] on icon "button" at bounding box center [289, 413] width 9 height 9
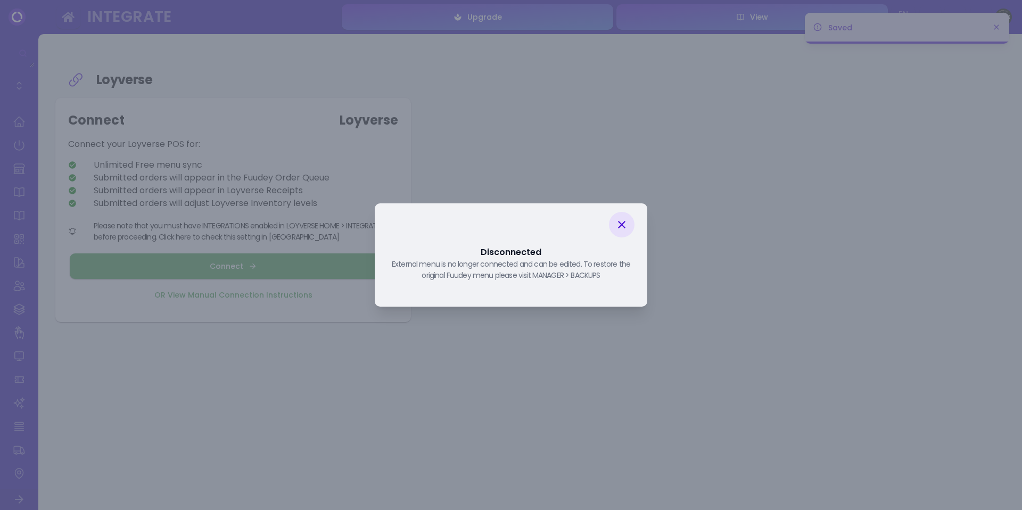
click at [621, 227] on icon at bounding box center [622, 224] width 13 height 13
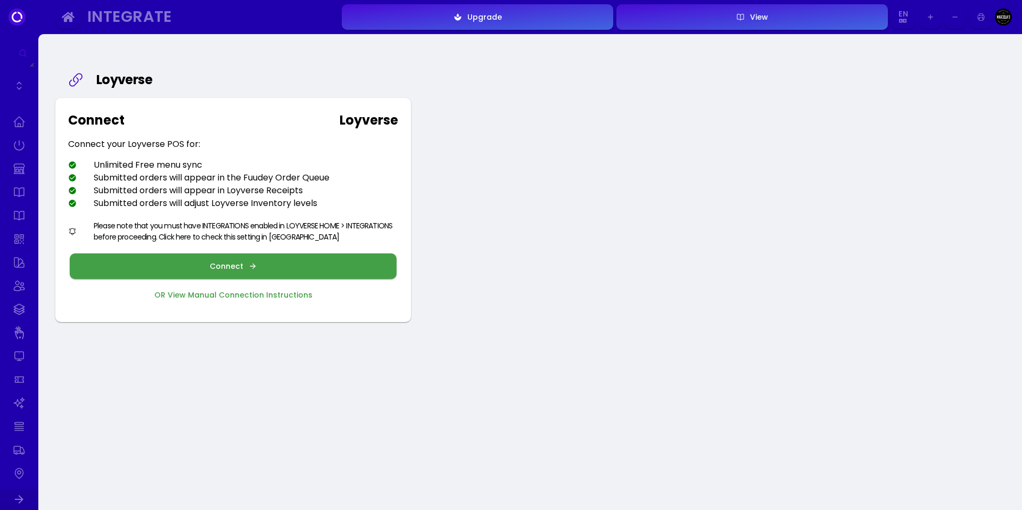
click at [278, 267] on button "Connect" at bounding box center [233, 266] width 327 height 26
